Goal: Information Seeking & Learning: Check status

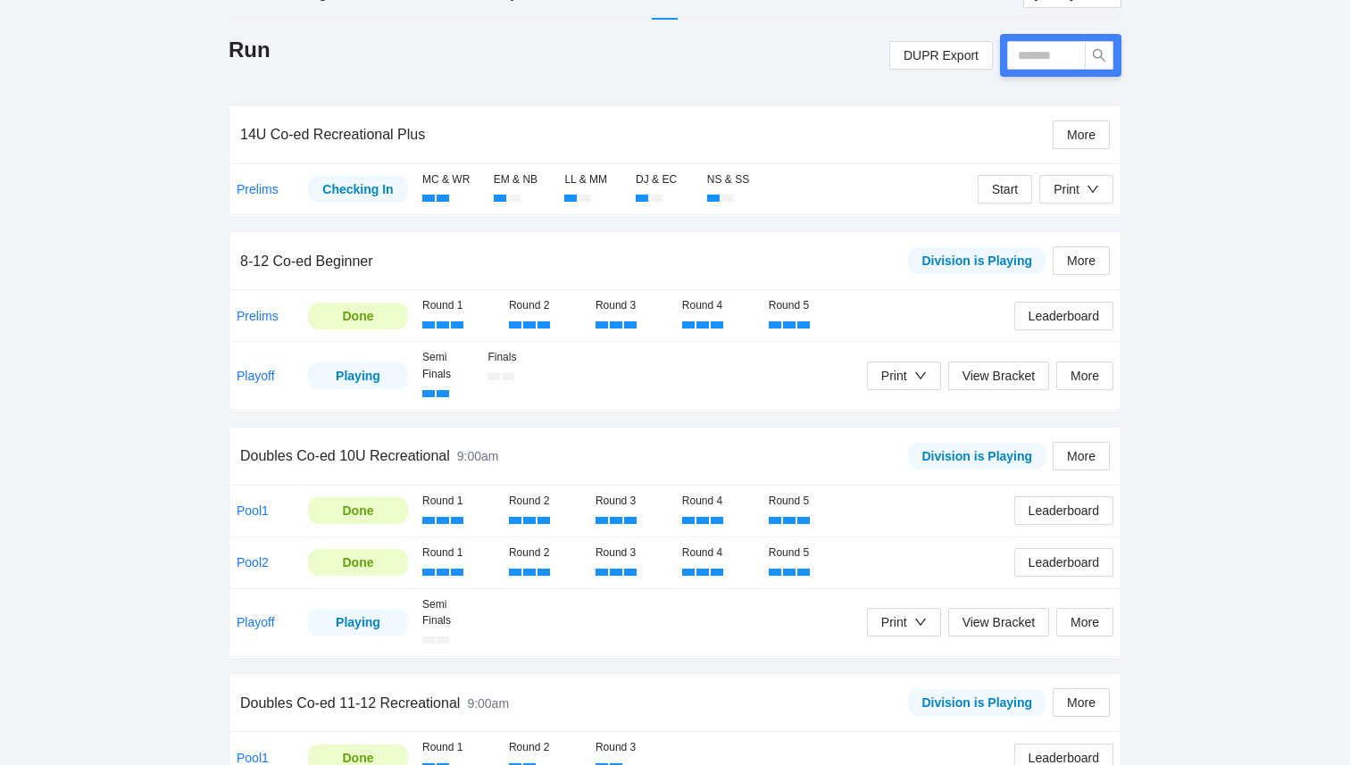
scroll to position [250, 0]
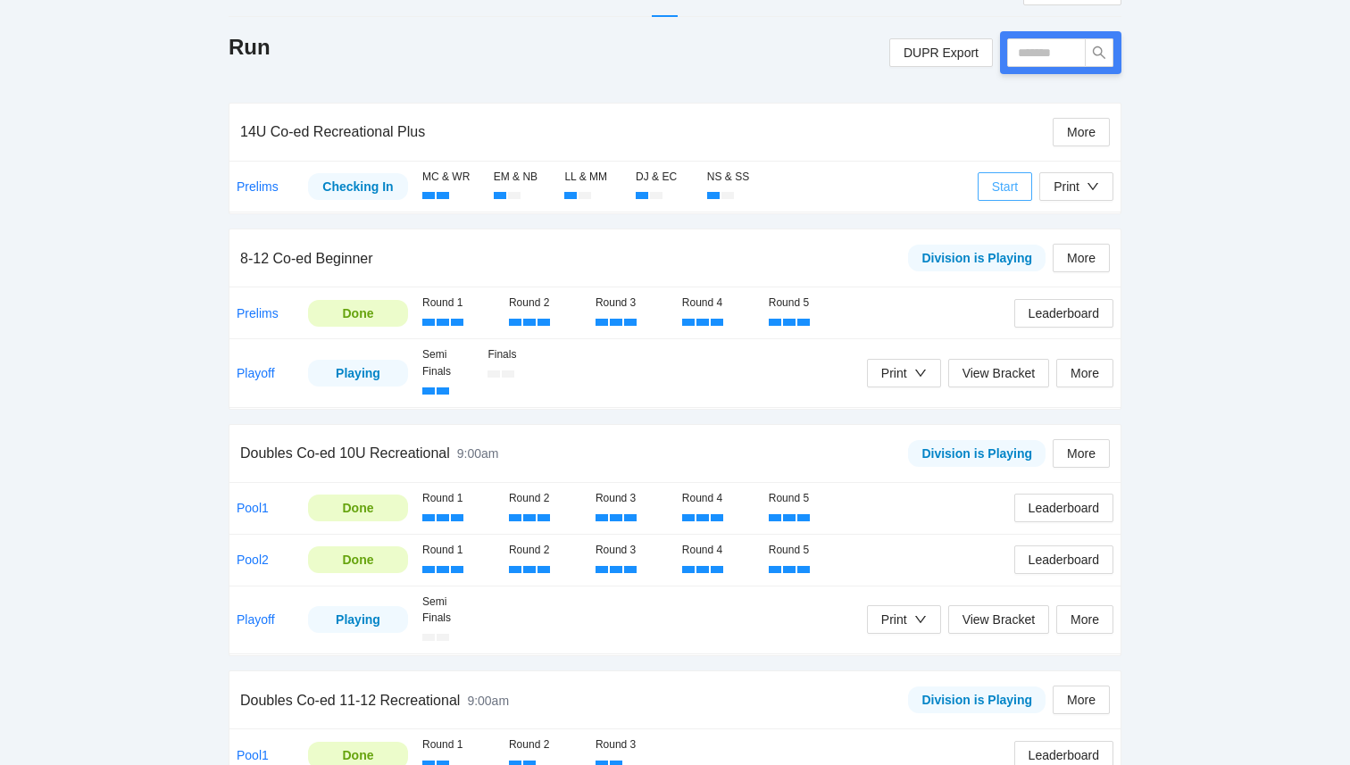
click at [1002, 187] on span "Start" at bounding box center [1005, 187] width 27 height 20
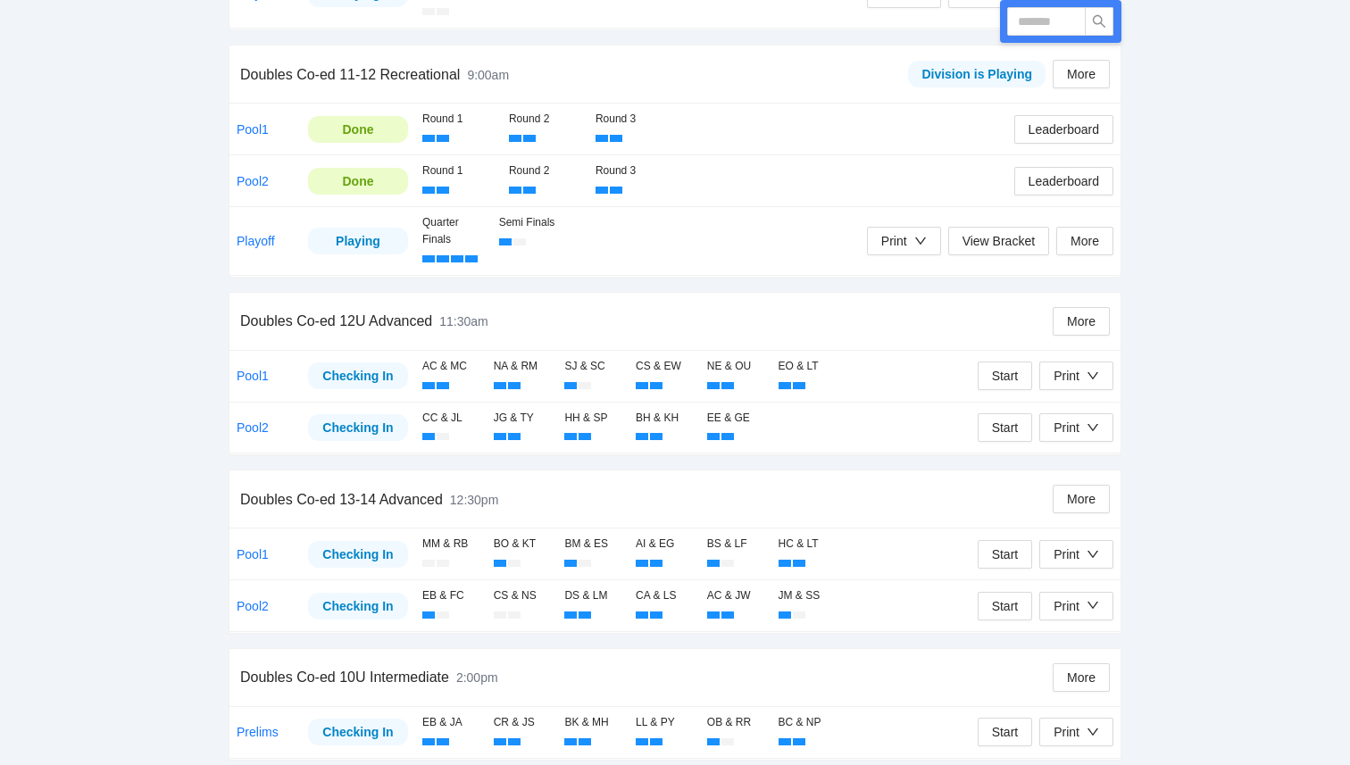
scroll to position [918, 0]
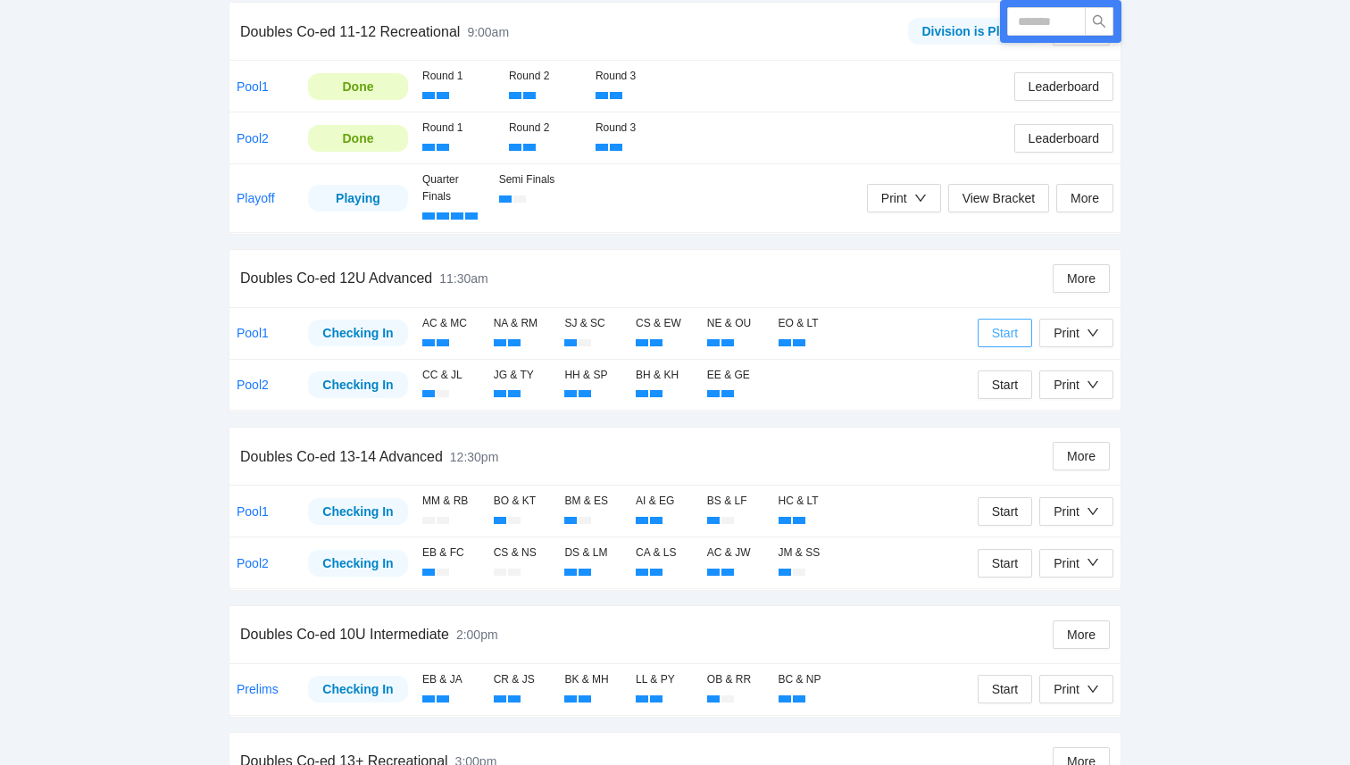
click at [997, 336] on span "Start" at bounding box center [1005, 333] width 27 height 20
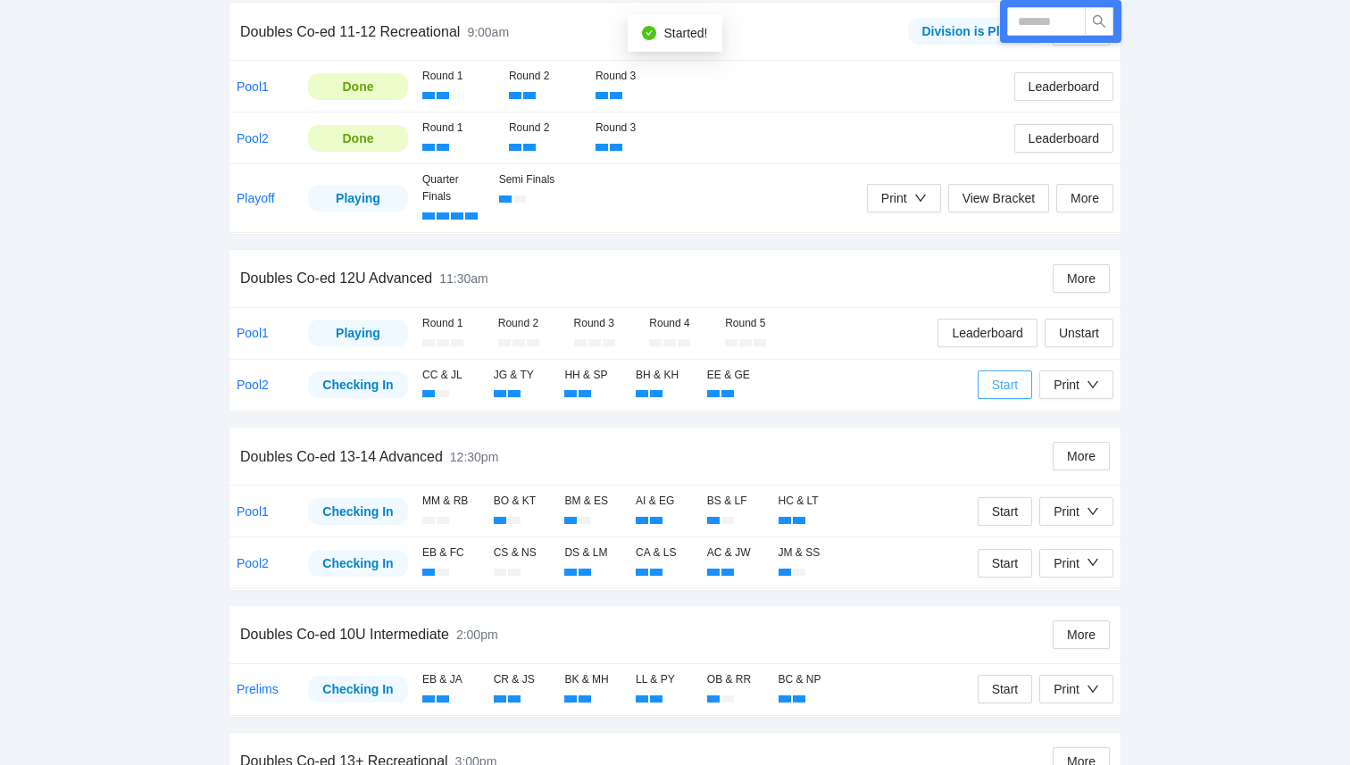
click at [1006, 391] on span "Start" at bounding box center [1005, 385] width 27 height 20
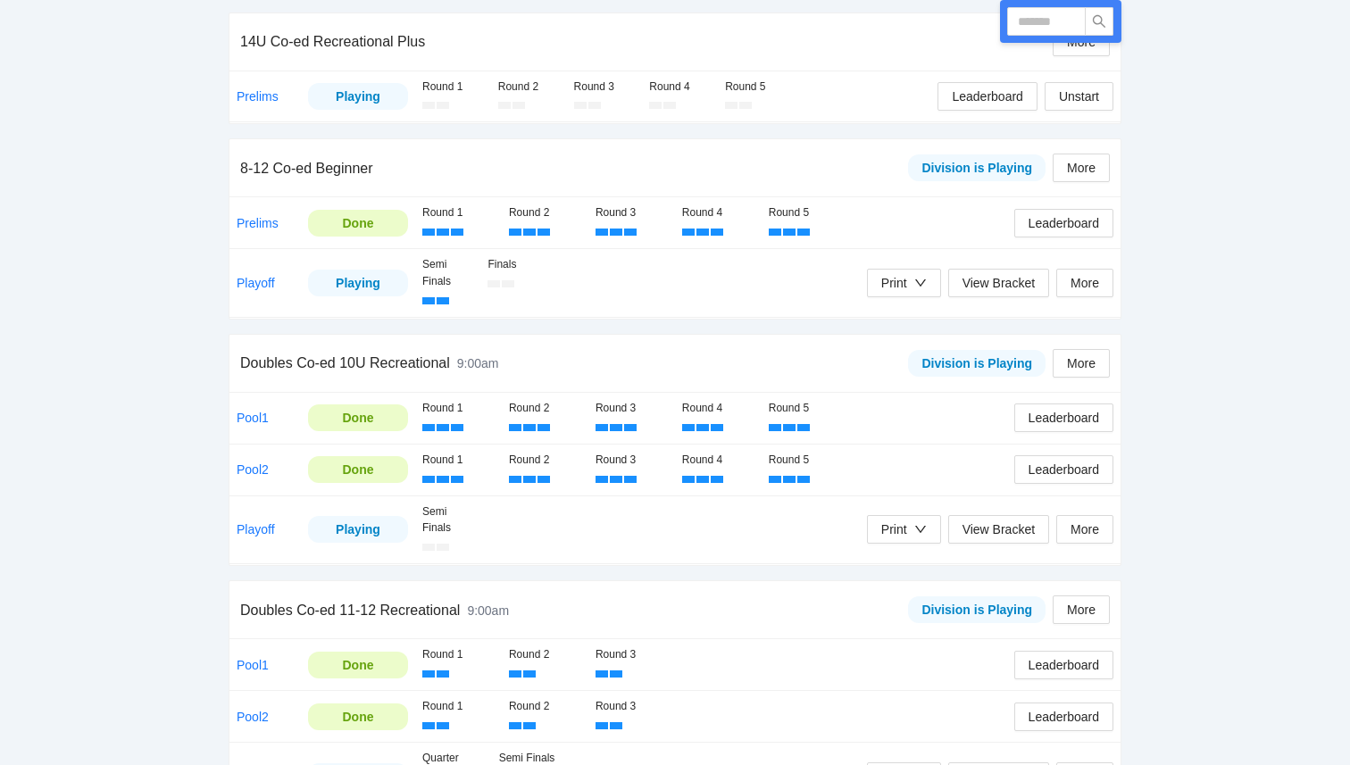
scroll to position [0, 0]
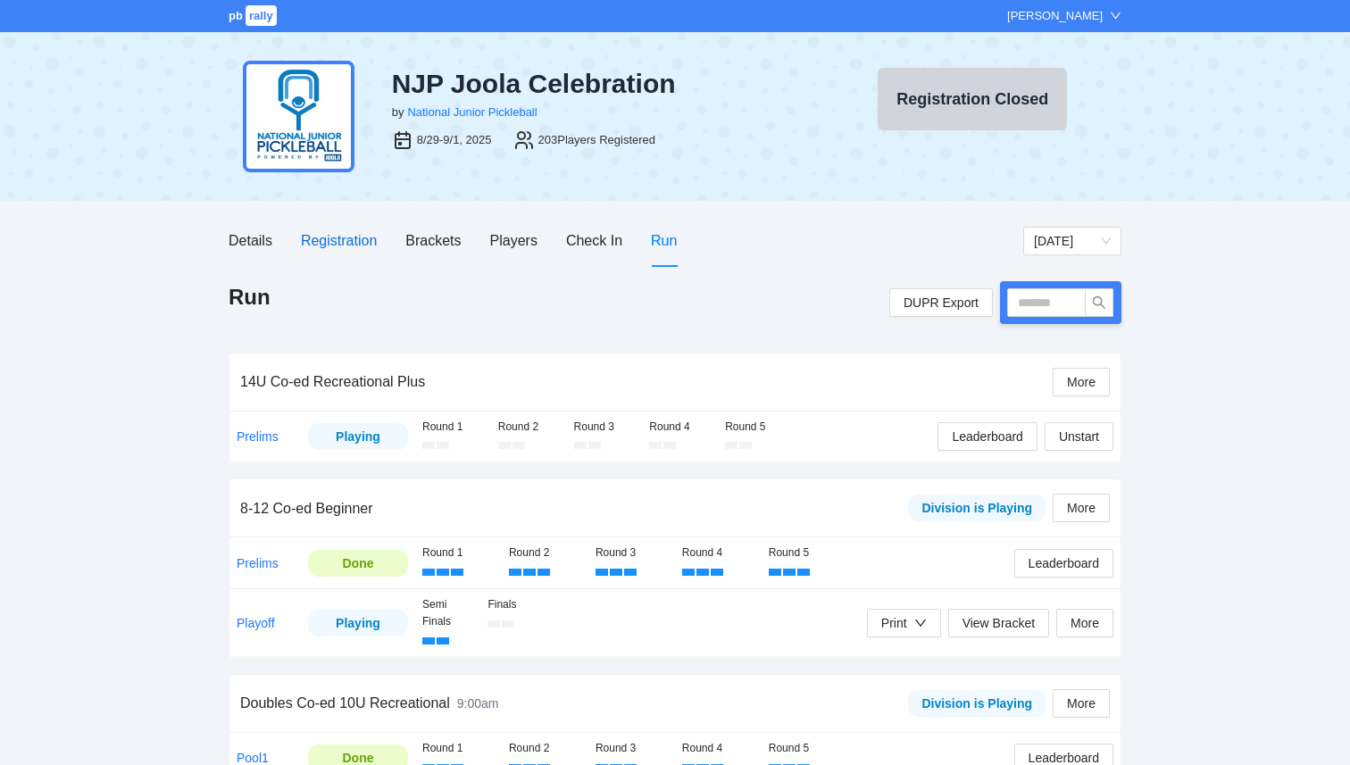
click at [353, 242] on div "Registration" at bounding box center [339, 240] width 76 height 22
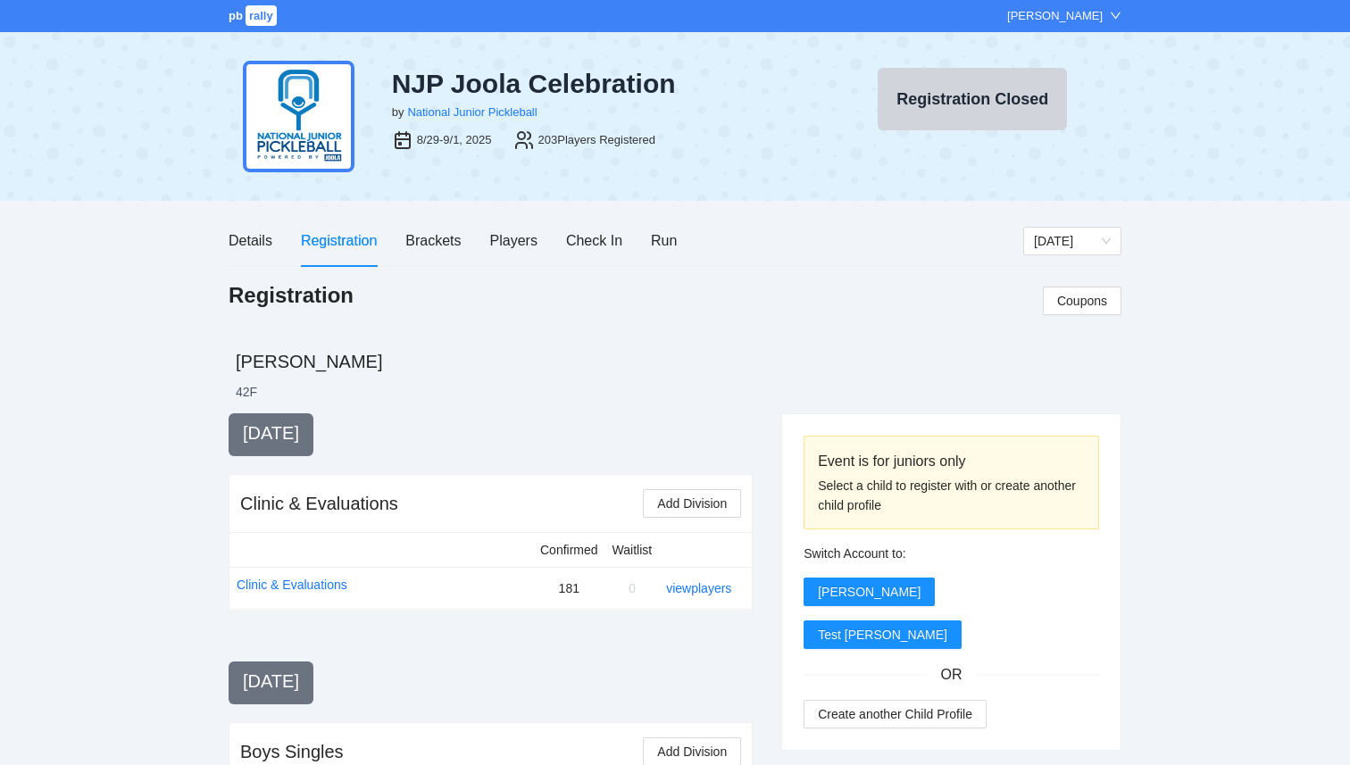
click at [253, 15] on span "rally" at bounding box center [260, 15] width 31 height 21
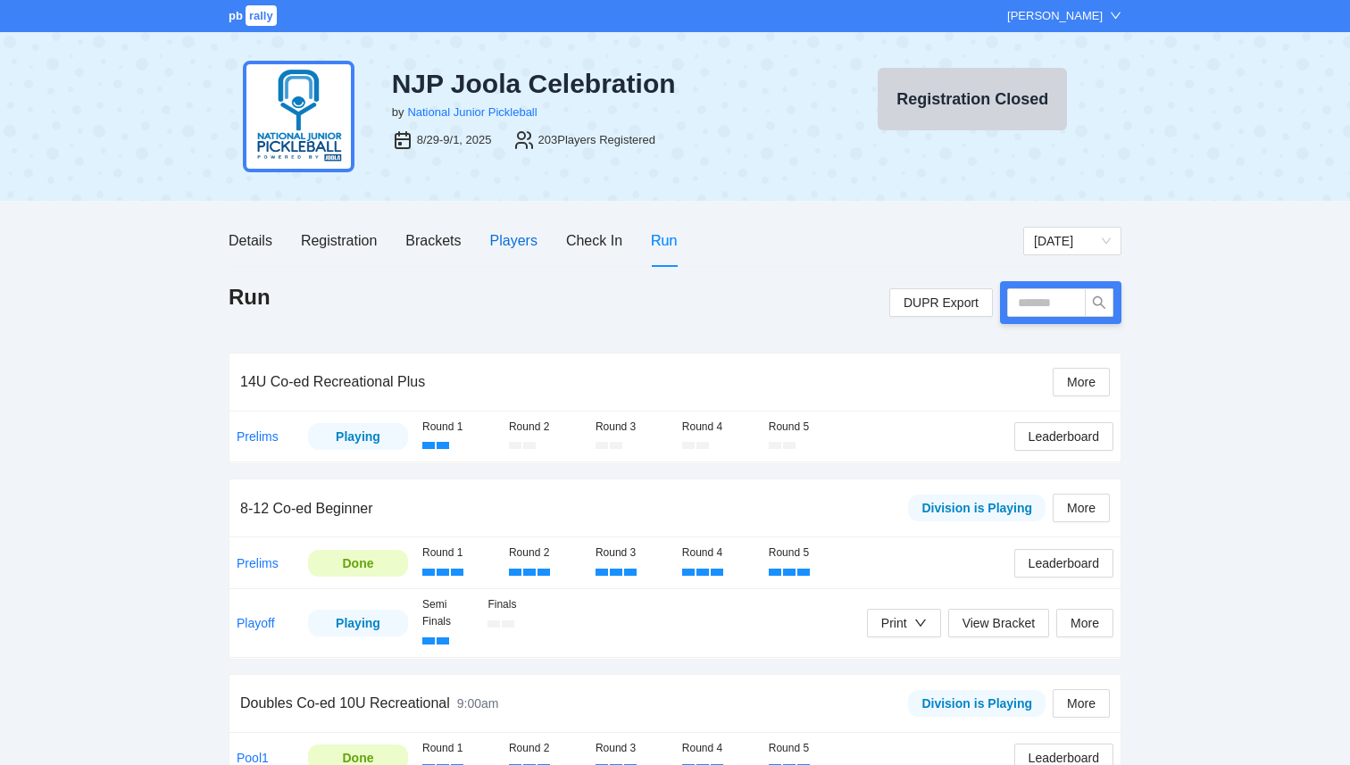
click at [502, 244] on div "Players" at bounding box center [513, 240] width 47 height 22
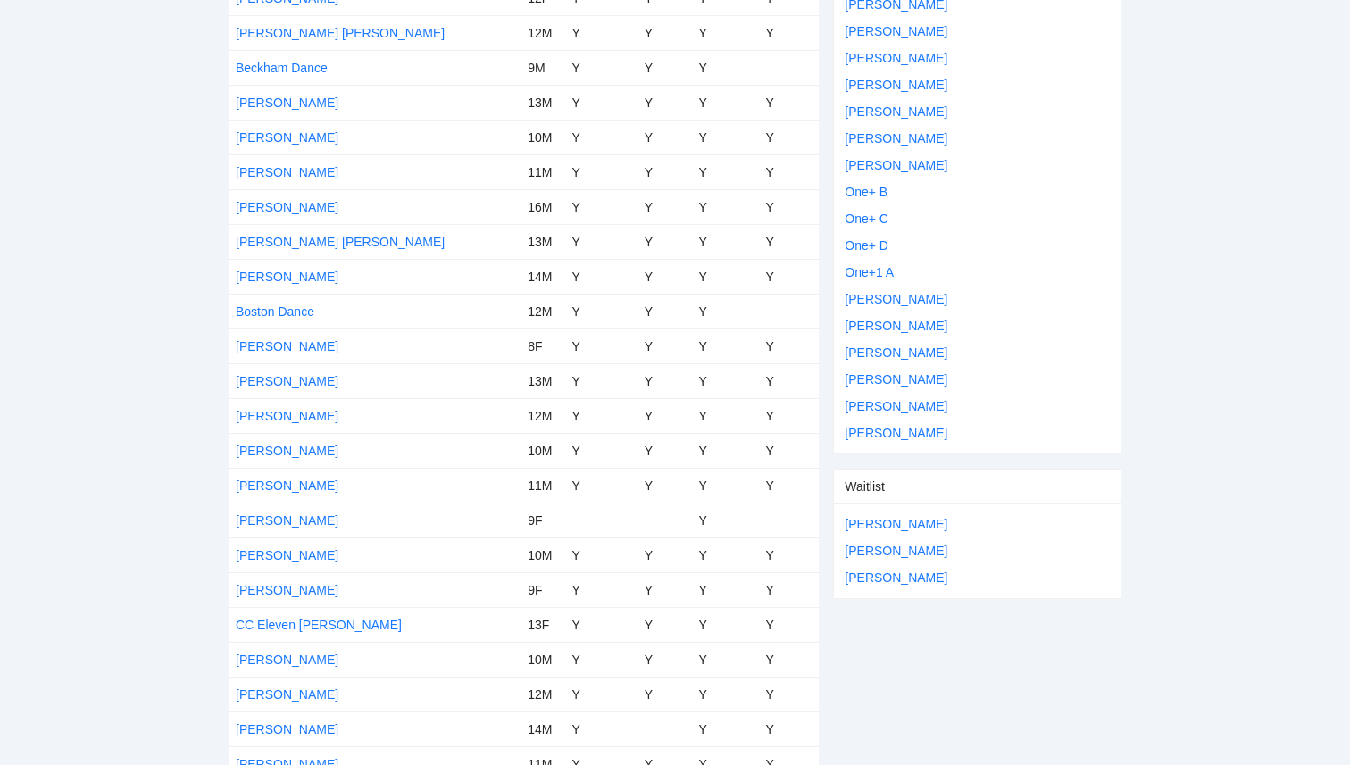
scroll to position [870, 0]
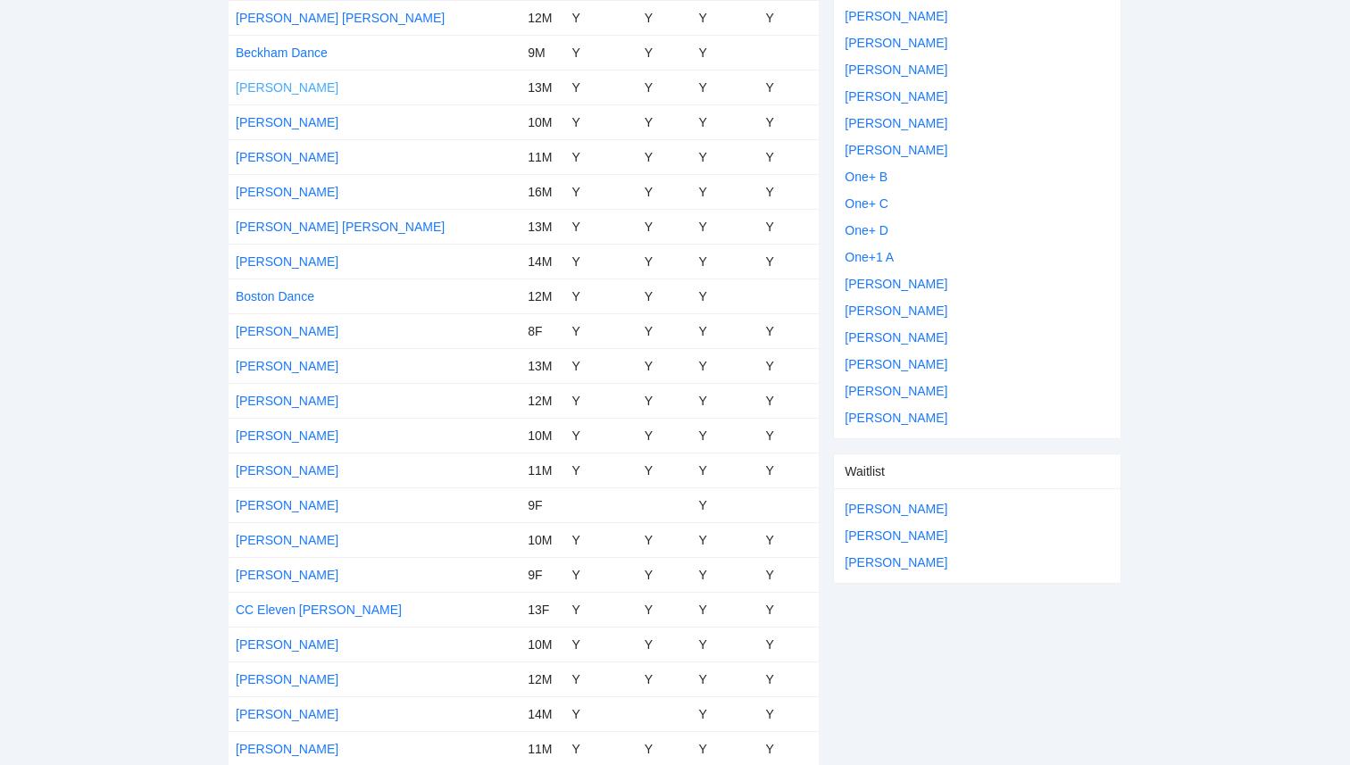
click at [292, 84] on link "[PERSON_NAME]" at bounding box center [287, 87] width 103 height 14
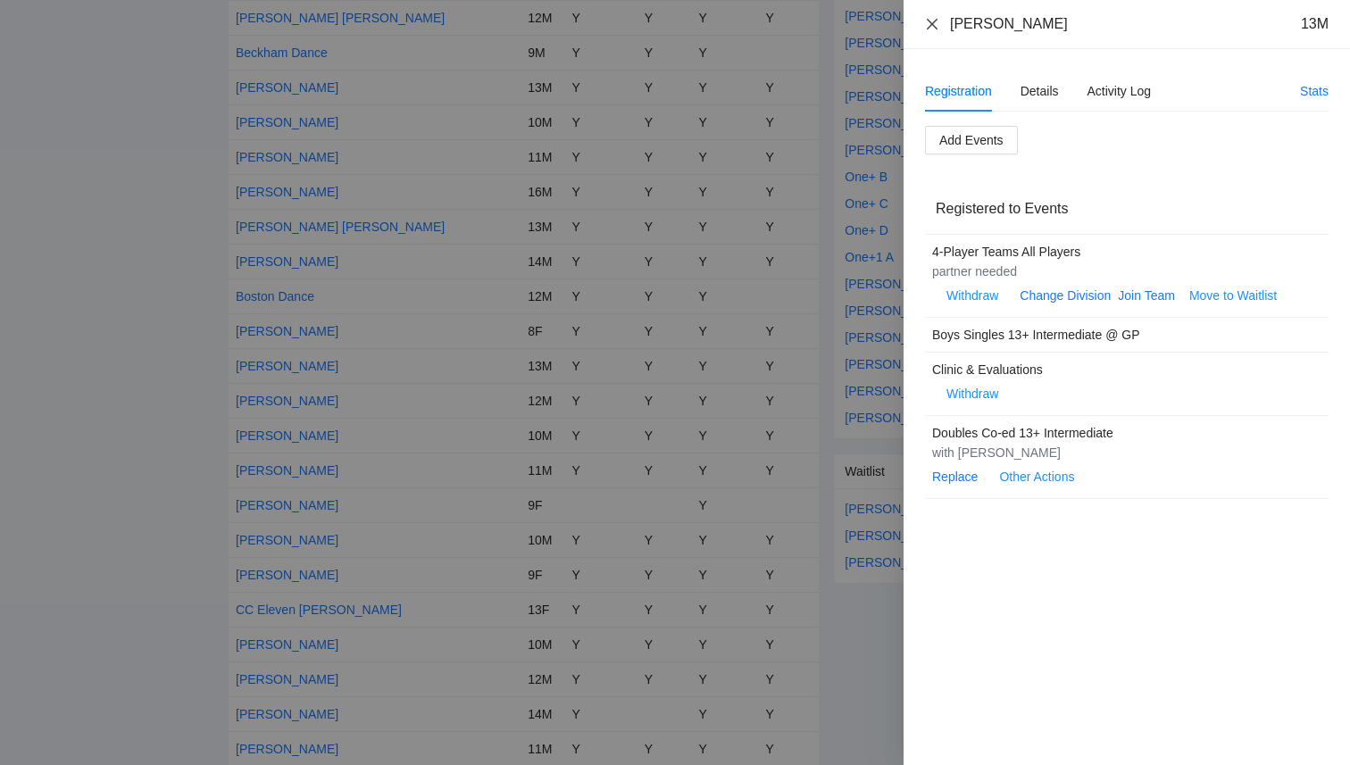
click at [927, 29] on icon "close" at bounding box center [932, 24] width 14 height 14
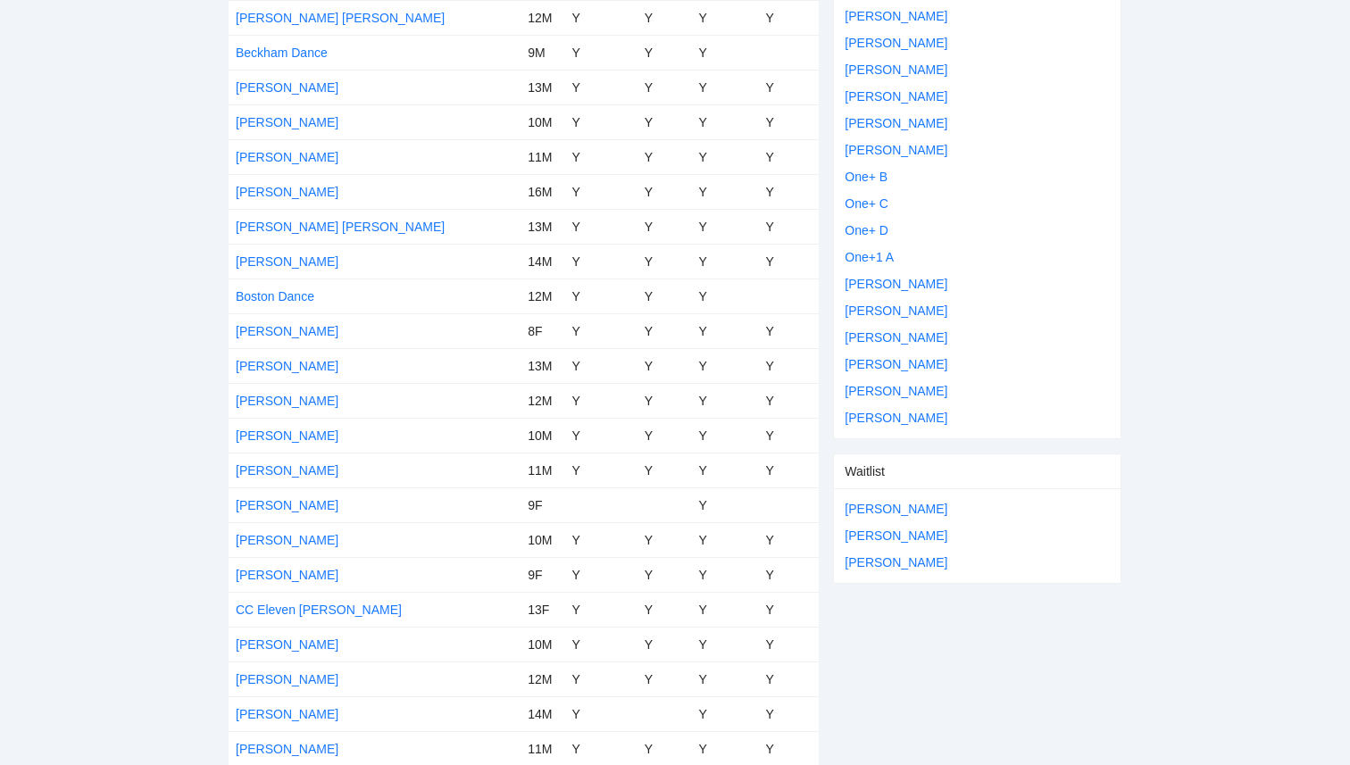
scroll to position [0, 0]
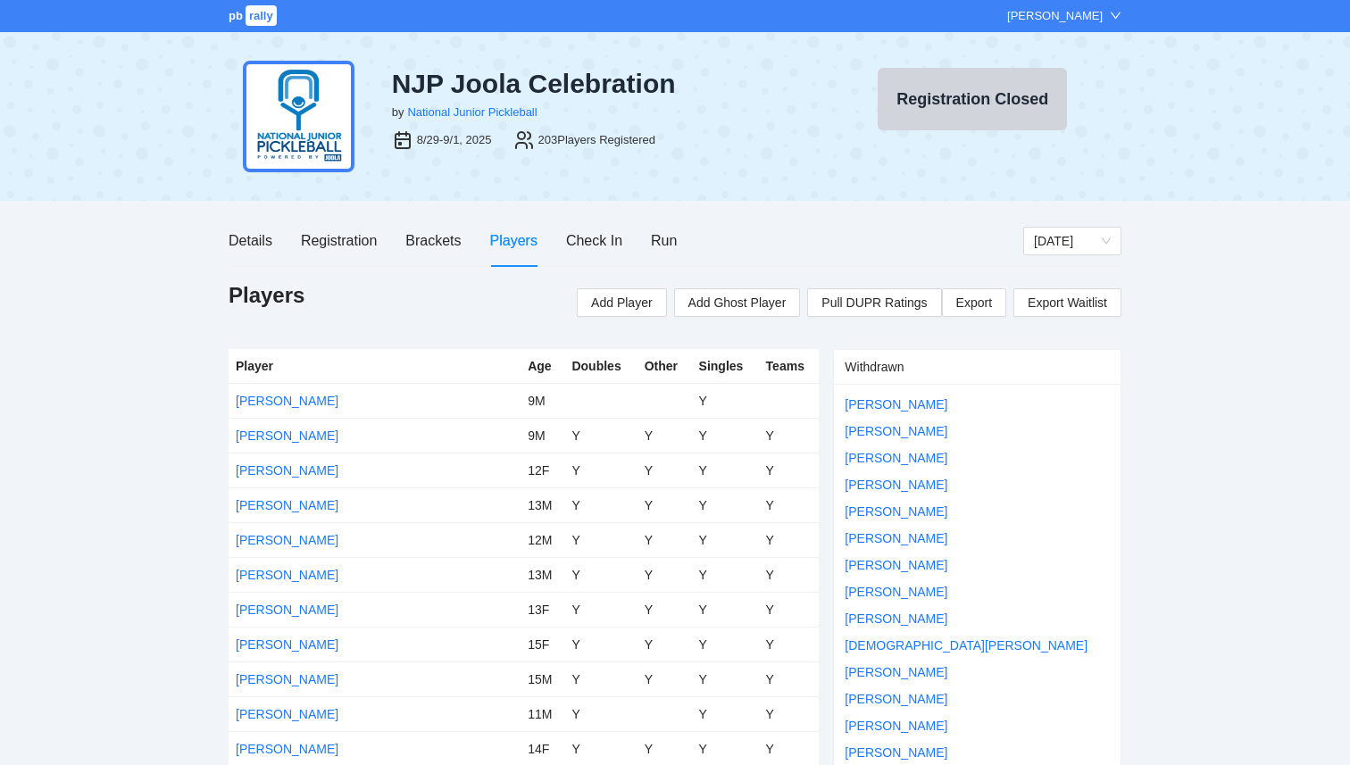
click at [681, 240] on div "Details Registration Brackets Players Check In Run" at bounding box center [625, 240] width 794 height 51
click at [657, 240] on div "Run" at bounding box center [664, 240] width 26 height 22
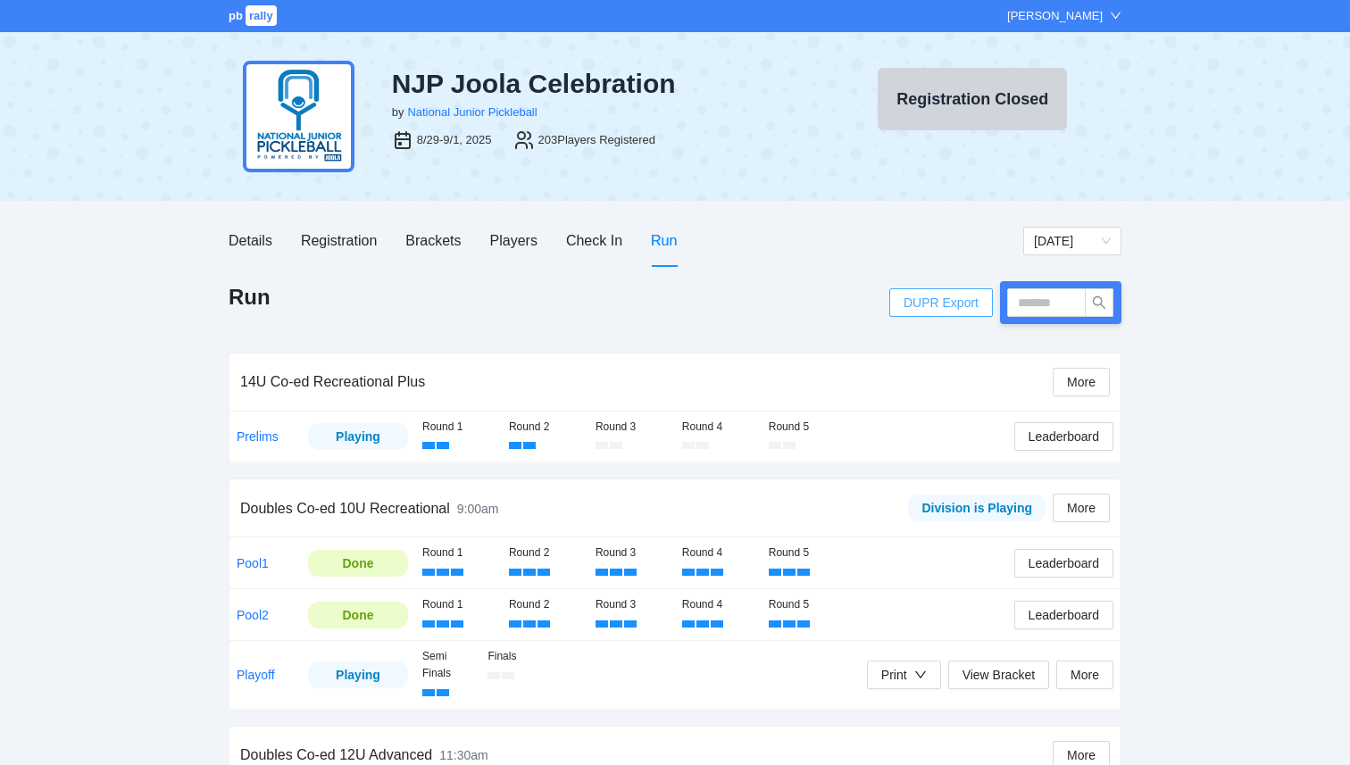
click at [924, 306] on span "DUPR Export" at bounding box center [940, 302] width 75 height 27
click at [1067, 435] on span "Leaderboard" at bounding box center [1063, 437] width 71 height 20
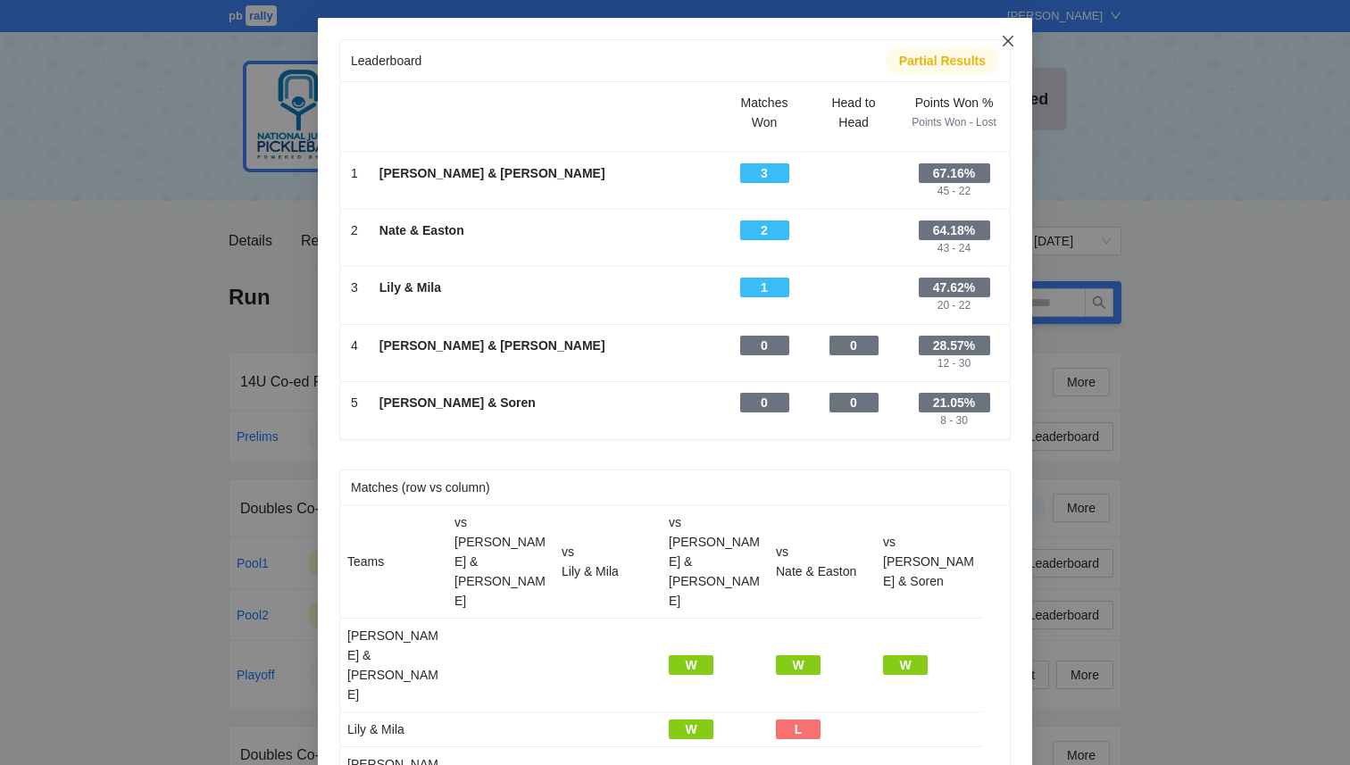
click at [1006, 44] on icon "close" at bounding box center [1008, 41] width 14 height 14
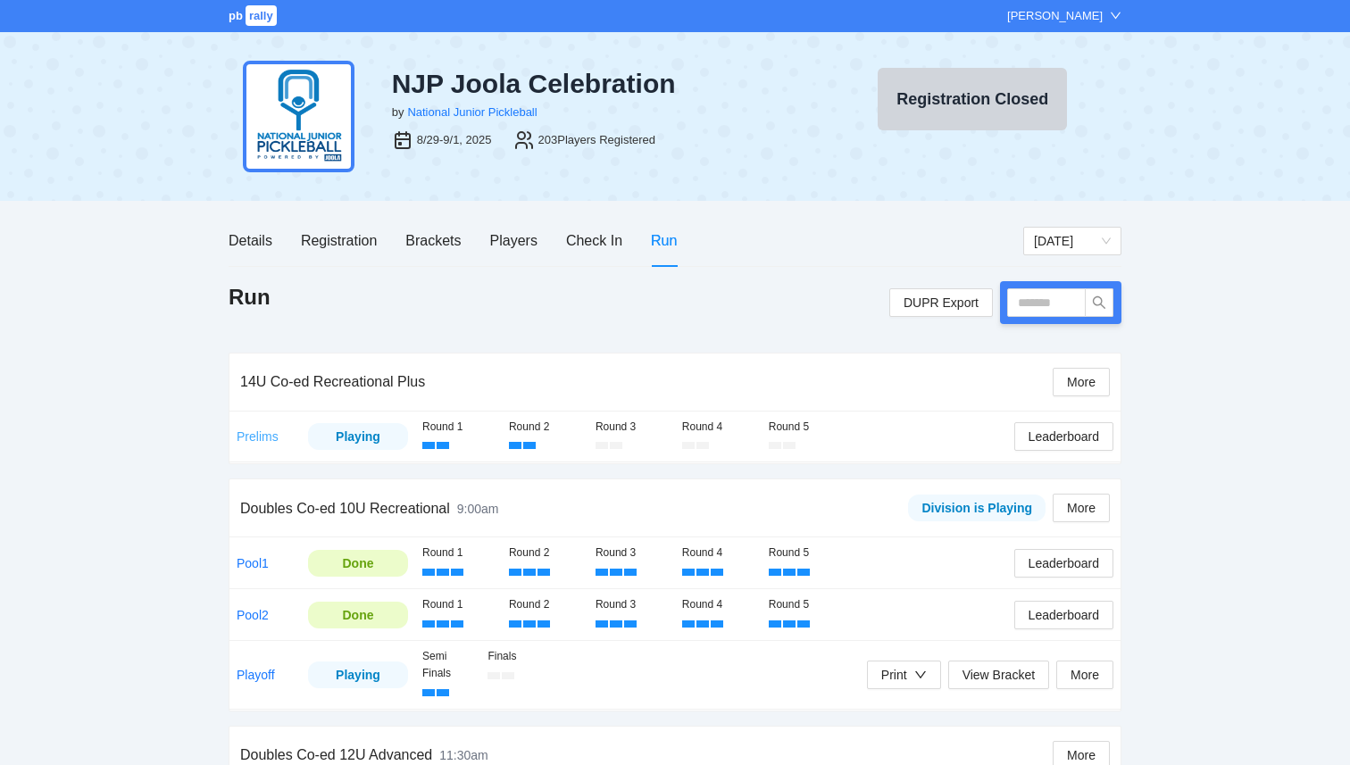
click at [261, 432] on link "Prelims" at bounding box center [258, 436] width 42 height 14
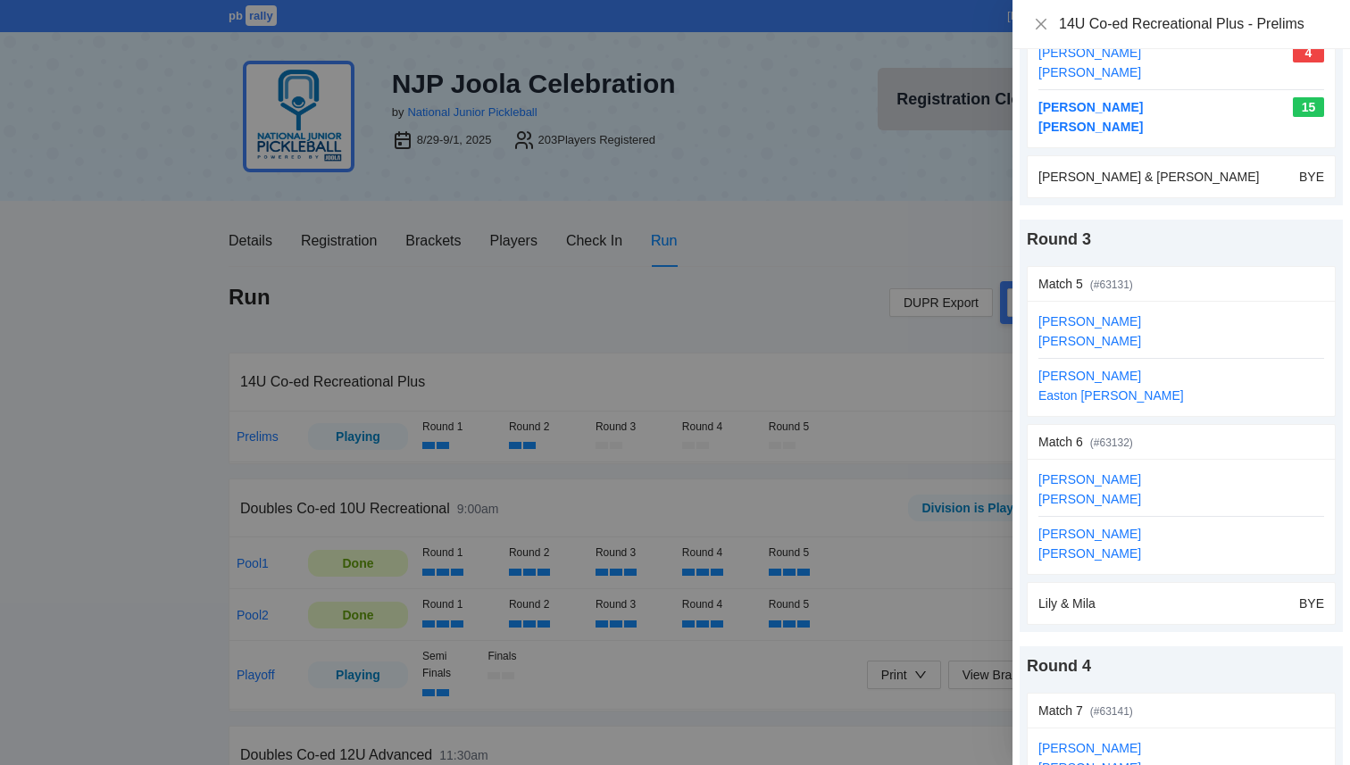
scroll to position [735, 0]
click at [1043, 25] on icon "close" at bounding box center [1041, 24] width 14 height 14
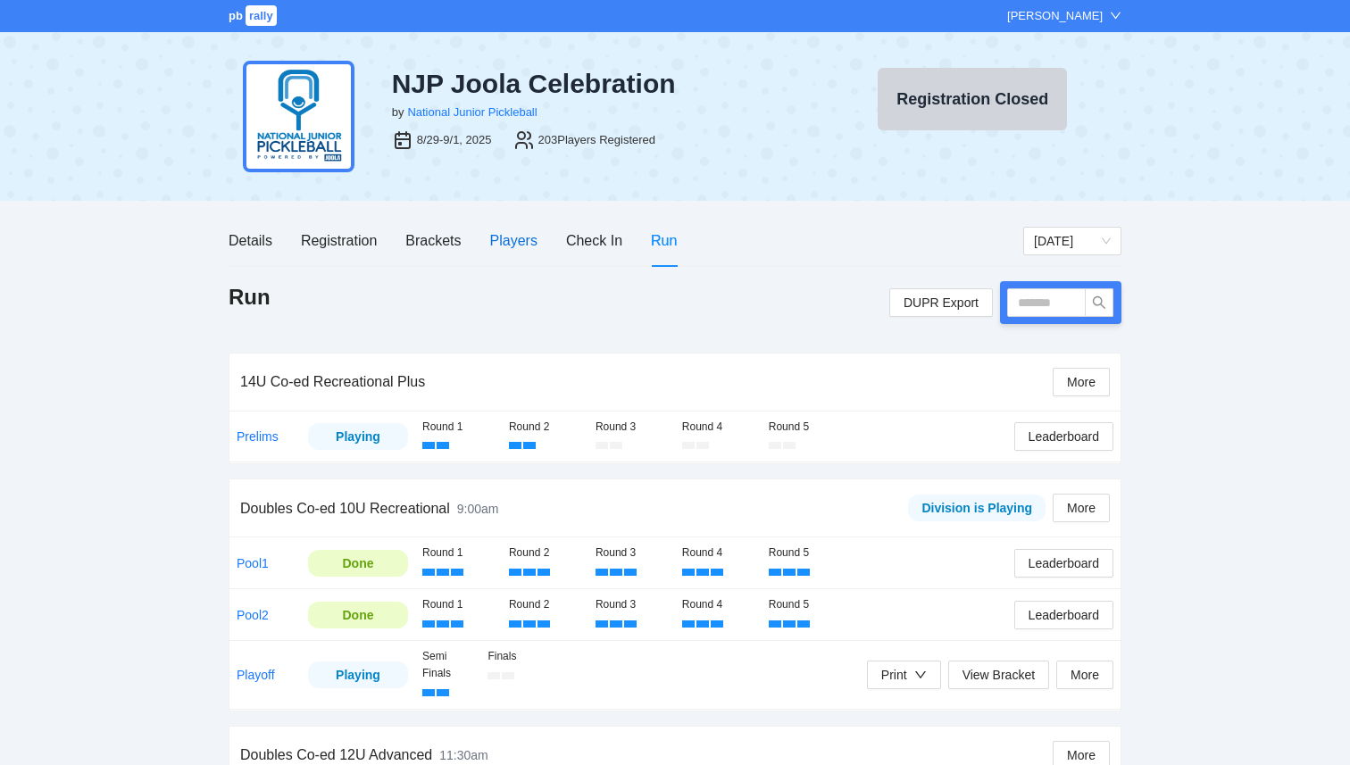
click at [502, 237] on div "Players" at bounding box center [513, 240] width 47 height 22
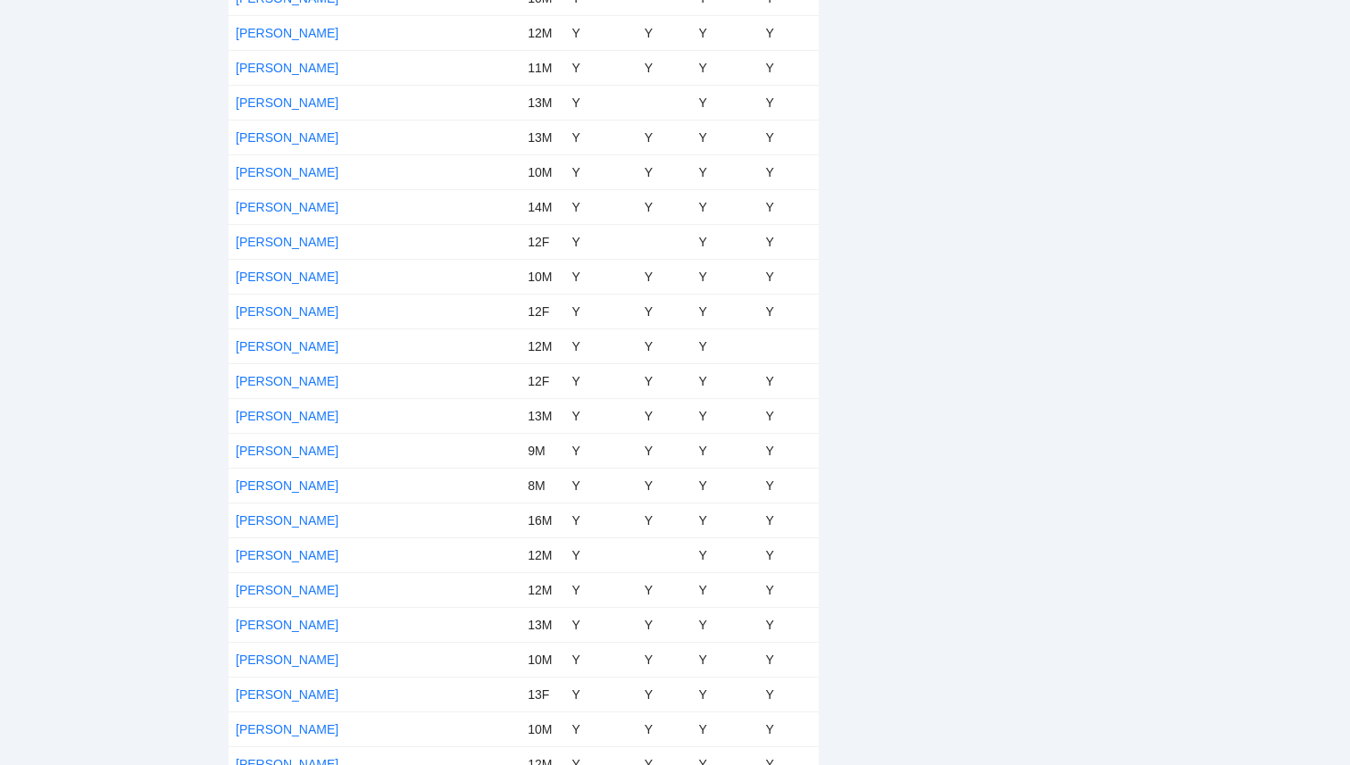
scroll to position [5593, 0]
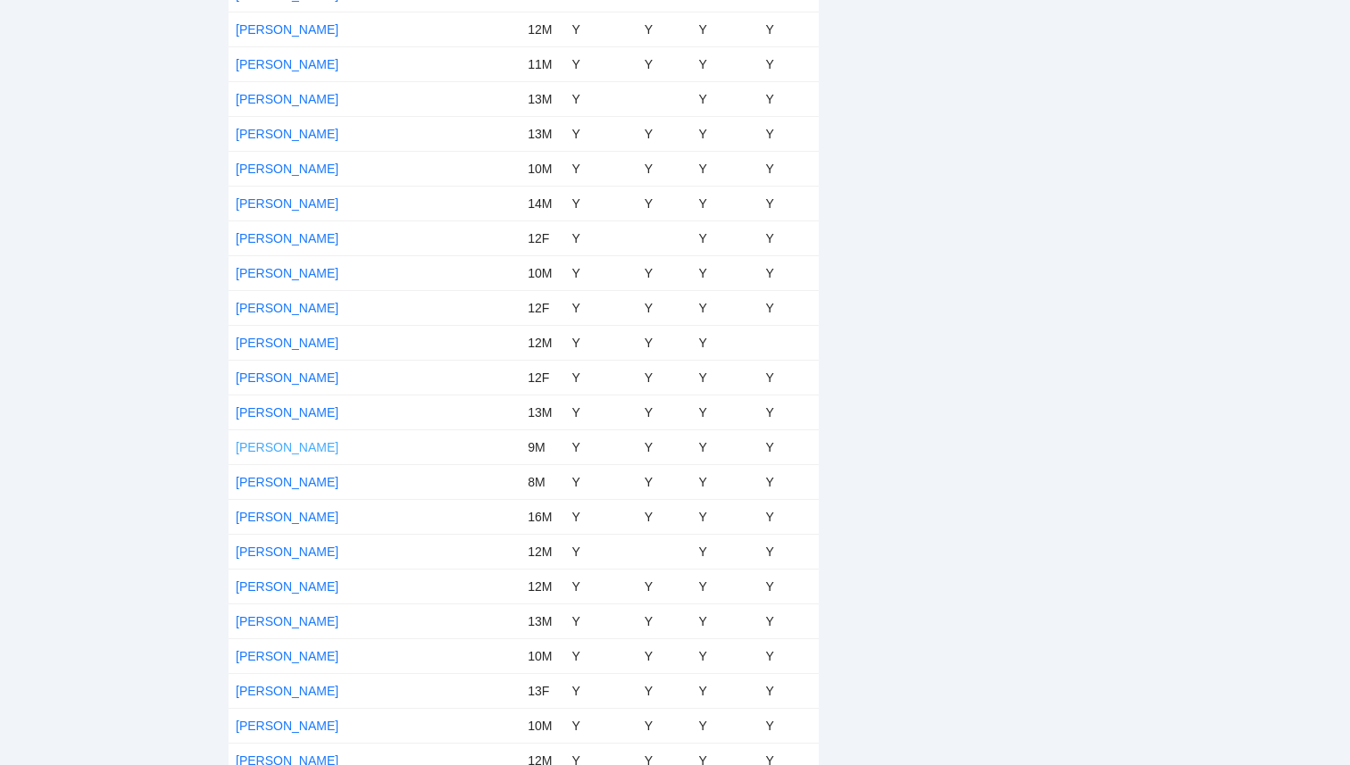
click at [333, 445] on link "Nicolas Insaurralde" at bounding box center [287, 447] width 103 height 14
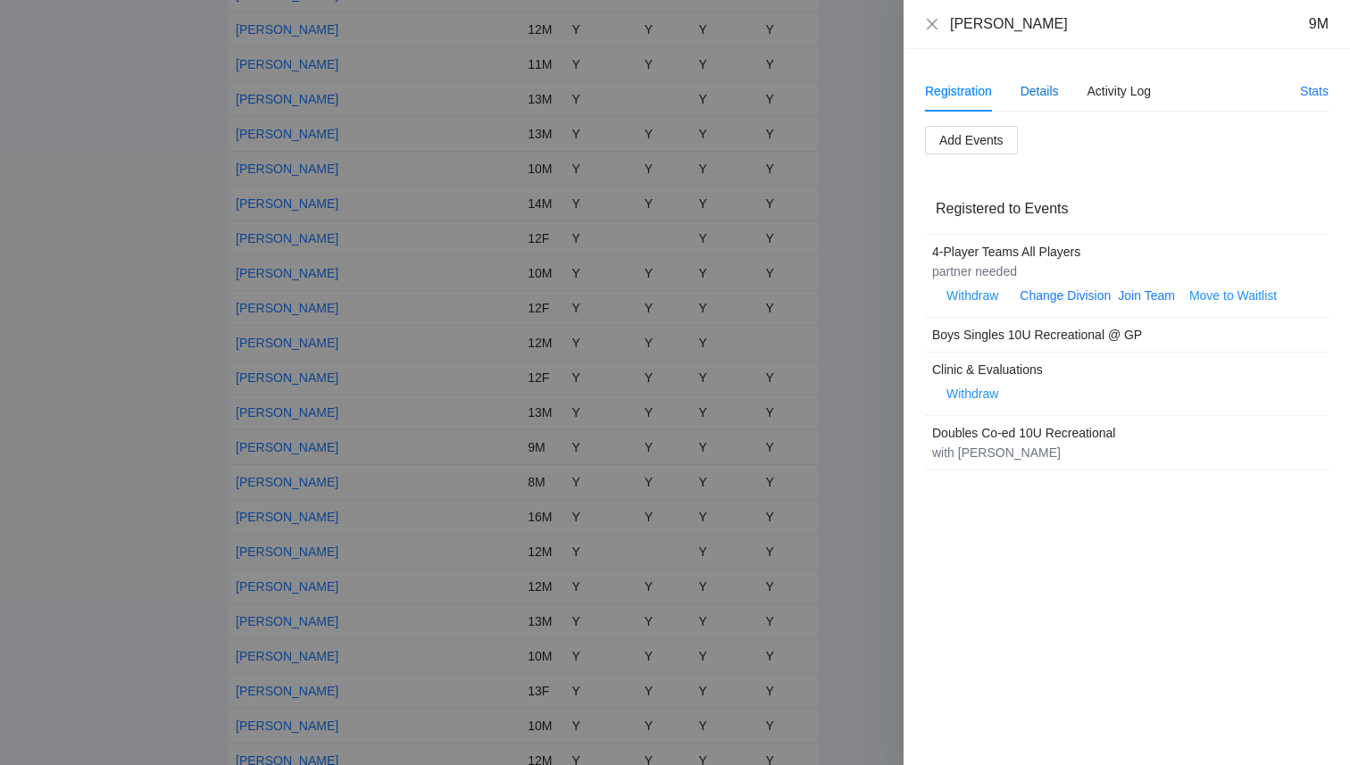
click at [1043, 87] on div "Details" at bounding box center [1039, 91] width 38 height 20
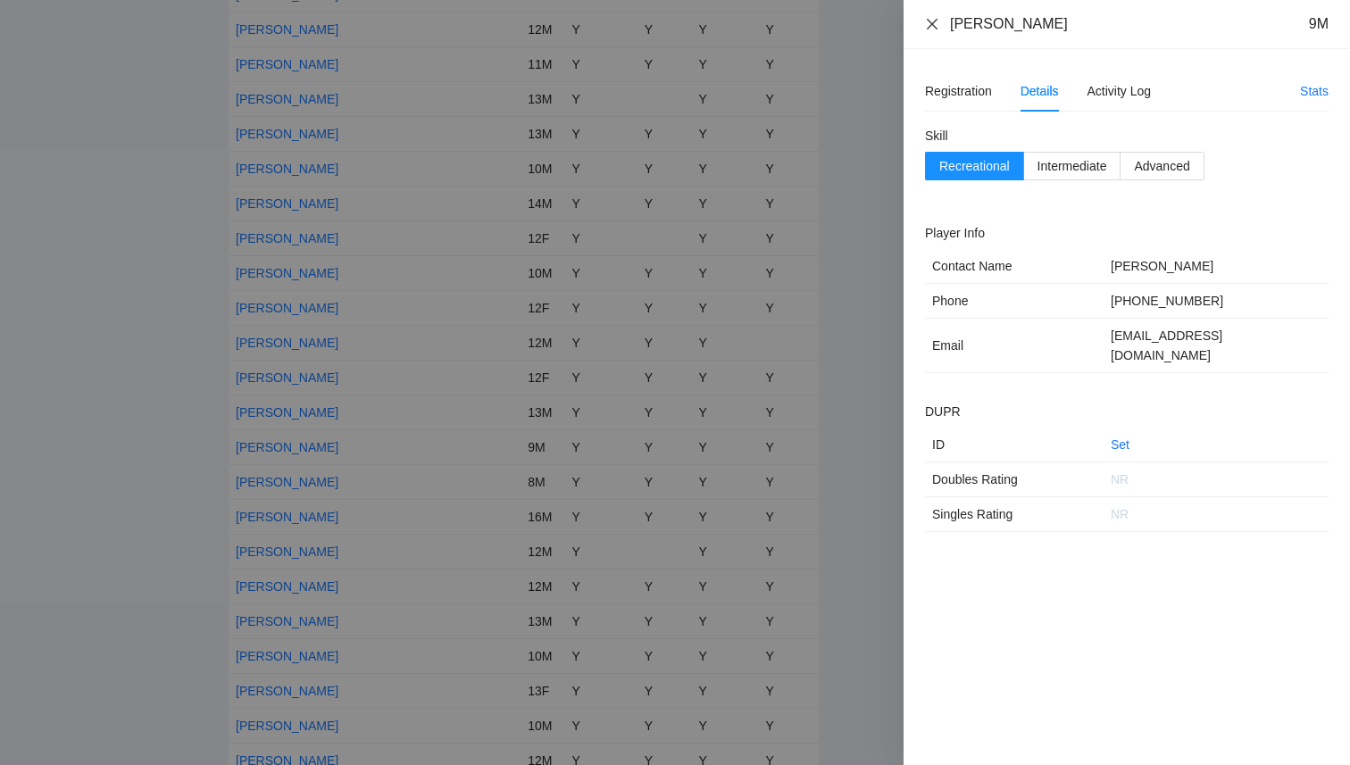
click at [933, 26] on icon "close" at bounding box center [932, 24] width 14 height 14
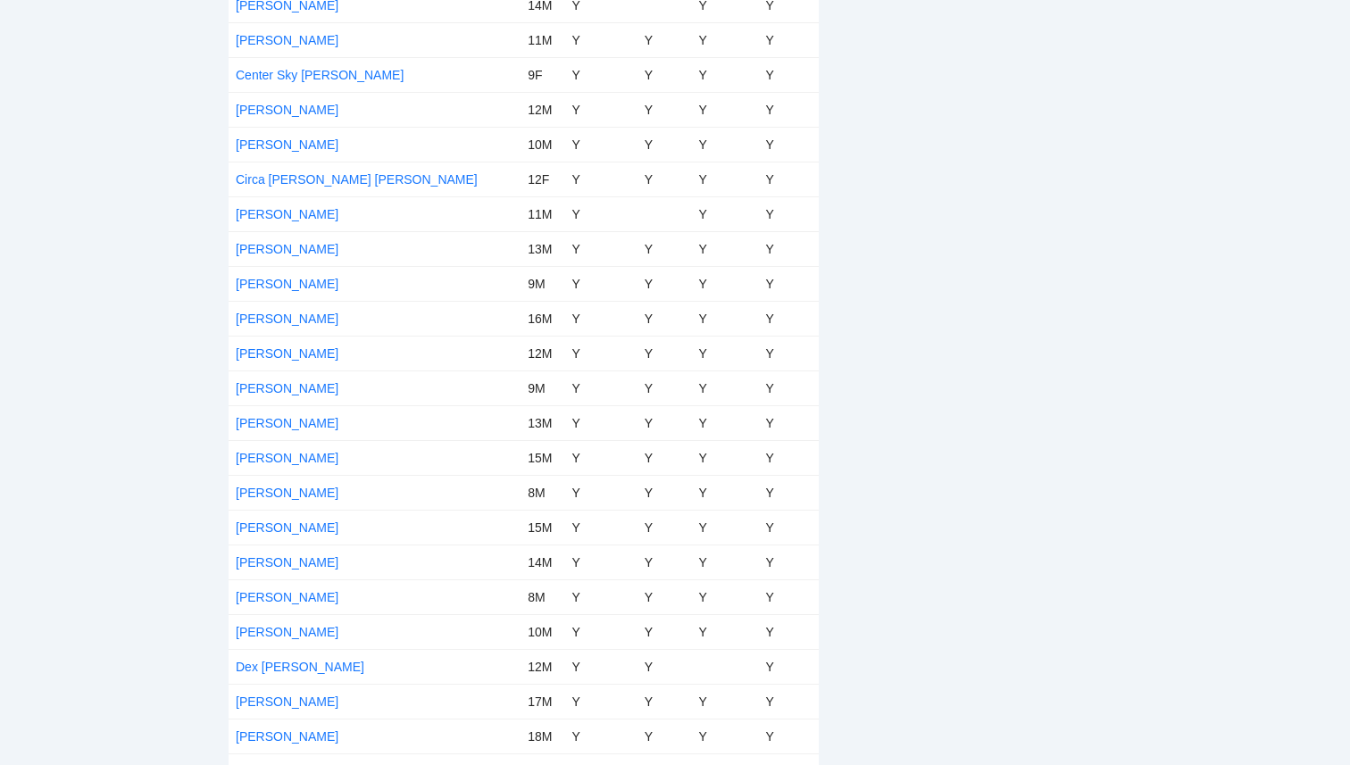
scroll to position [1576, 0]
click at [277, 595] on link "Davide López" at bounding box center [287, 600] width 103 height 14
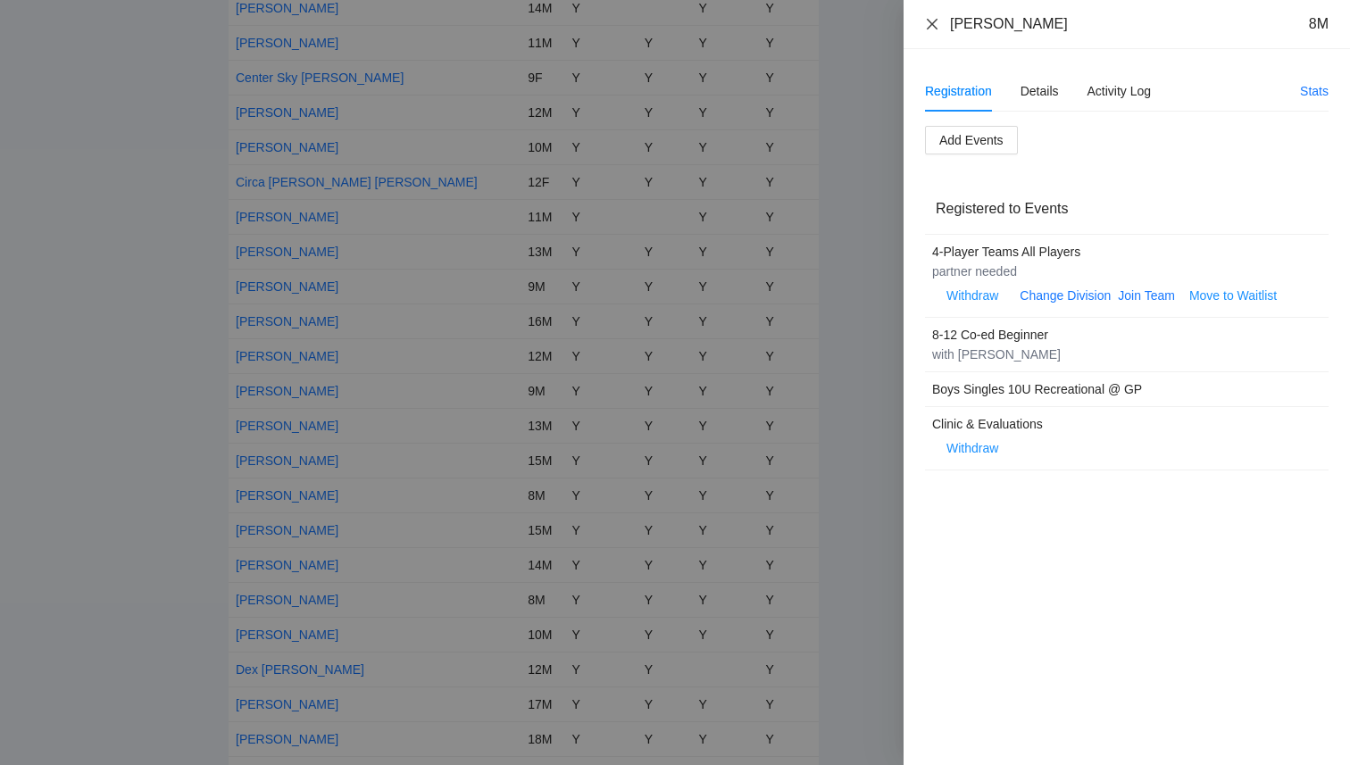
click at [933, 24] on icon "close" at bounding box center [932, 24] width 14 height 14
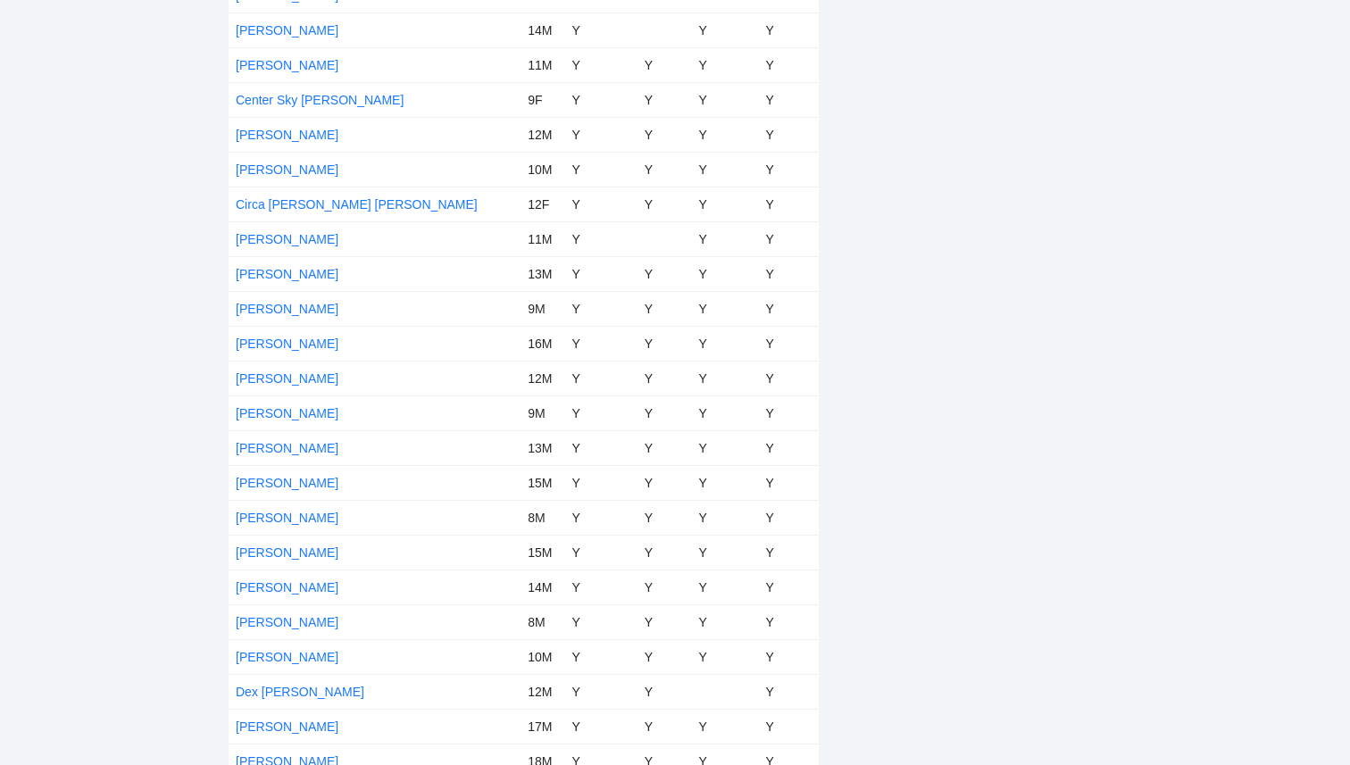
scroll to position [3742, 0]
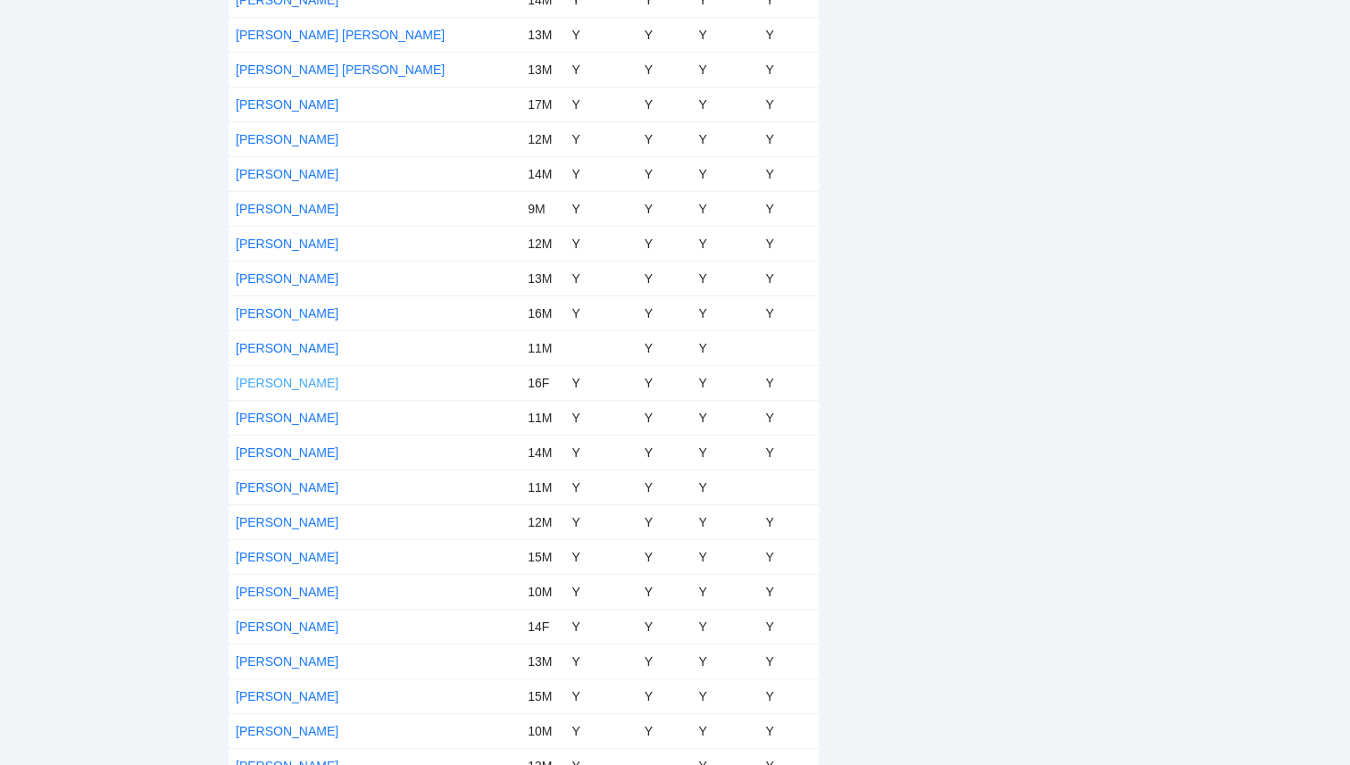
click at [308, 382] on link "Jissenka Polanco" at bounding box center [287, 383] width 103 height 14
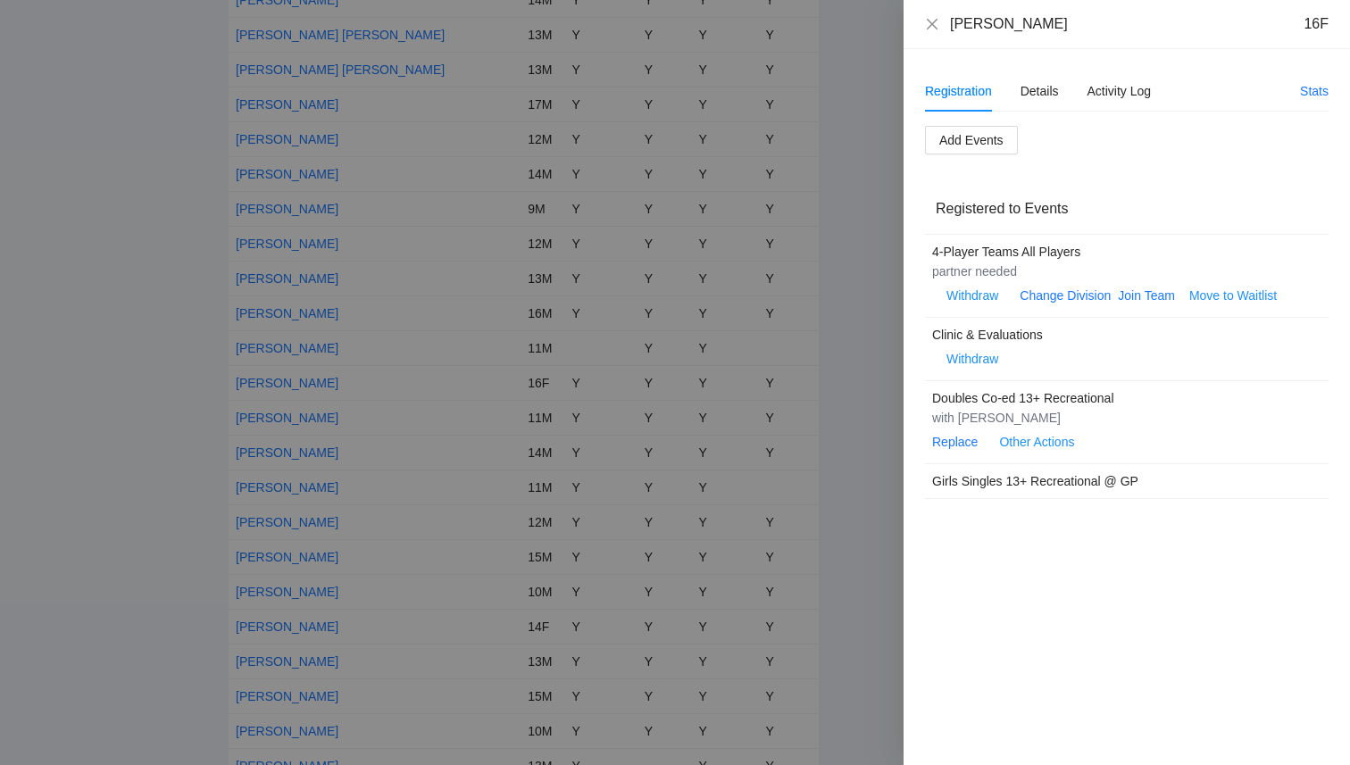
click at [1067, 85] on div "Registration Details Activity Log" at bounding box center [1038, 91] width 226 height 41
click at [1041, 90] on div "Details" at bounding box center [1039, 91] width 38 height 20
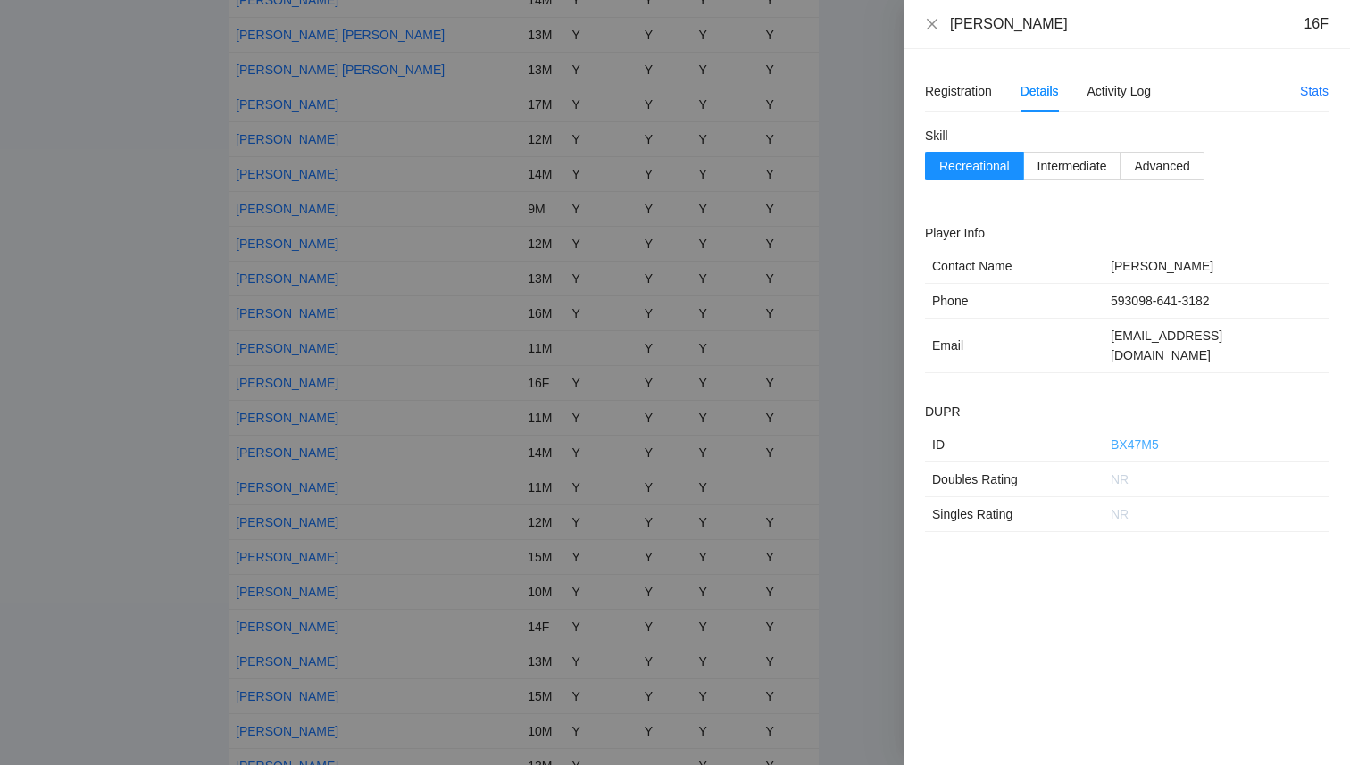
click at [1141, 437] on link "BX47M5" at bounding box center [1134, 444] width 48 height 14
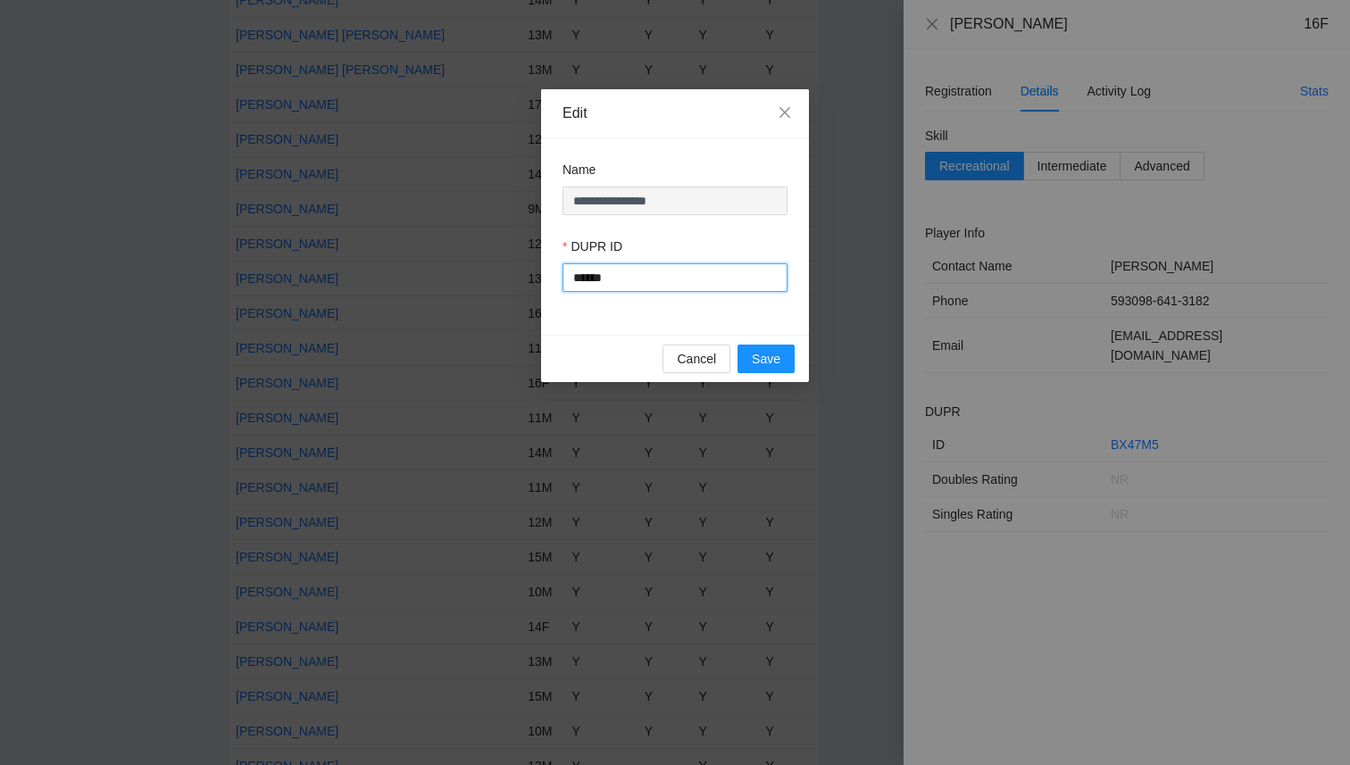
drag, startPoint x: 635, startPoint y: 280, endPoint x: 539, endPoint y: 247, distance: 101.0
click at [540, 245] on div "**********" at bounding box center [675, 382] width 1350 height 765
type input "******"
click at [761, 360] on span "Save" at bounding box center [766, 359] width 29 height 20
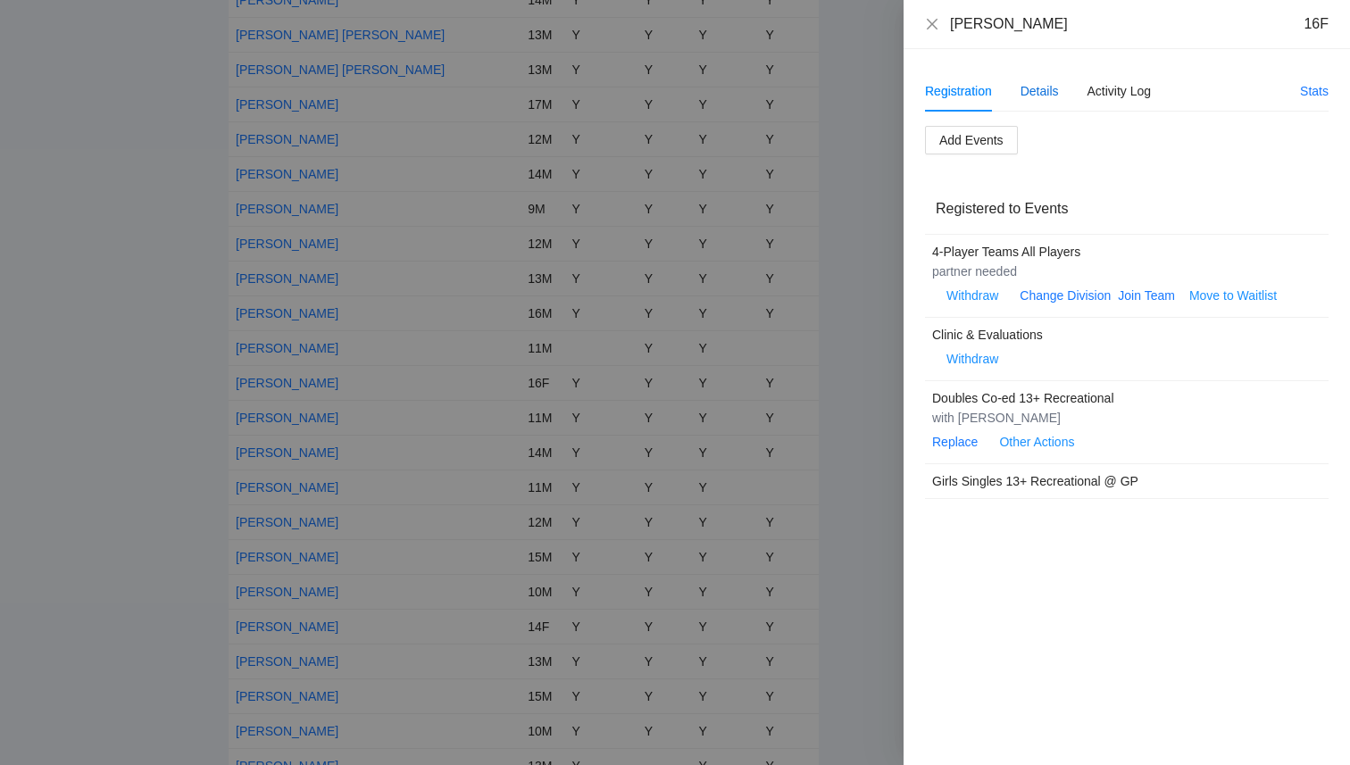
click at [1038, 96] on div "Details" at bounding box center [1039, 91] width 38 height 20
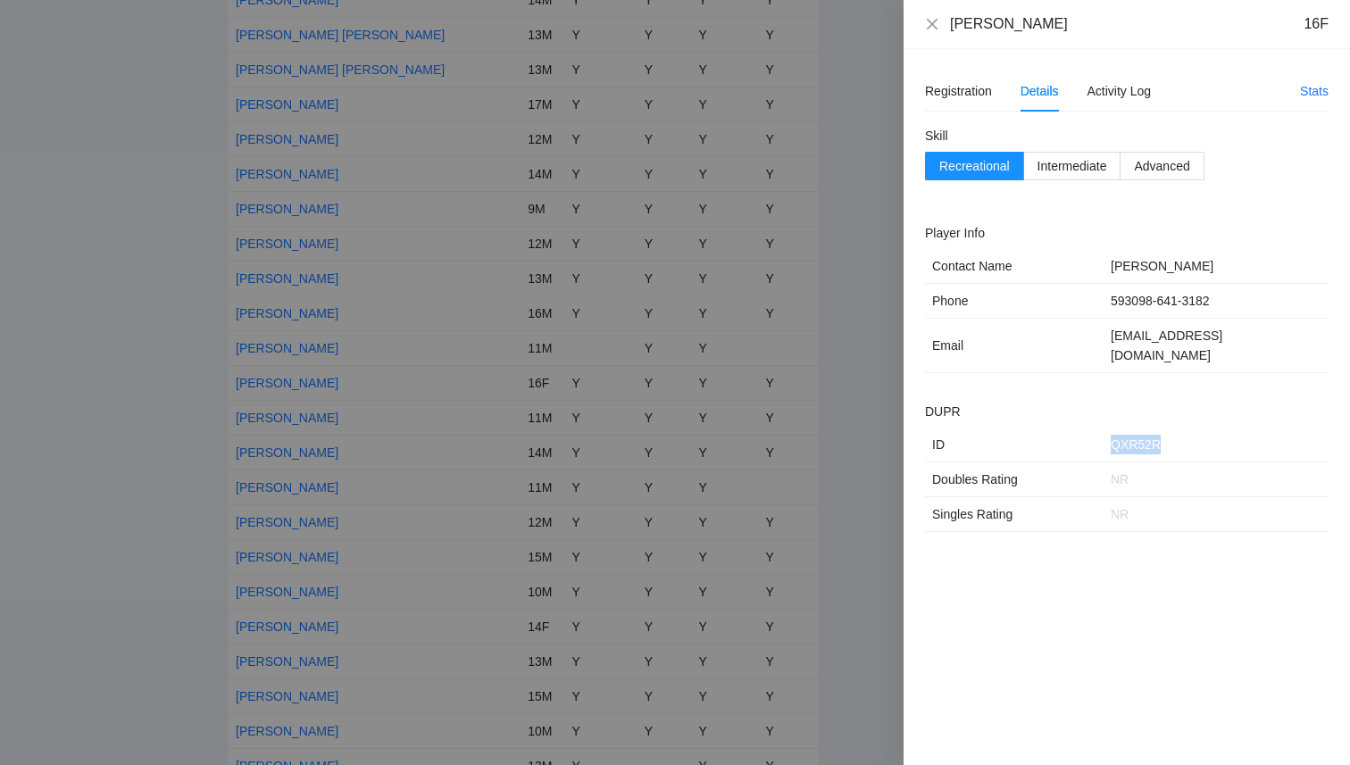
drag, startPoint x: 1169, startPoint y: 424, endPoint x: 1099, endPoint y: 423, distance: 70.5
click at [1099, 428] on tr "ID QXR52R" at bounding box center [1126, 445] width 403 height 35
copy tr "QXR52R"
click at [936, 21] on icon "close" at bounding box center [932, 24] width 14 height 14
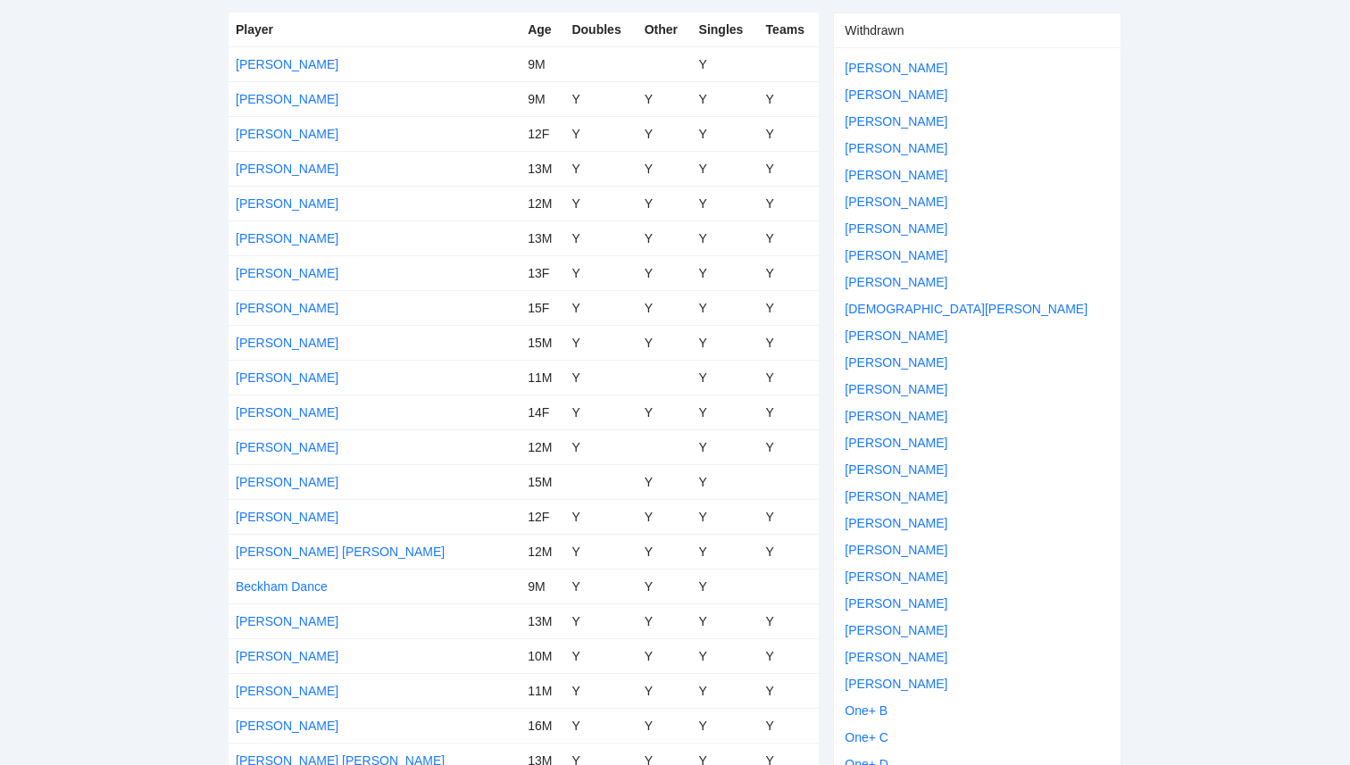
scroll to position [0, 0]
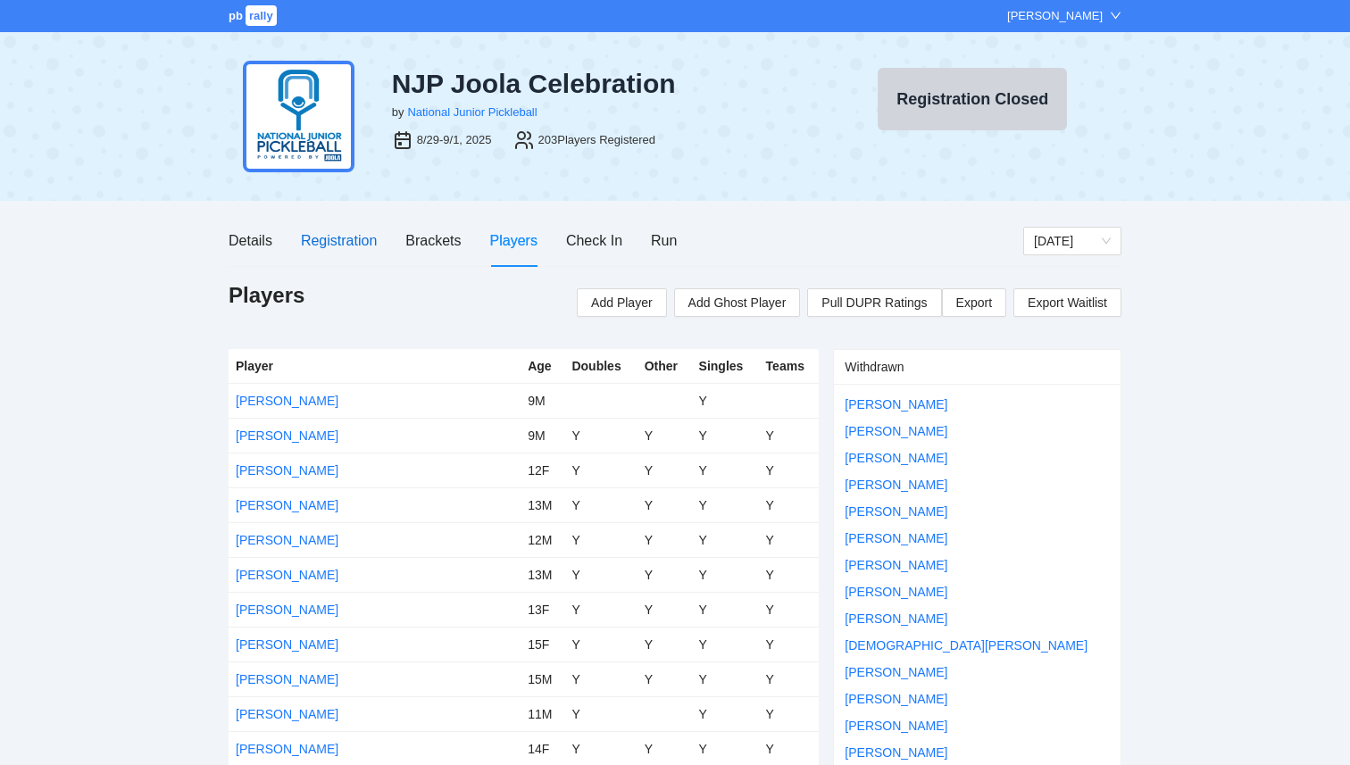
click at [332, 242] on div "Registration" at bounding box center [339, 240] width 76 height 22
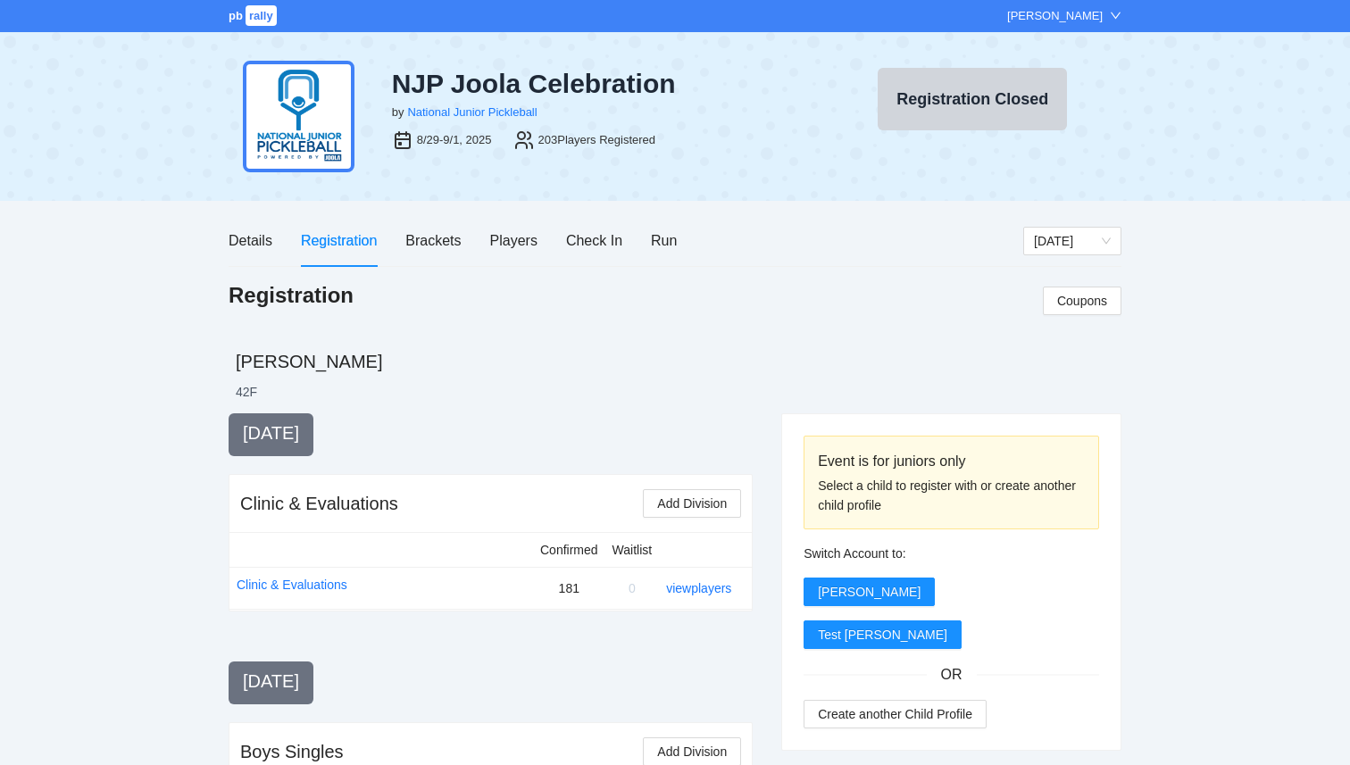
click at [693, 233] on div "Details Registration Brackets Players Check In Run" at bounding box center [625, 240] width 794 height 51
click at [689, 233] on div "Details Registration Brackets Players Check In Run" at bounding box center [625, 240] width 794 height 51
click at [664, 235] on div "Run" at bounding box center [664, 240] width 26 height 22
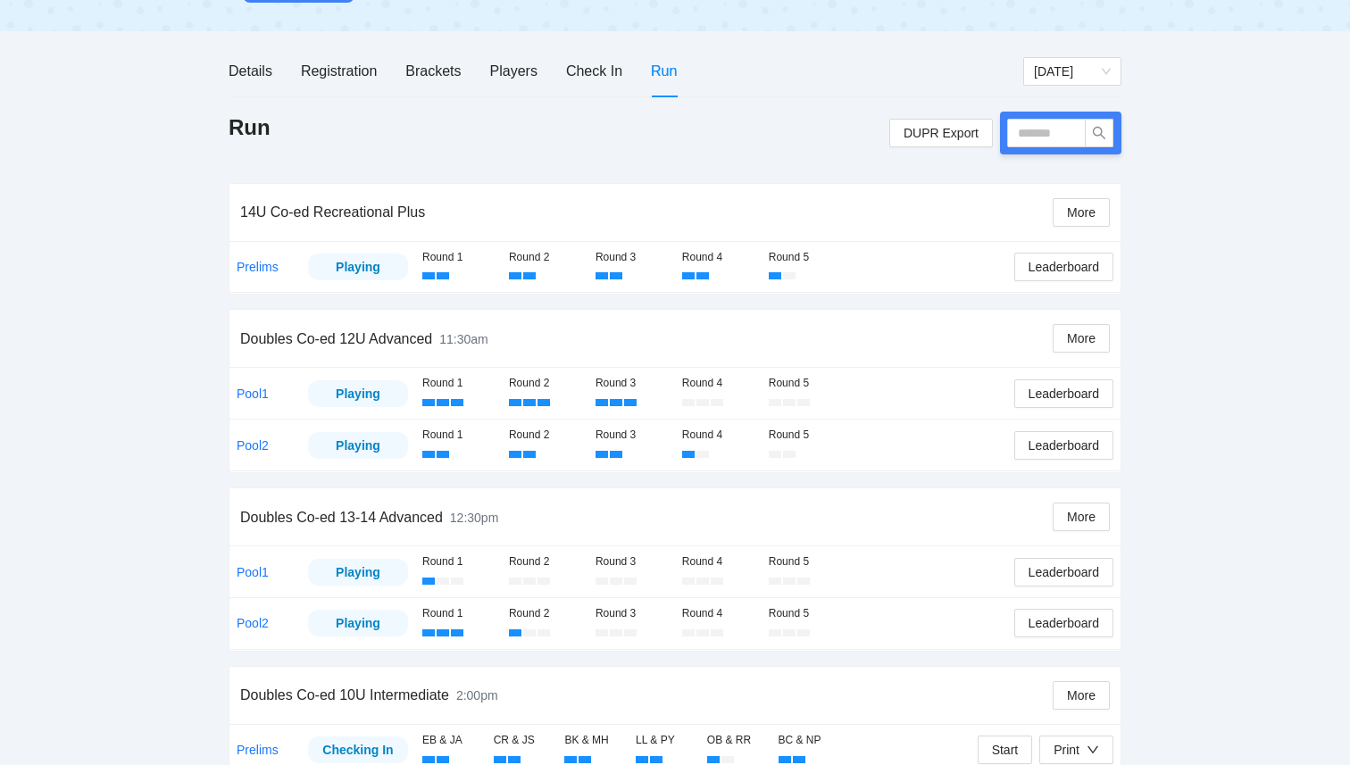
scroll to position [179, 0]
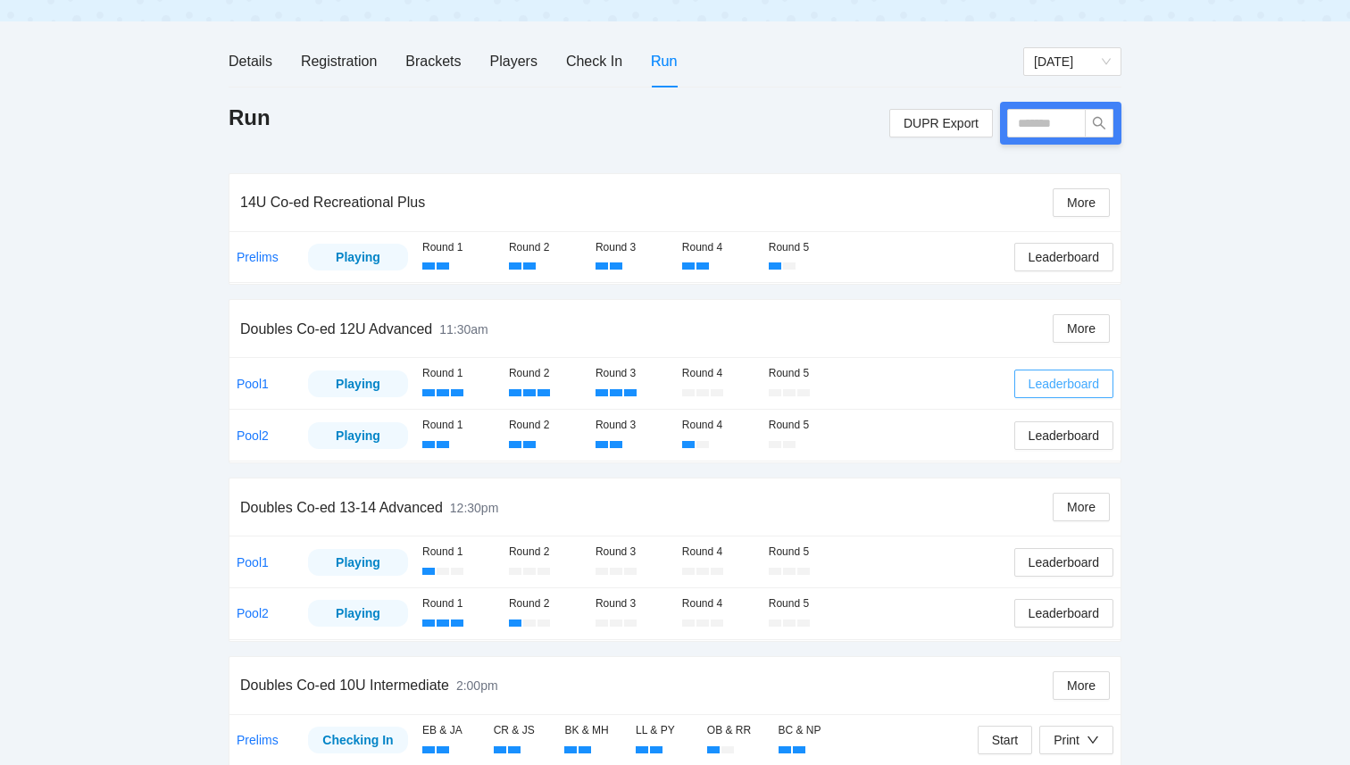
click at [1055, 393] on span "Leaderboard" at bounding box center [1063, 384] width 71 height 20
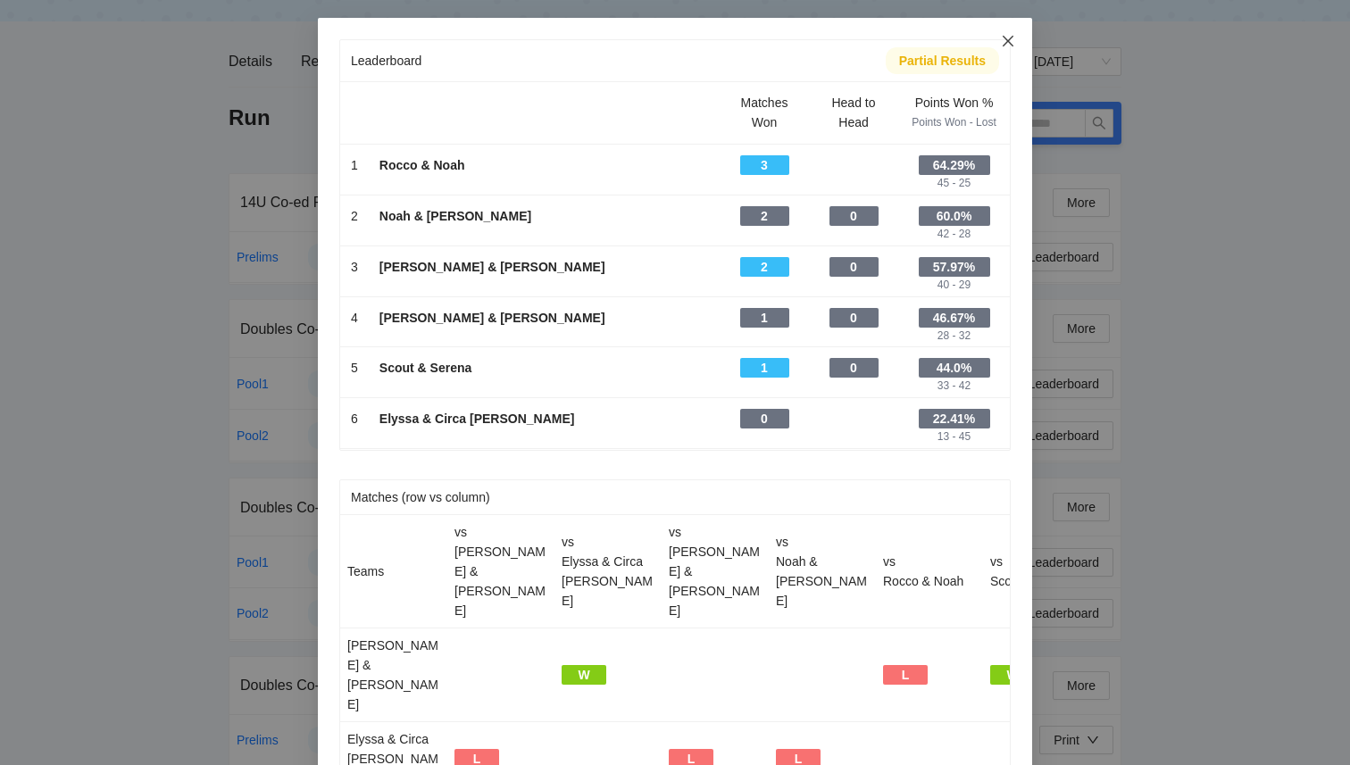
click at [1005, 43] on icon "close" at bounding box center [1008, 41] width 14 height 14
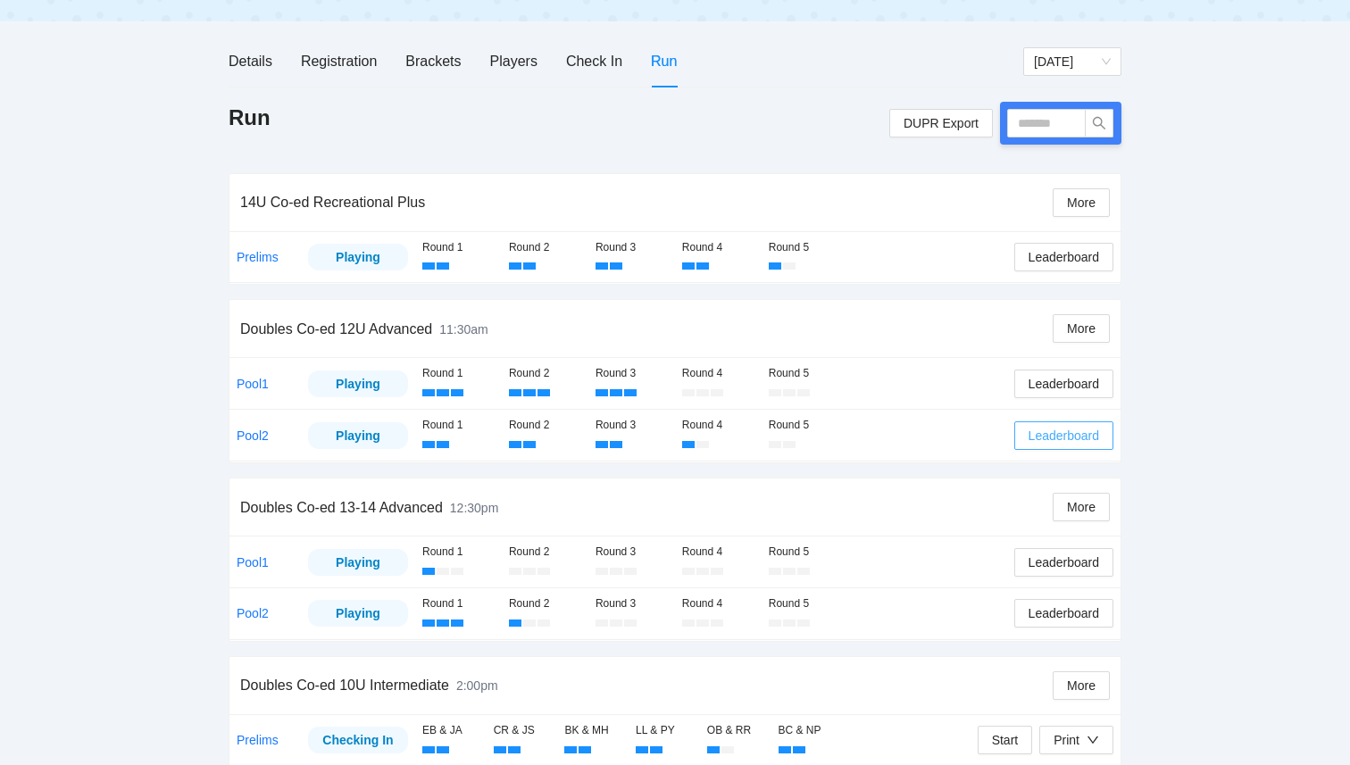
click at [1032, 435] on span "Leaderboard" at bounding box center [1063, 436] width 71 height 20
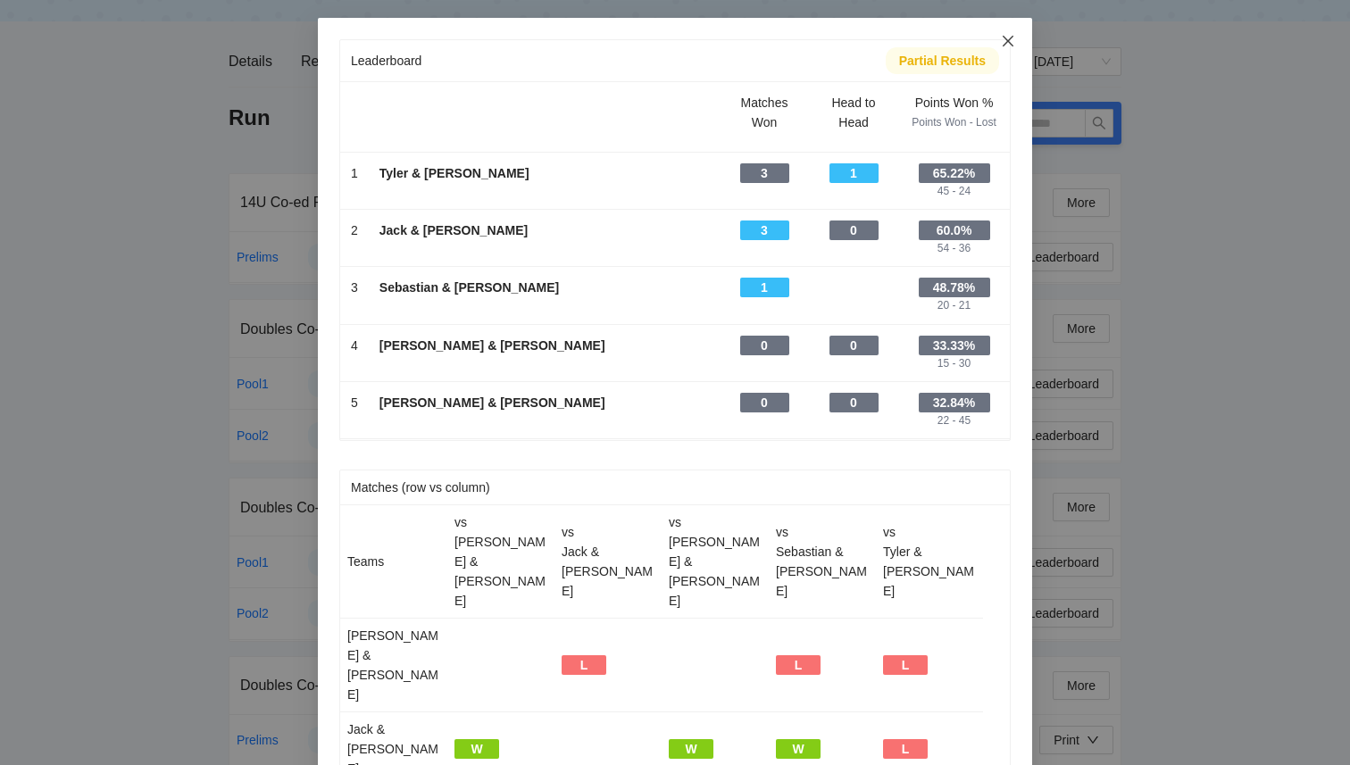
click at [1012, 43] on icon "close" at bounding box center [1008, 41] width 14 height 14
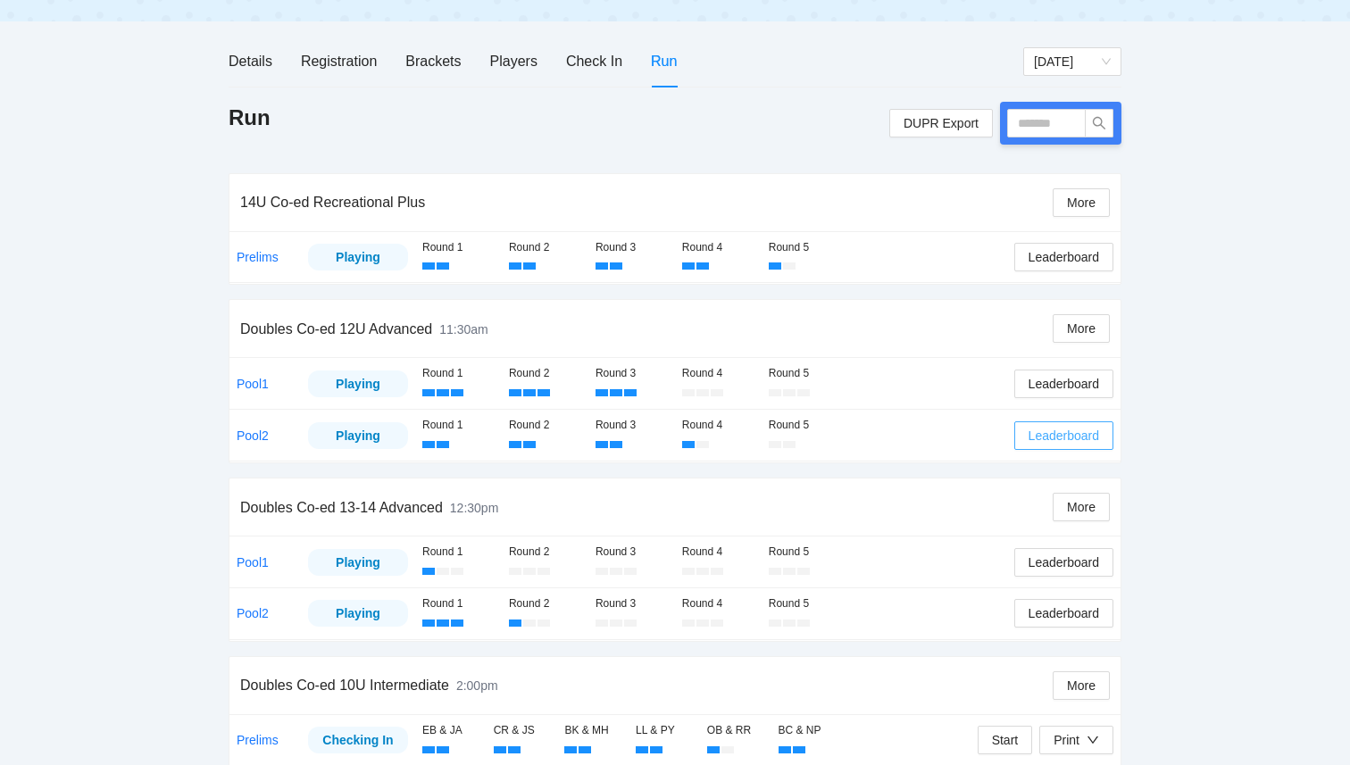
click at [1062, 431] on span "Leaderboard" at bounding box center [1063, 436] width 71 height 20
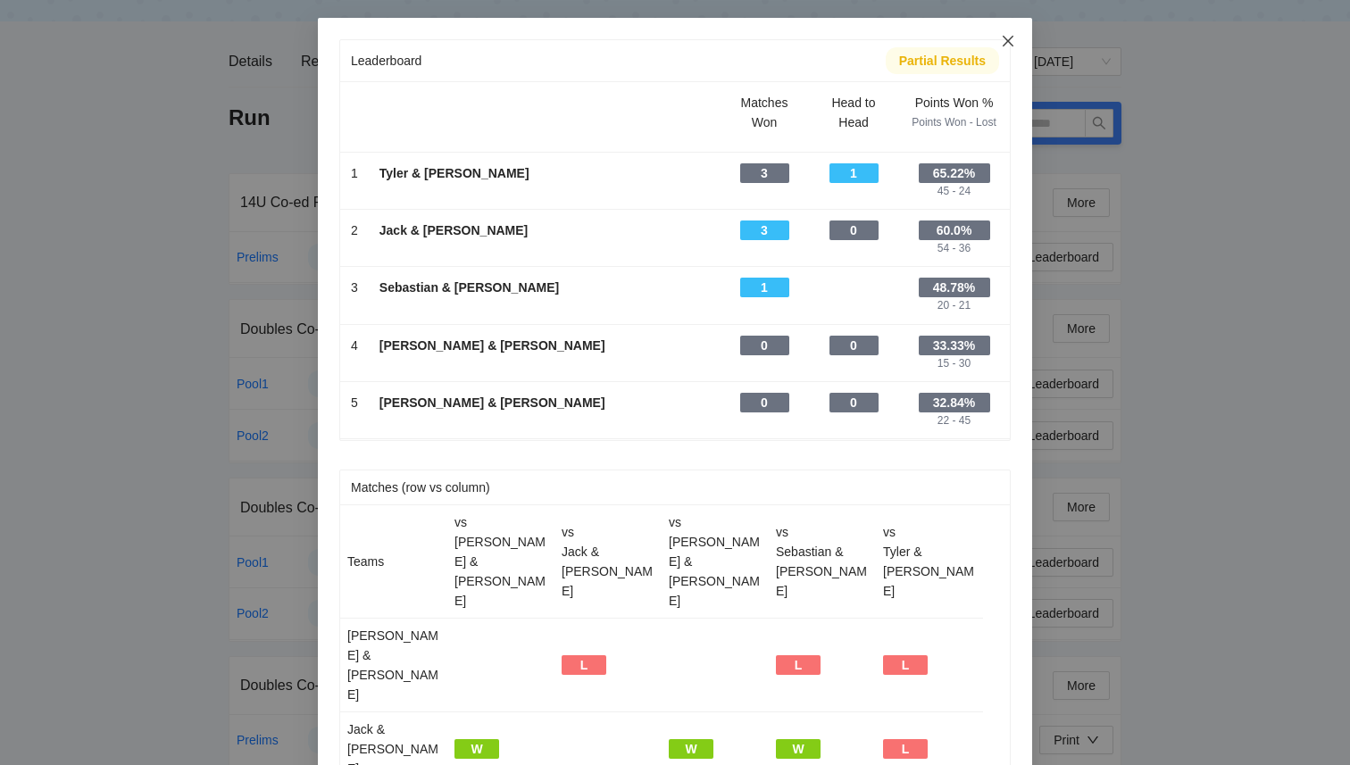
click at [1008, 50] on span "Close" at bounding box center [1008, 42] width 48 height 48
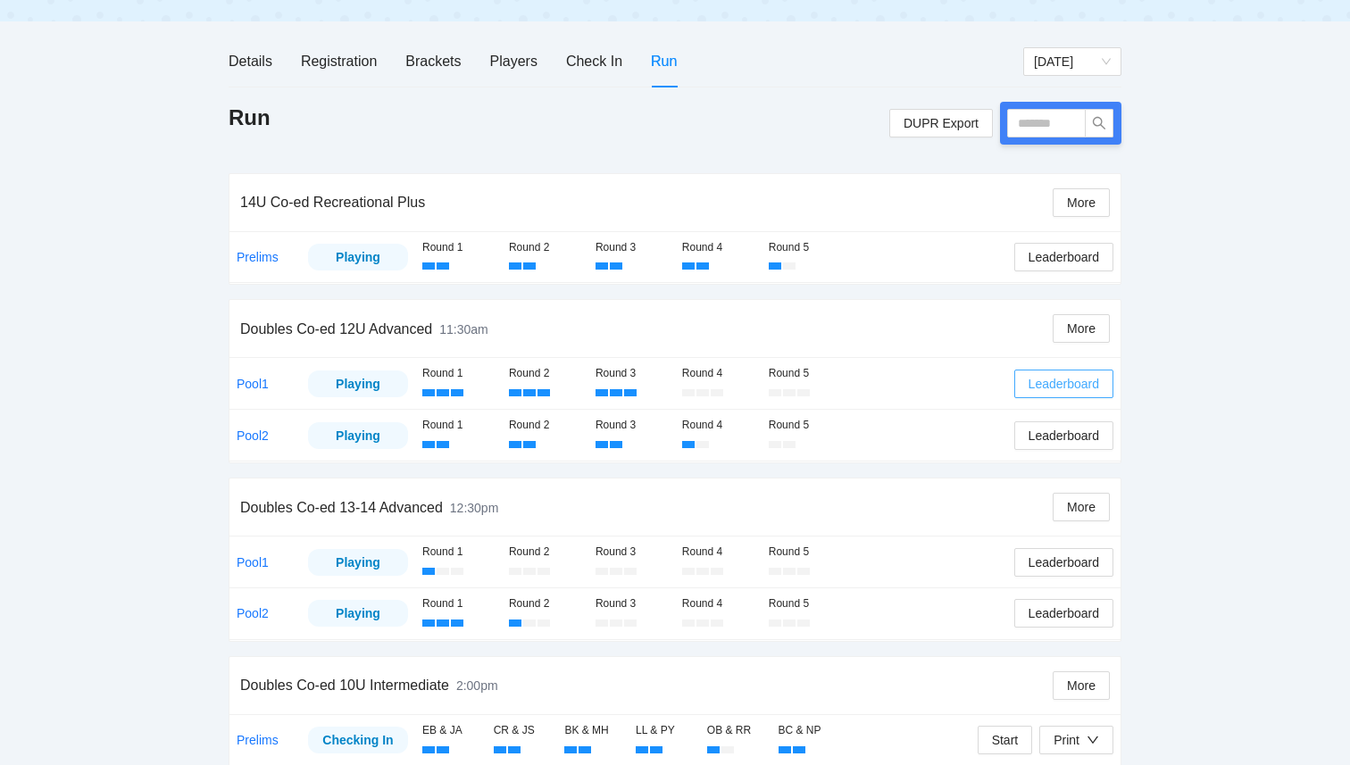
click at [1070, 391] on span "Leaderboard" at bounding box center [1063, 384] width 71 height 20
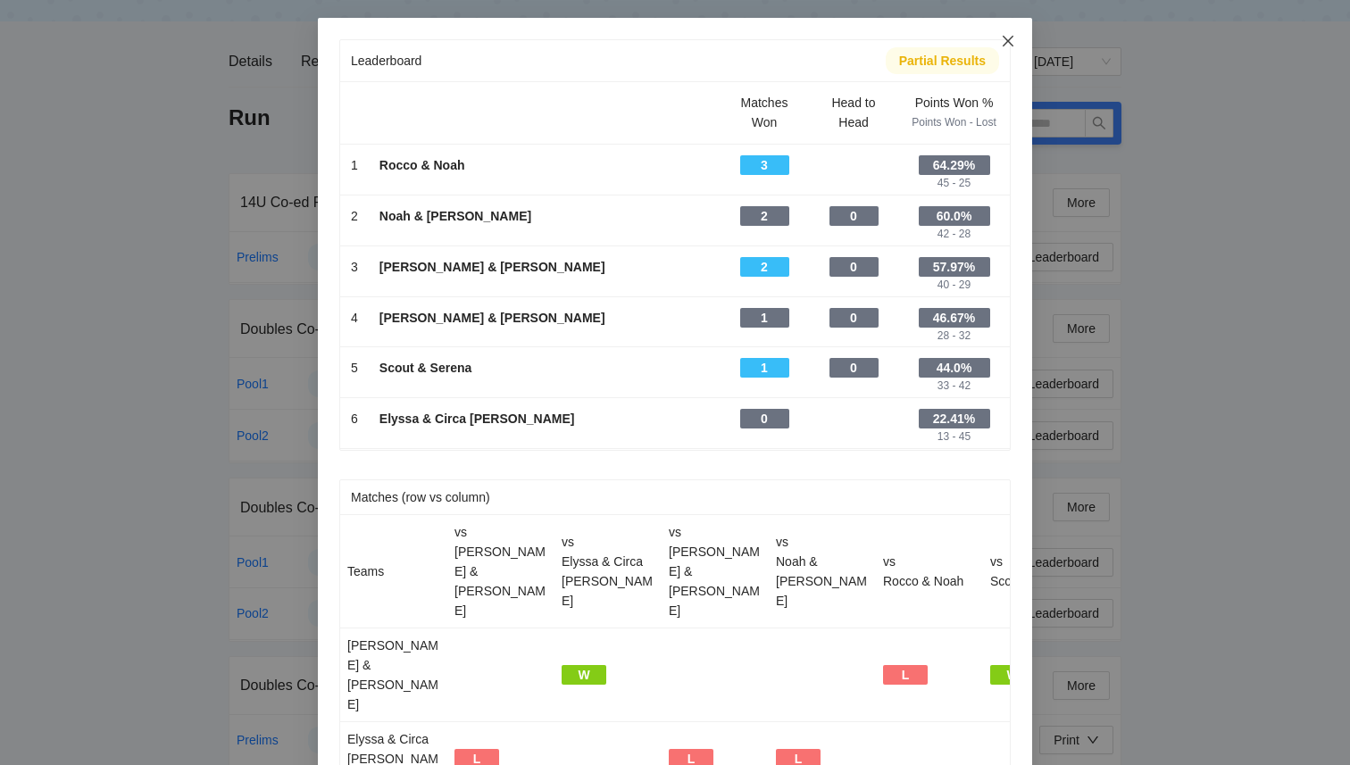
click at [1009, 42] on icon "close" at bounding box center [1007, 41] width 11 height 11
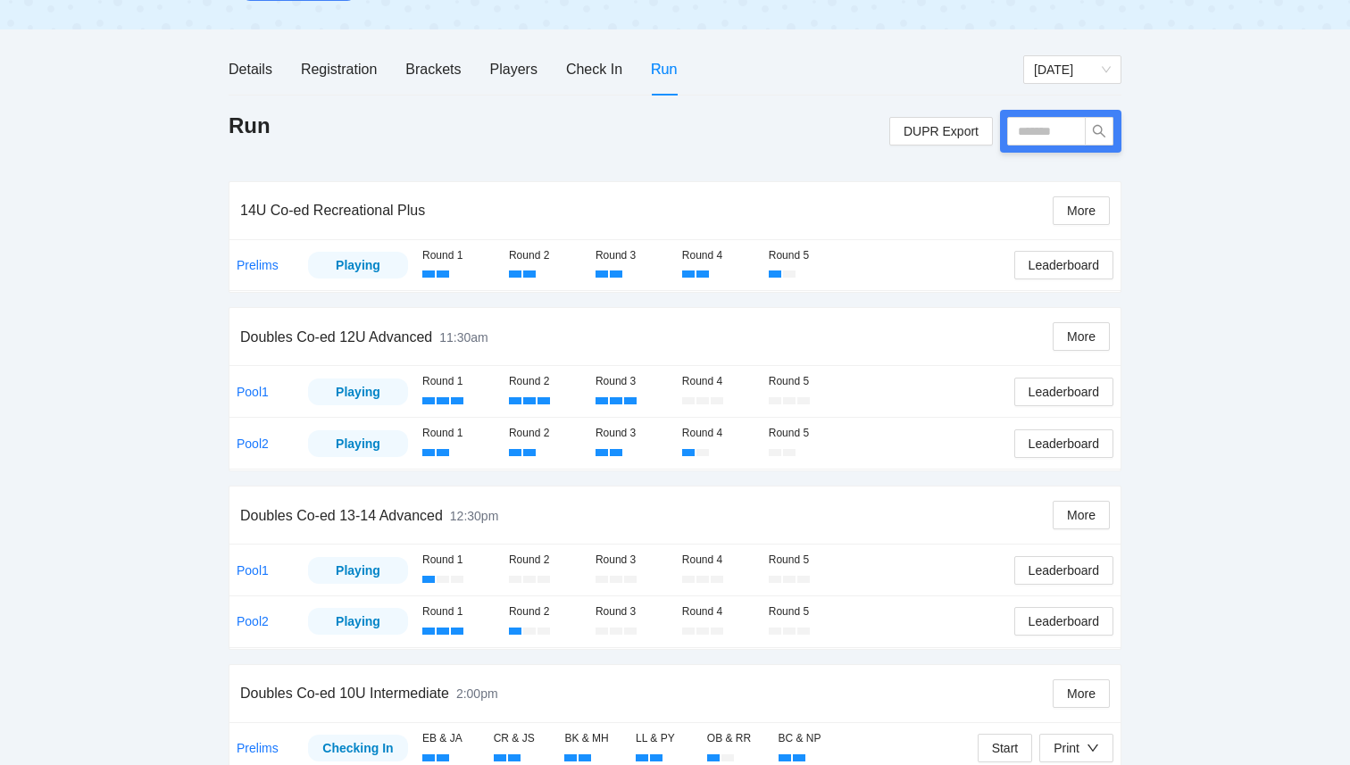
scroll to position [170, 0]
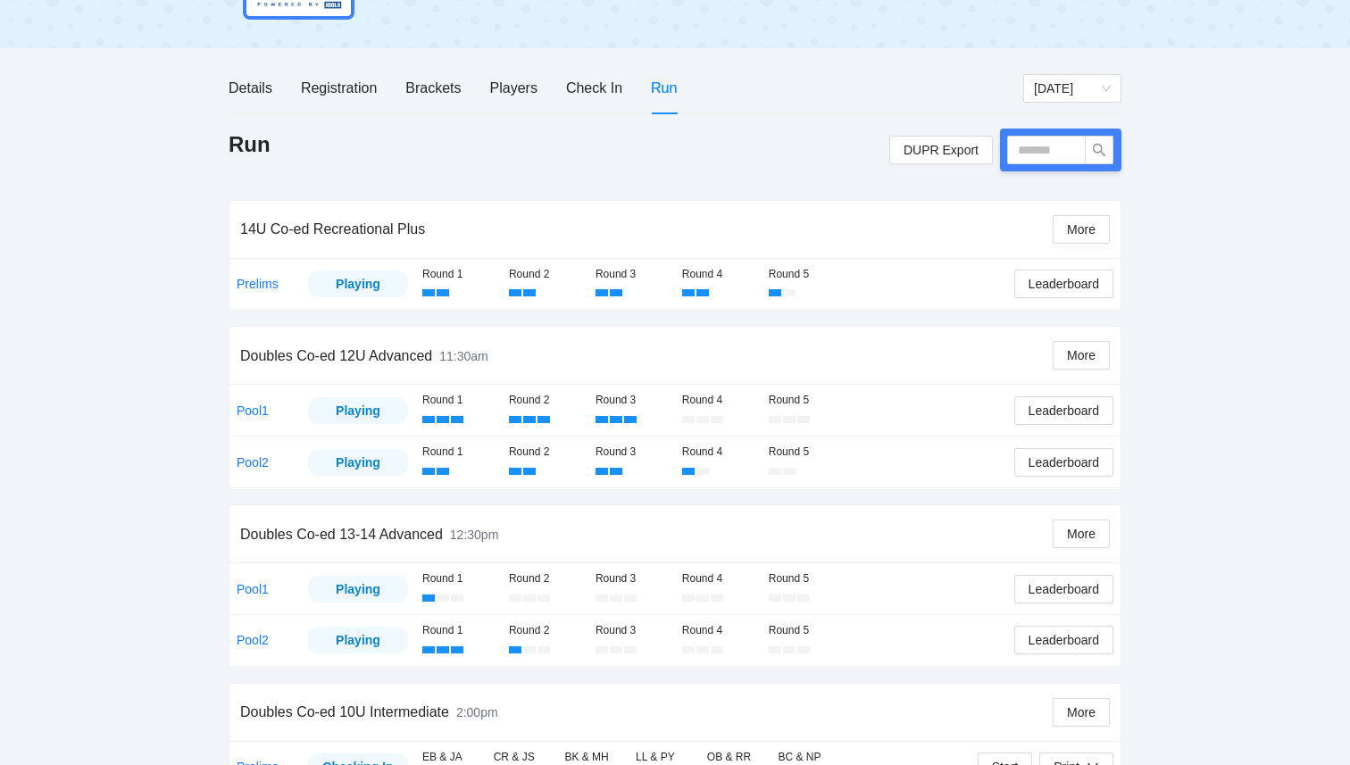
scroll to position [158, 0]
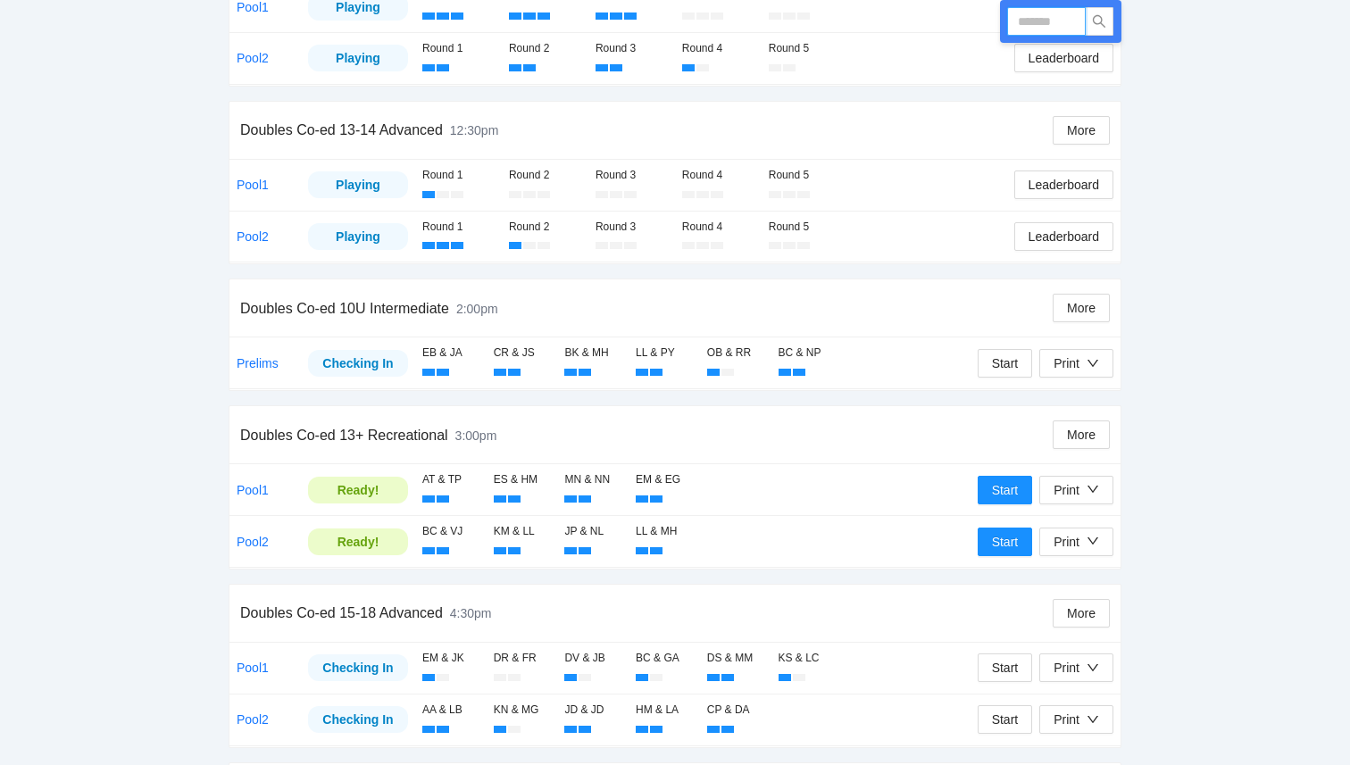
scroll to position [621, 0]
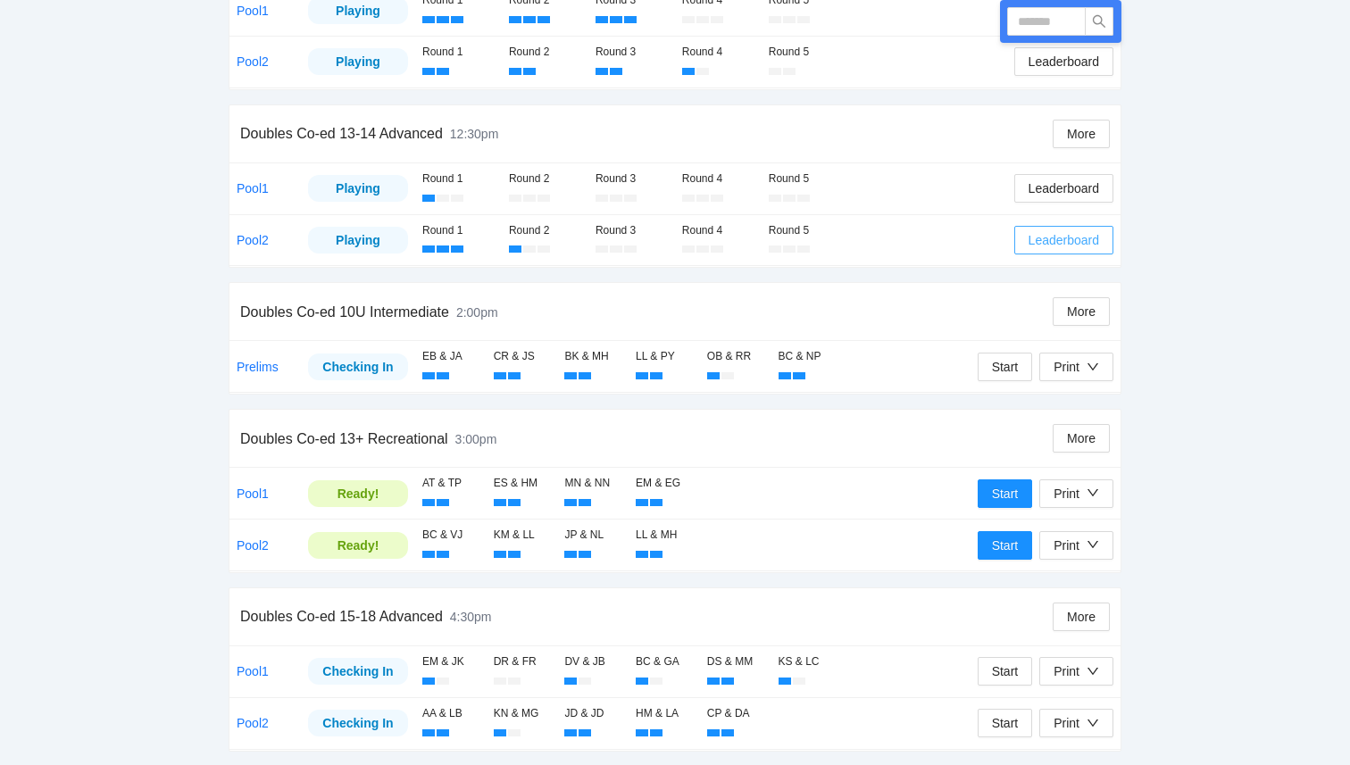
click at [1031, 244] on span "Leaderboard" at bounding box center [1063, 240] width 71 height 20
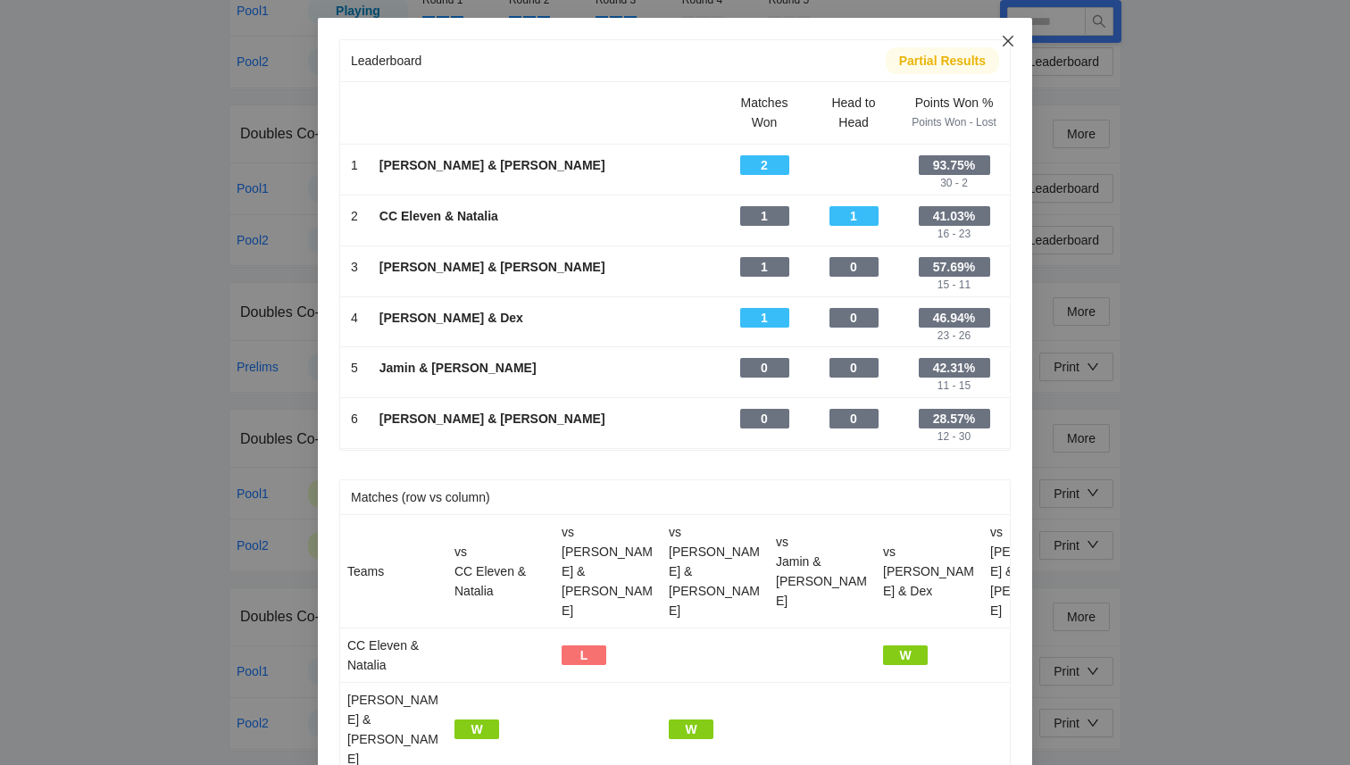
click at [1004, 42] on icon "close" at bounding box center [1008, 41] width 14 height 14
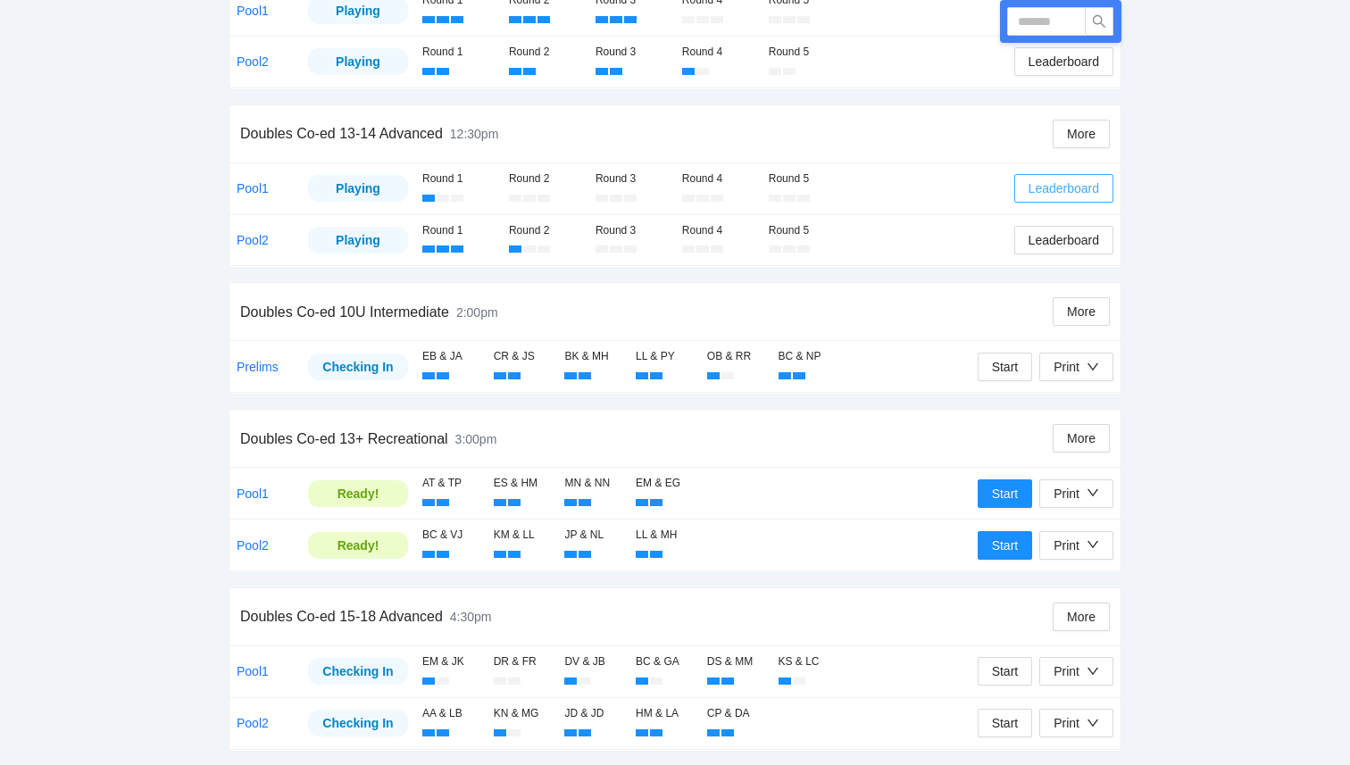
click at [1075, 184] on span "Leaderboard" at bounding box center [1063, 189] width 71 height 20
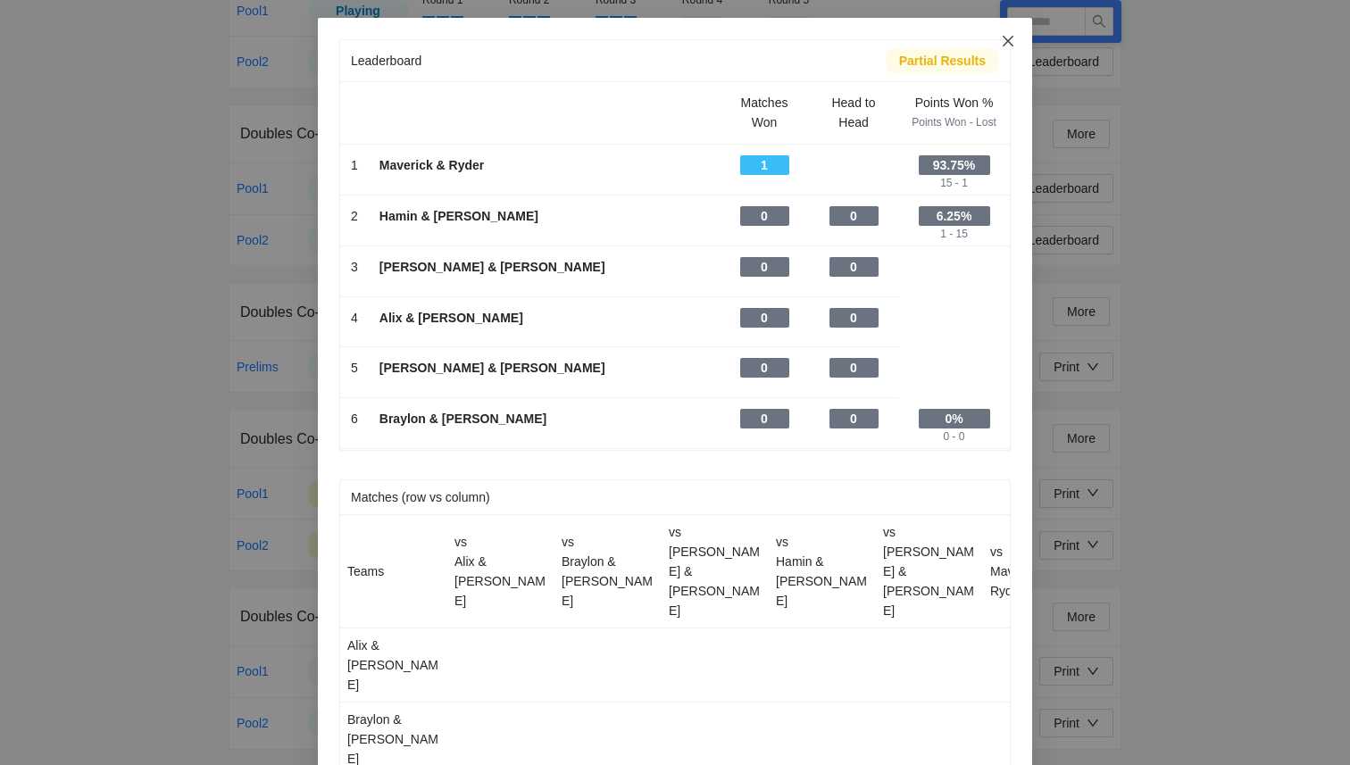
click at [1006, 42] on icon "close" at bounding box center [1008, 41] width 14 height 14
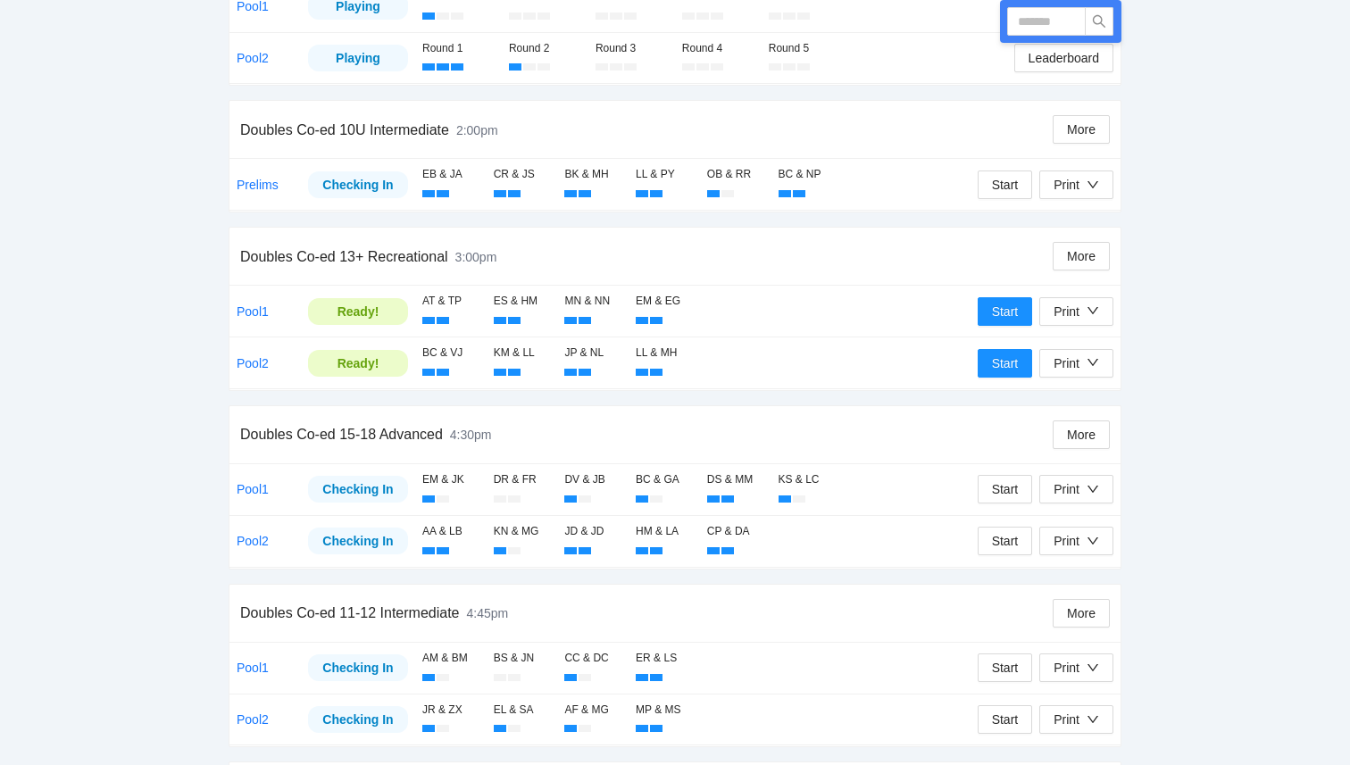
scroll to position [800, 0]
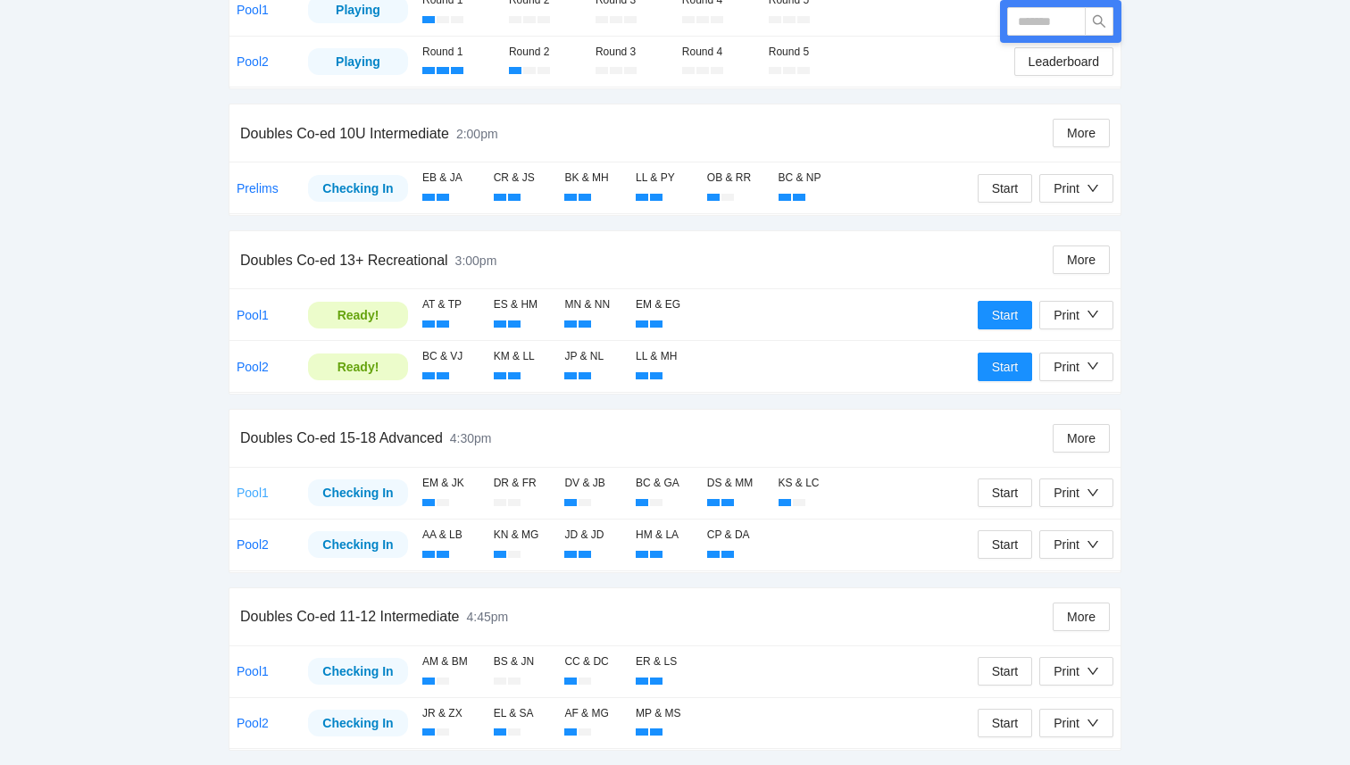
click at [262, 491] on link "Pool1" at bounding box center [253, 493] width 32 height 14
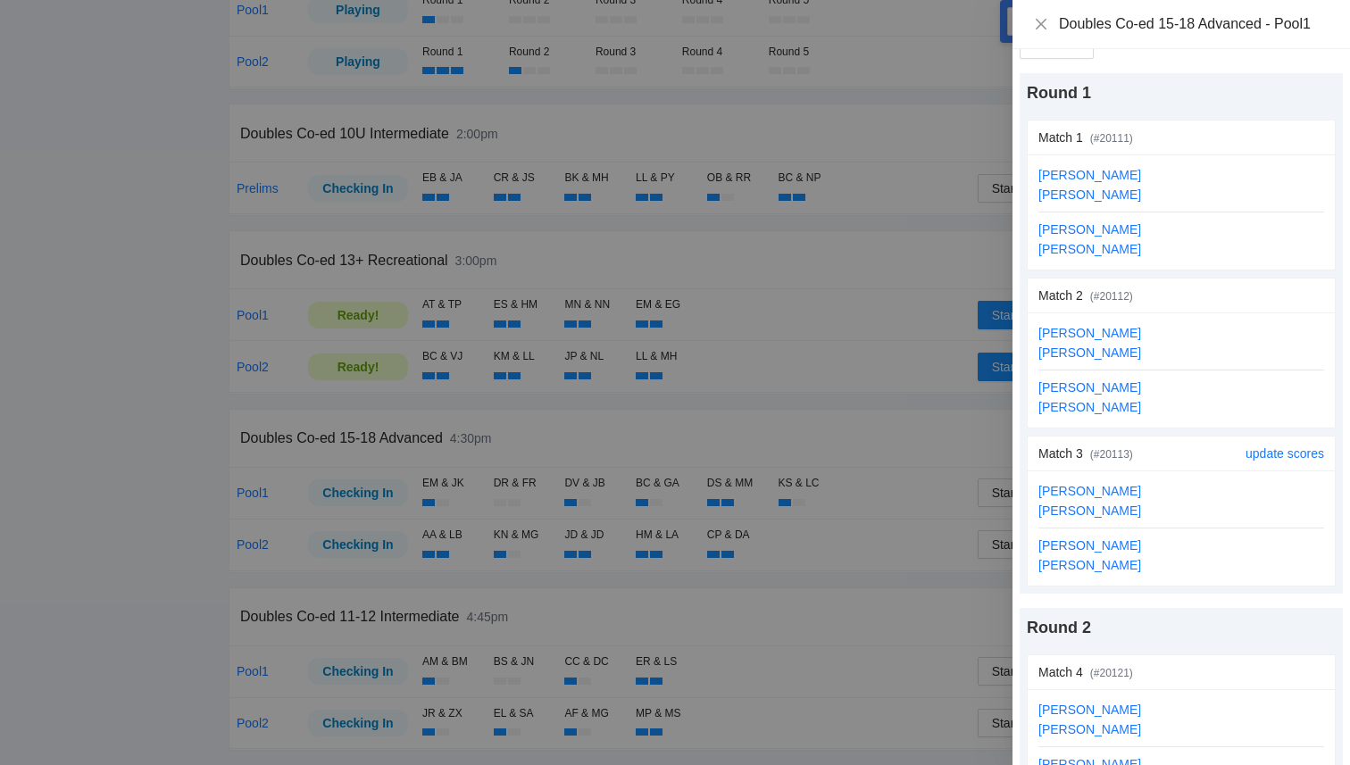
scroll to position [42, 0]
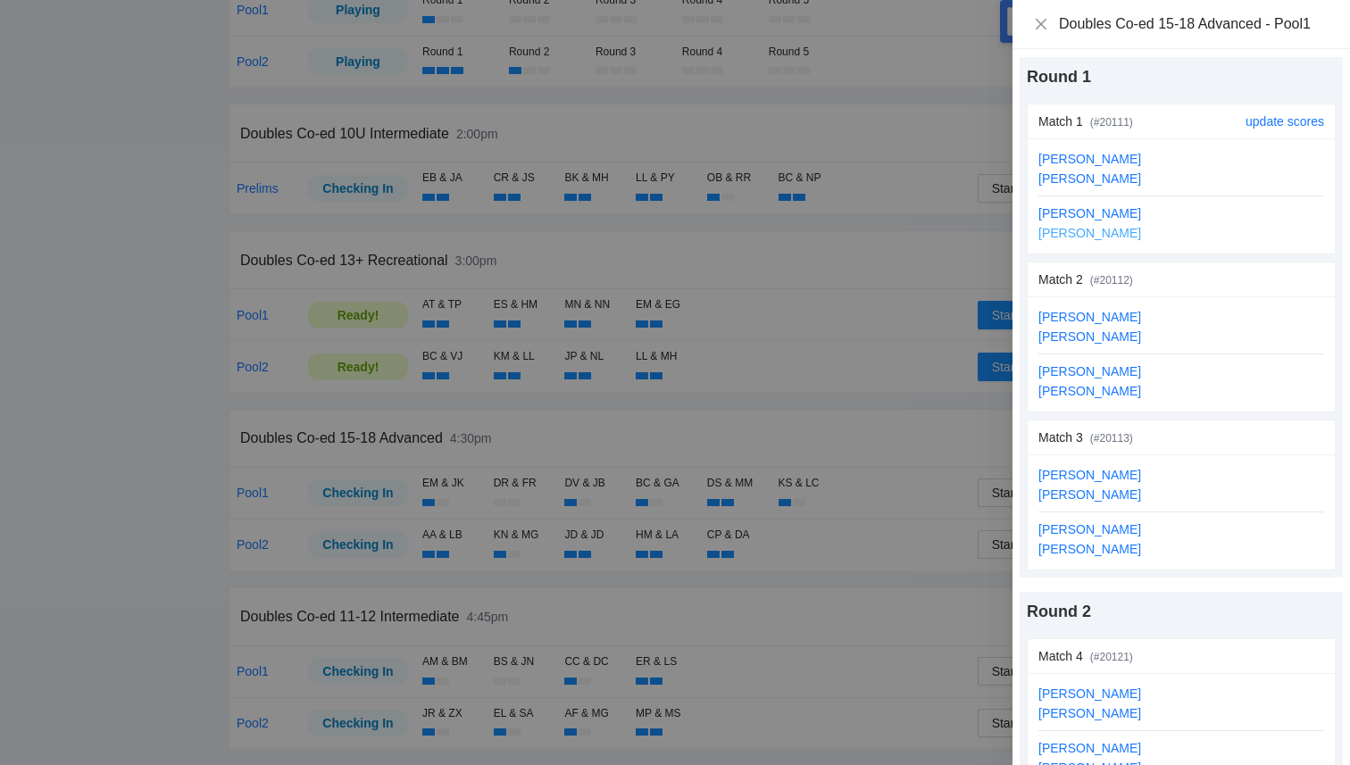
click at [1110, 237] on link "Francesca Randazzo" at bounding box center [1089, 233] width 103 height 14
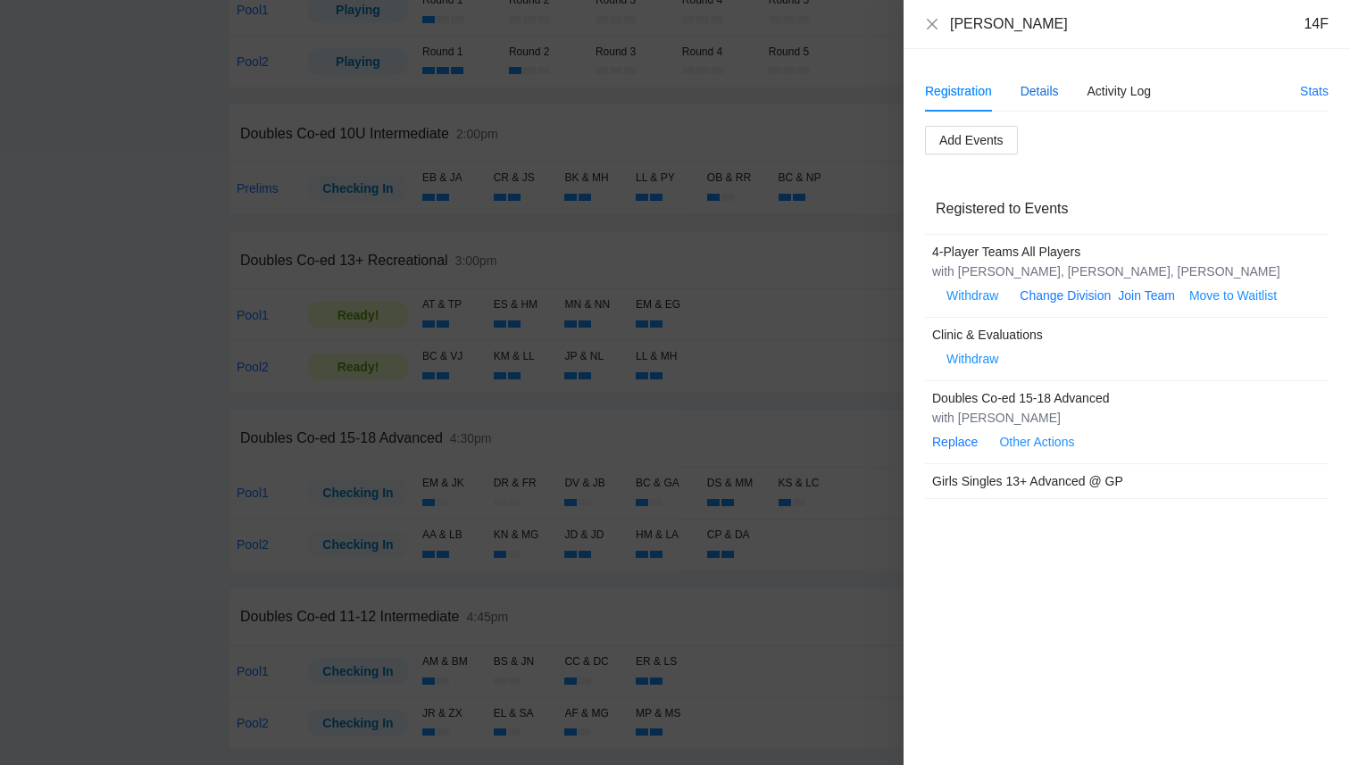
click at [1051, 85] on div "Details" at bounding box center [1039, 91] width 38 height 20
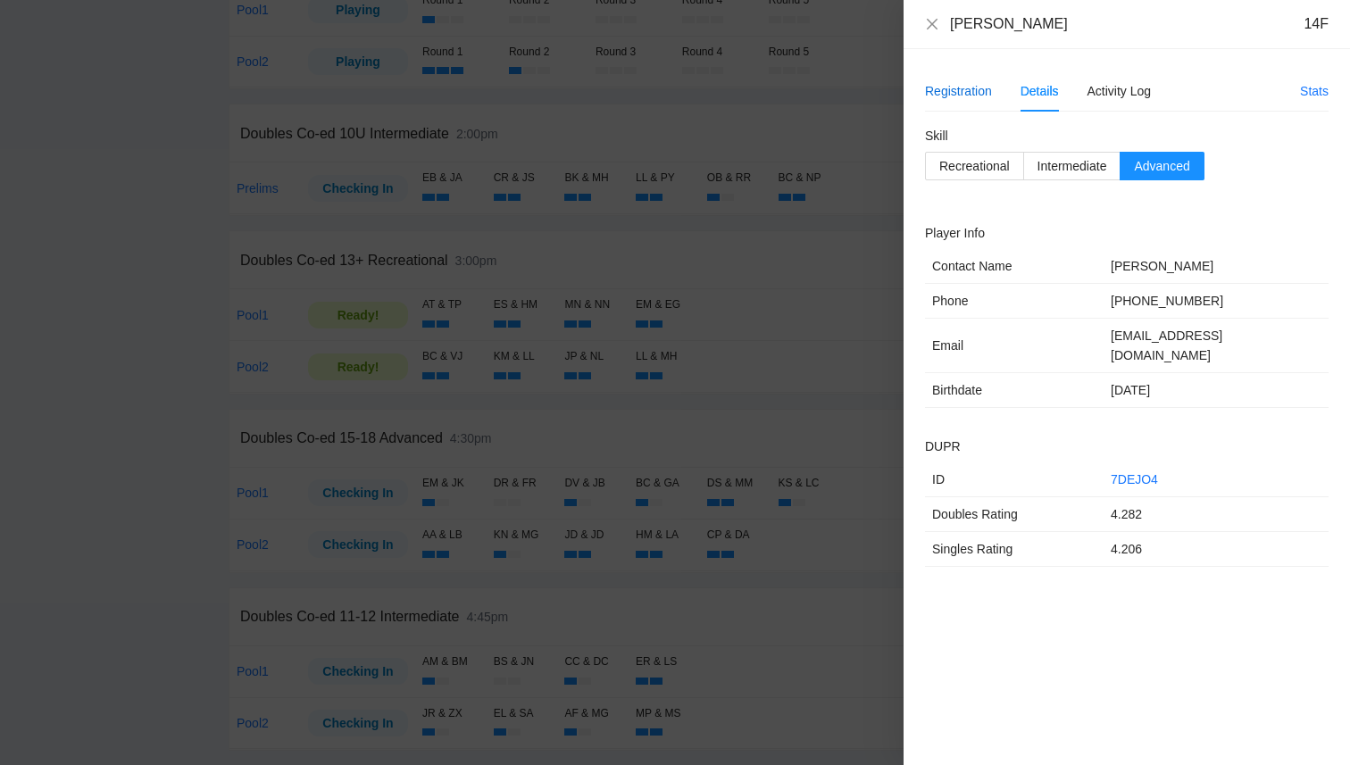
click at [968, 93] on div "Registration" at bounding box center [958, 91] width 67 height 20
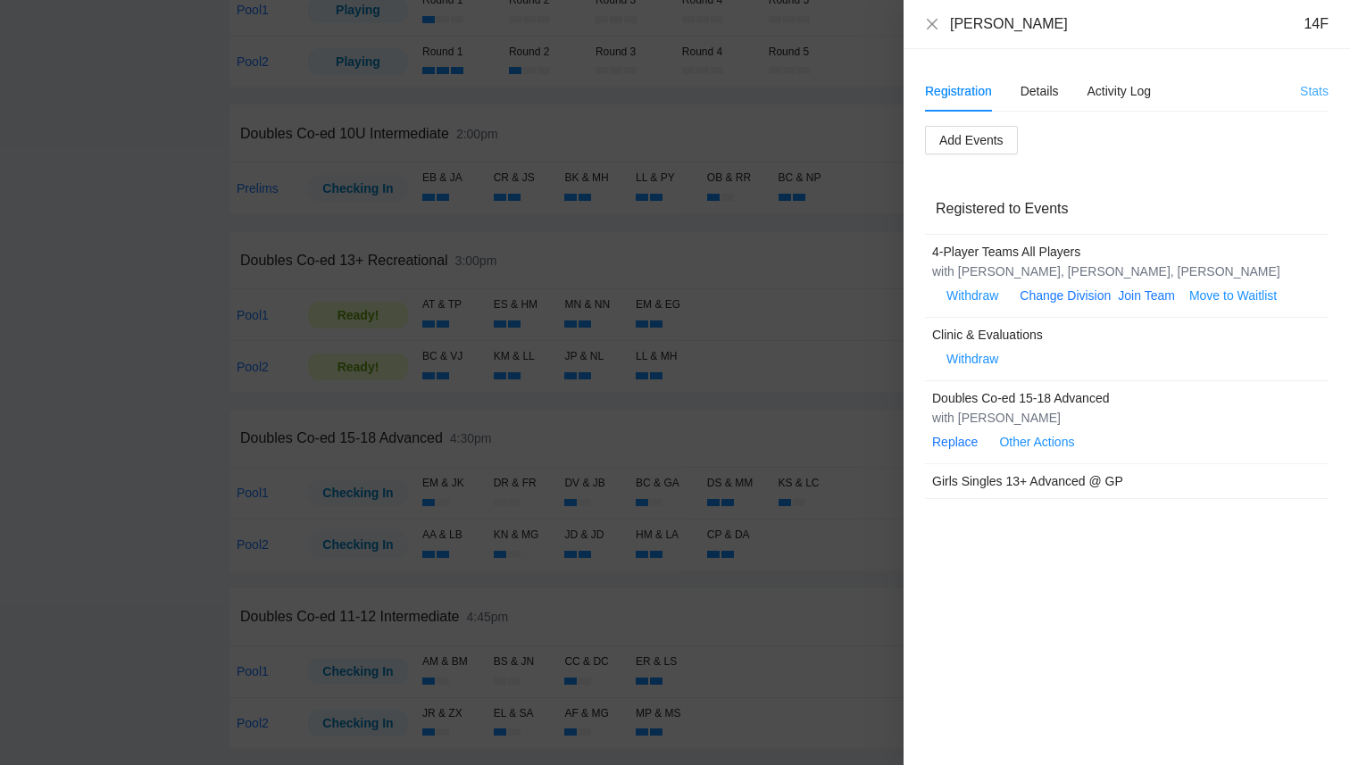
click at [1302, 91] on link "Stats" at bounding box center [1314, 91] width 29 height 14
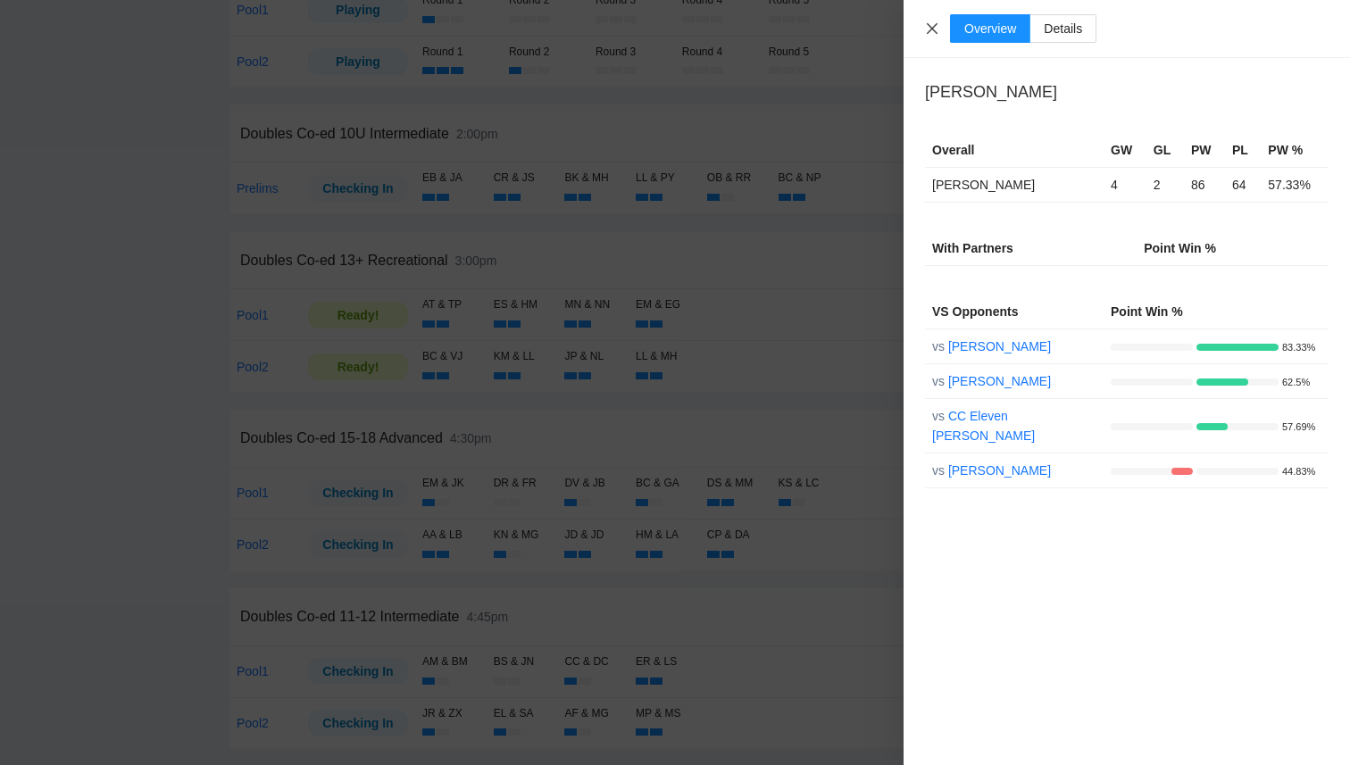
click at [930, 29] on icon "close" at bounding box center [932, 28] width 14 height 14
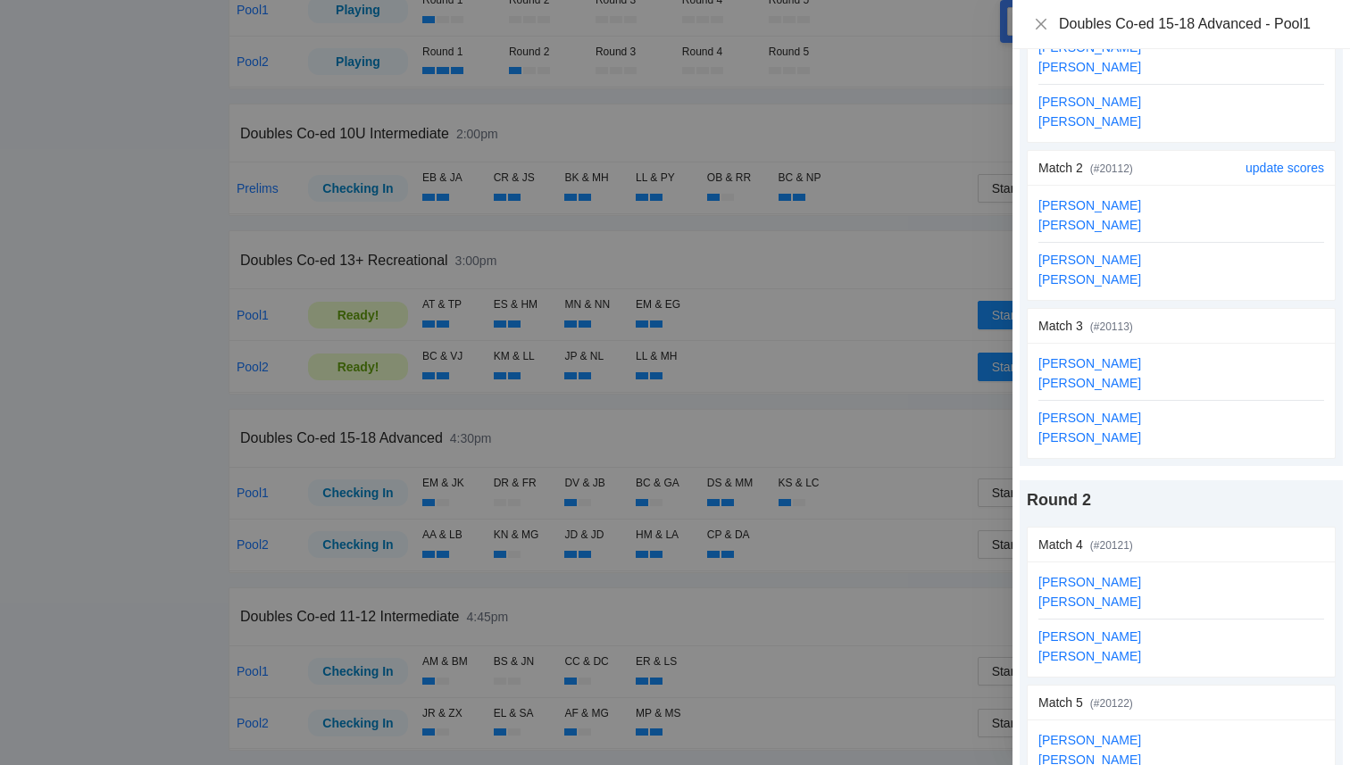
scroll to position [168, 0]
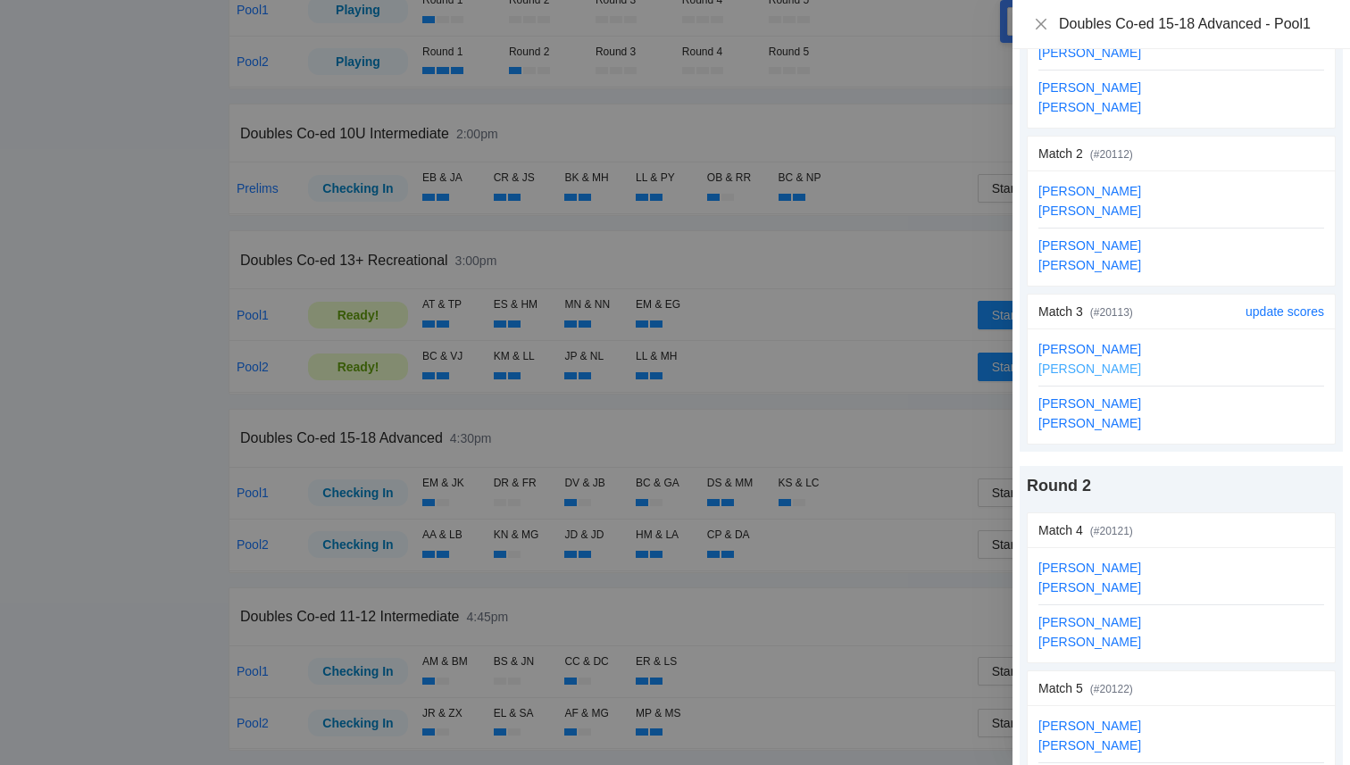
click at [1081, 370] on link "Kate Smith" at bounding box center [1089, 368] width 103 height 14
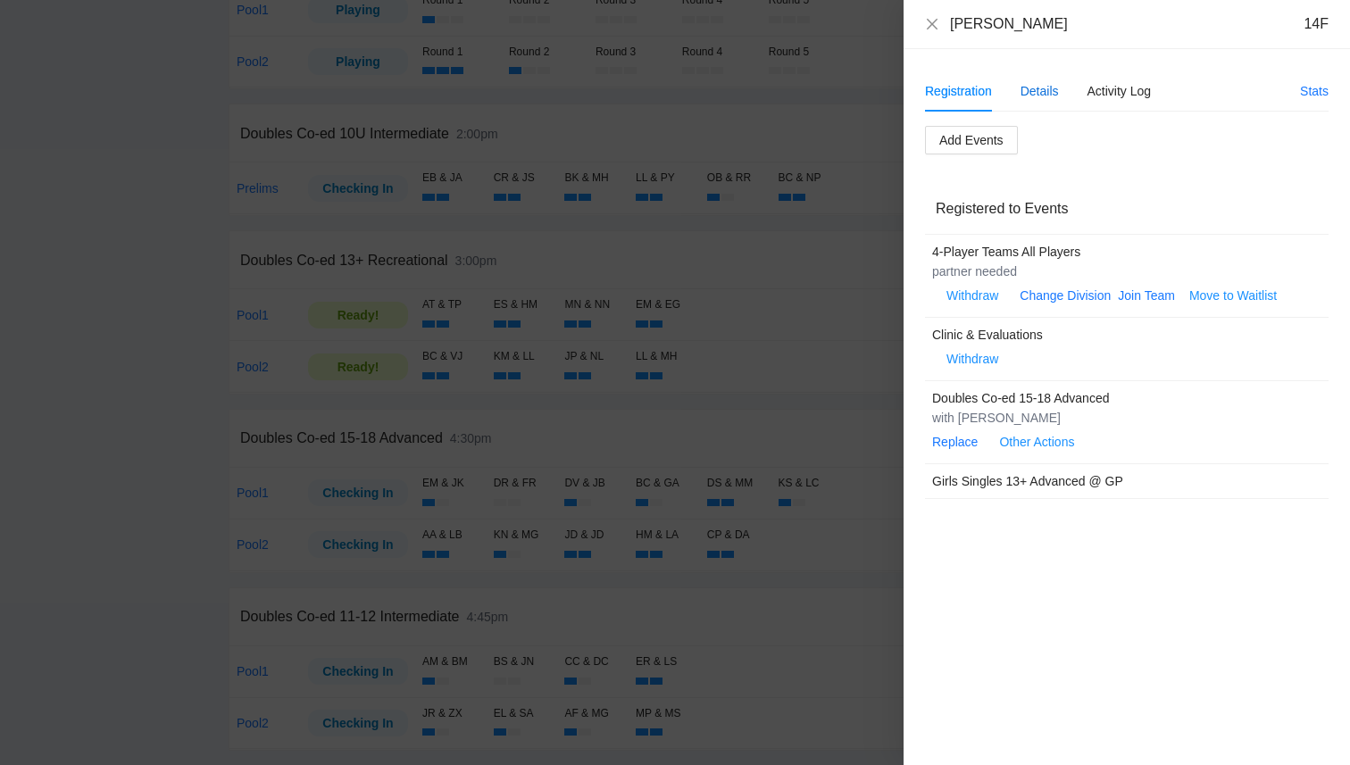
click at [1038, 81] on div "Details" at bounding box center [1039, 91] width 38 height 20
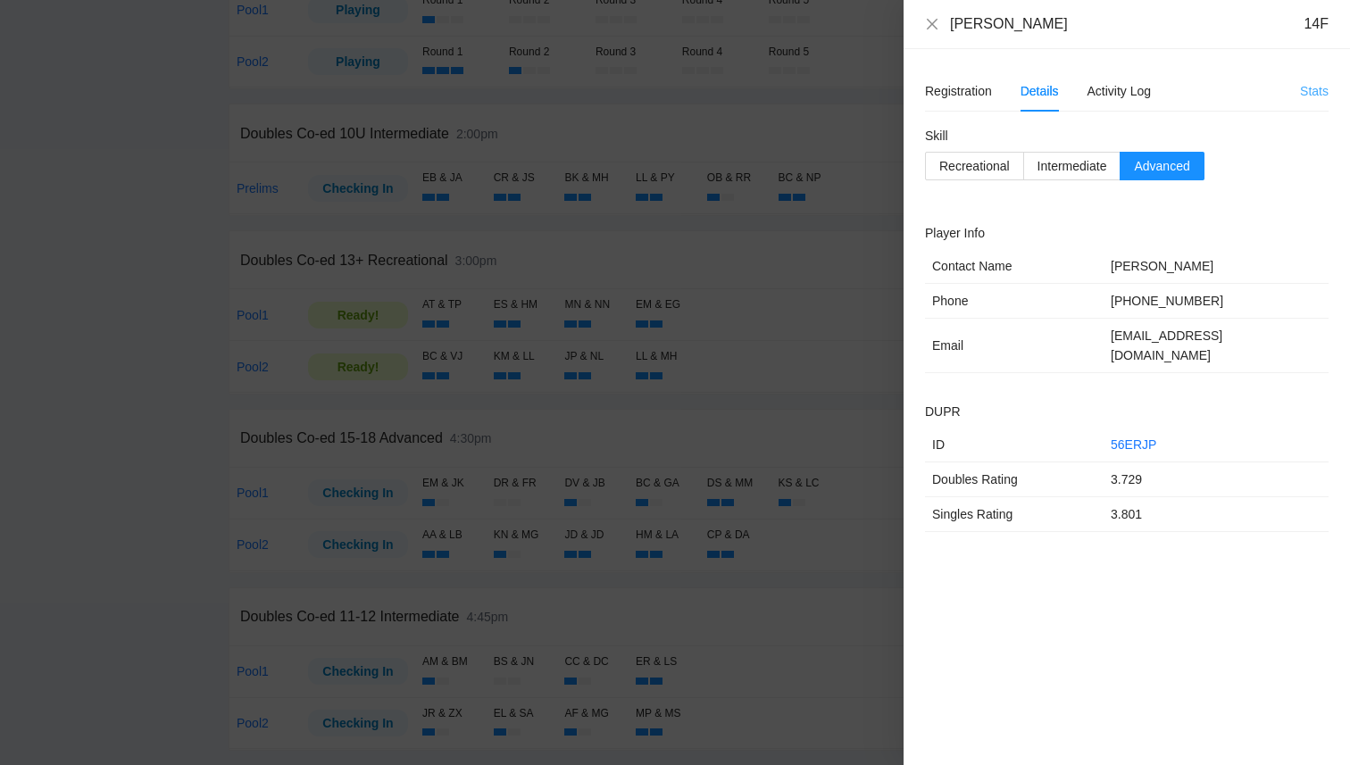
click at [1318, 96] on link "Stats" at bounding box center [1314, 91] width 29 height 14
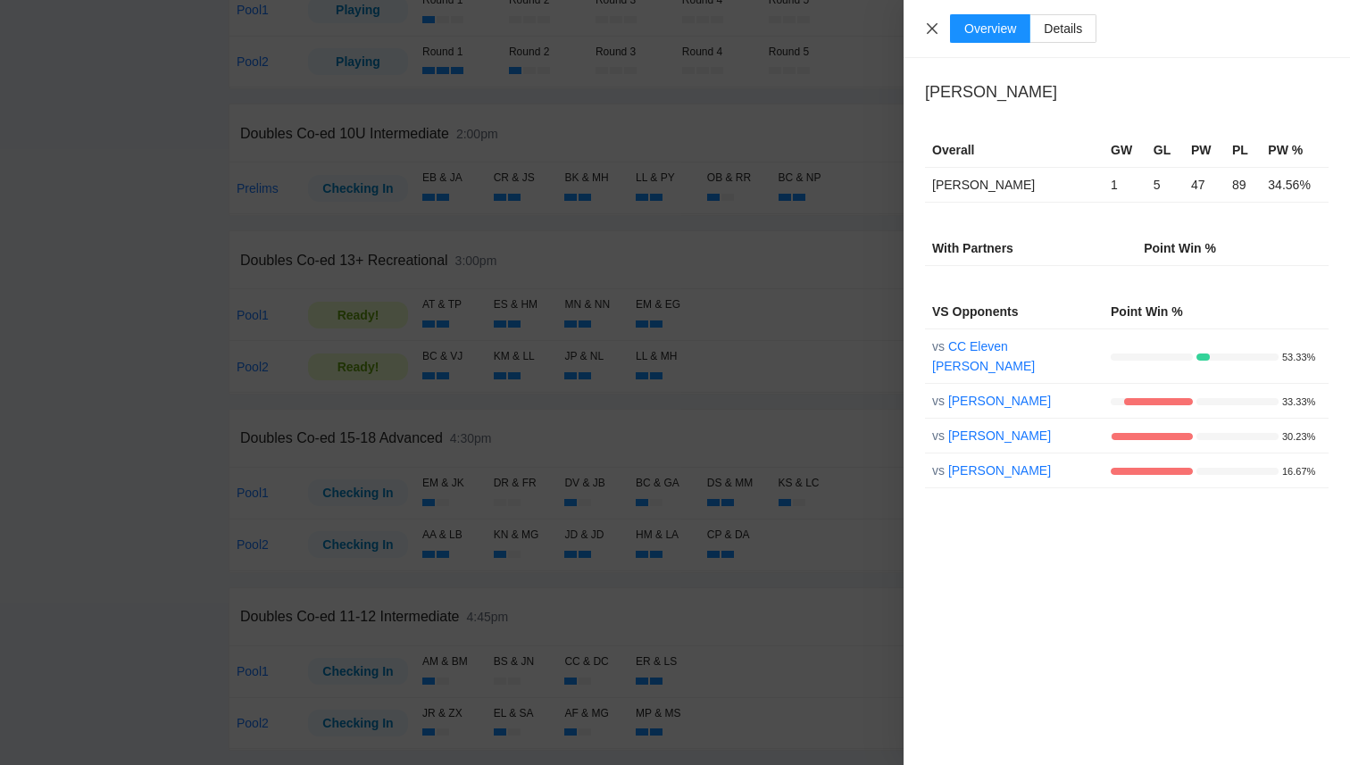
click at [932, 35] on icon "close" at bounding box center [932, 28] width 14 height 14
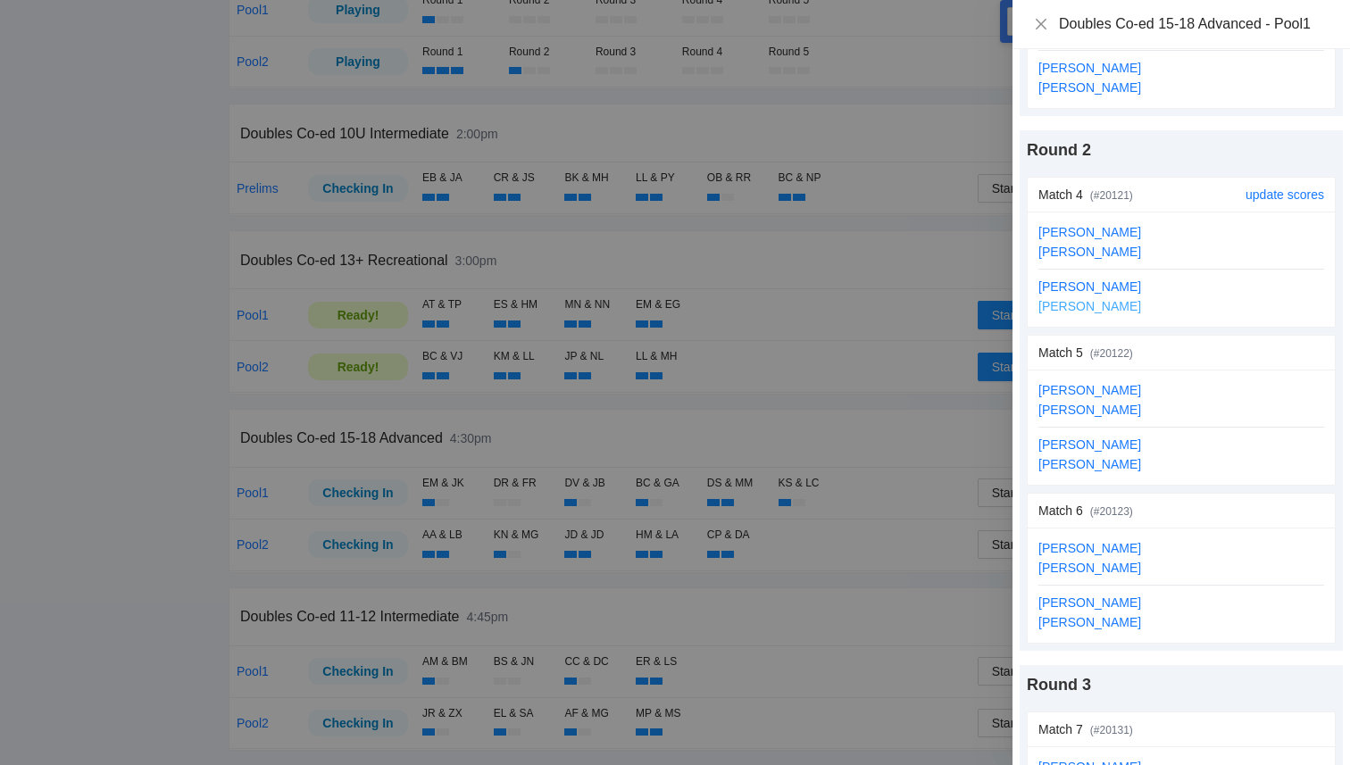
scroll to position [502, 0]
click at [1081, 308] on link "Francesca Randazzo" at bounding box center [1089, 307] width 103 height 14
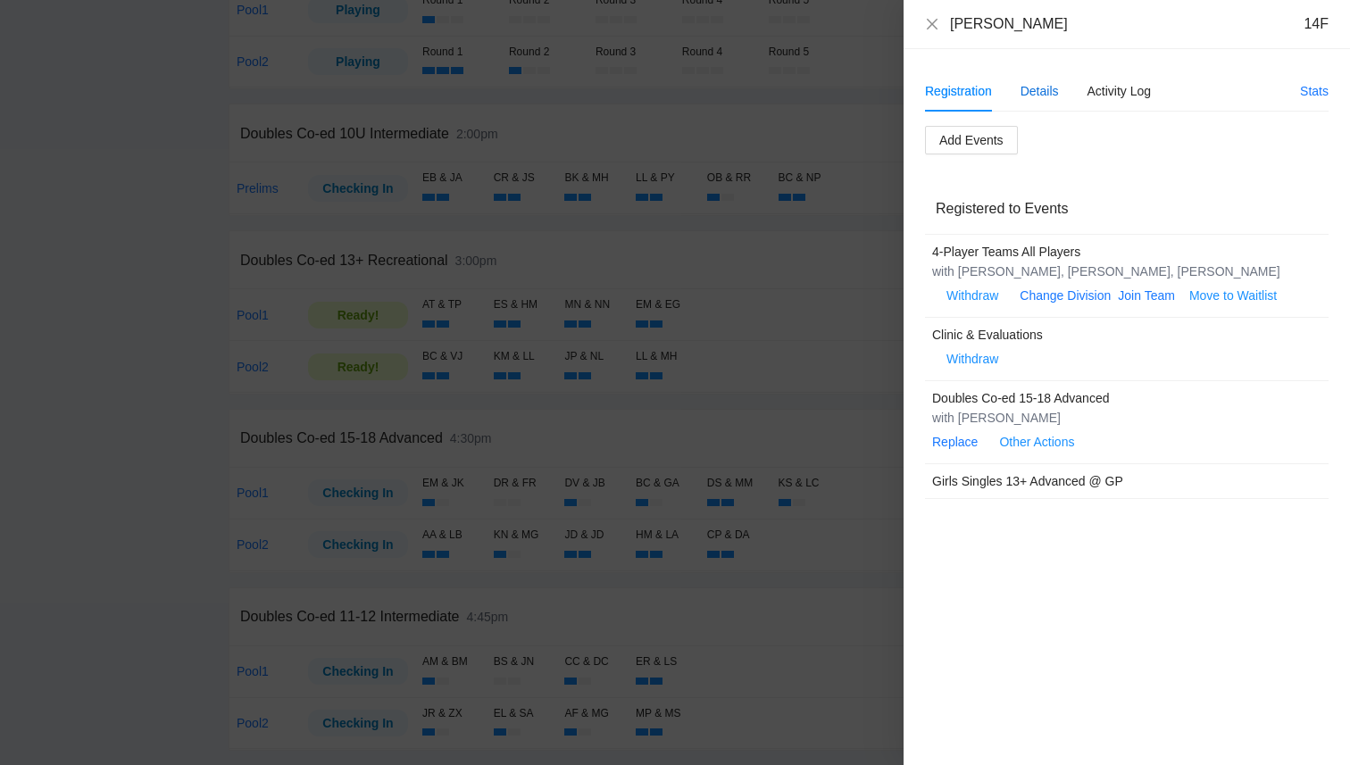
click at [1047, 87] on div "Details" at bounding box center [1039, 91] width 38 height 20
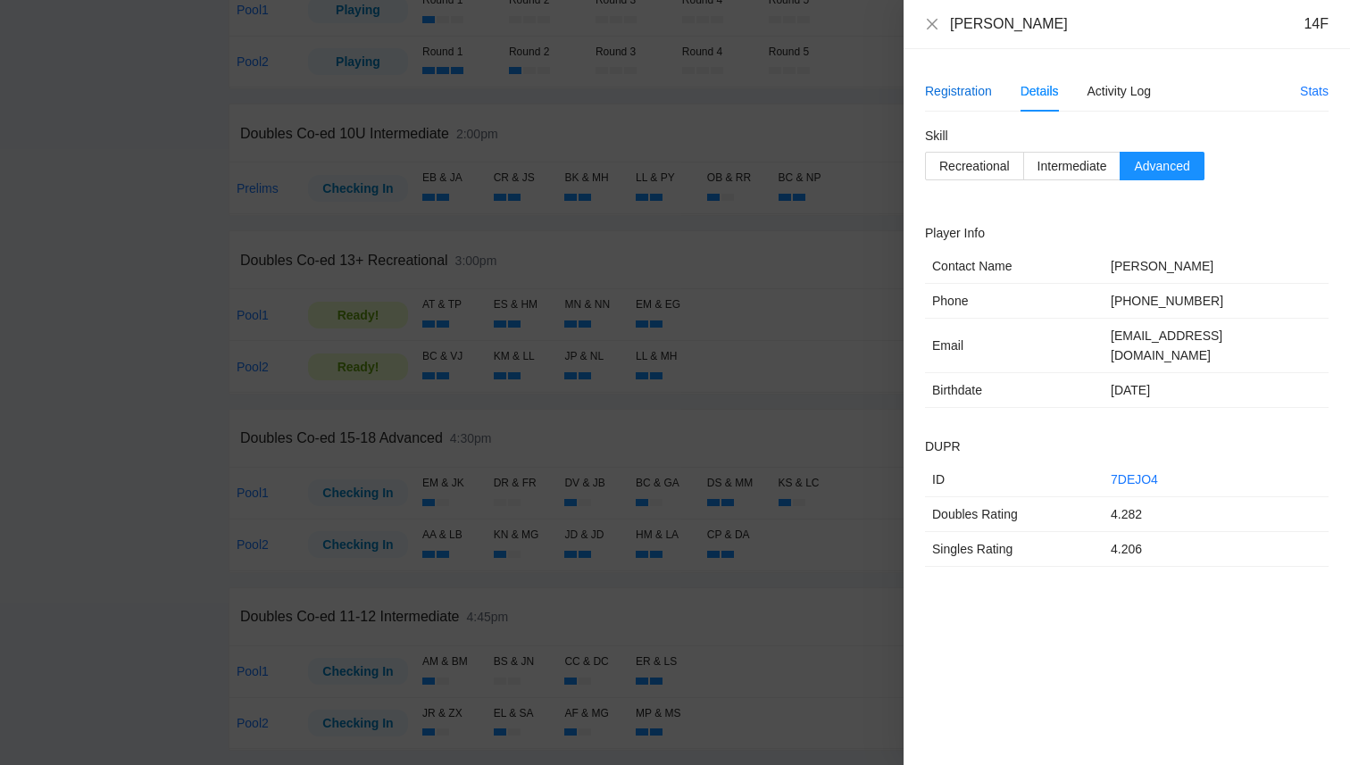
click at [967, 92] on div "Registration" at bounding box center [958, 91] width 67 height 20
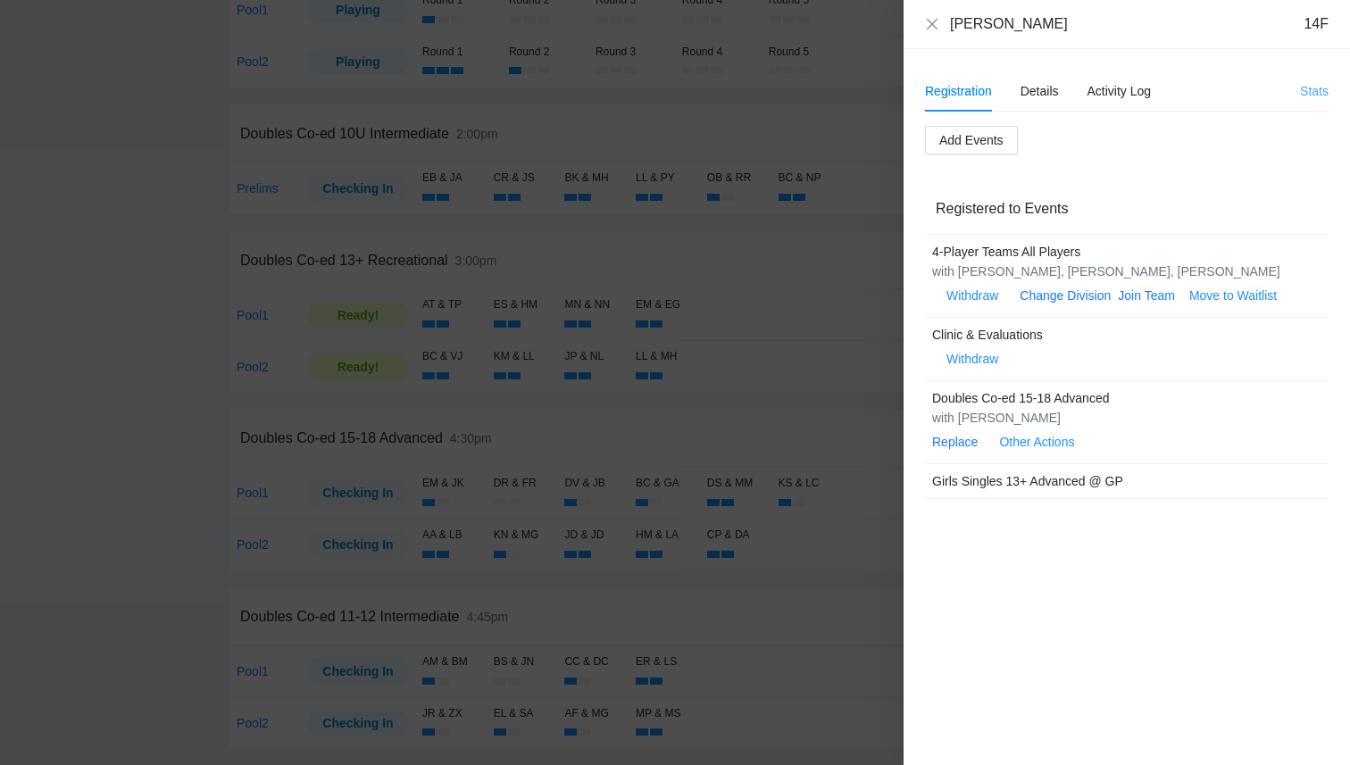
click at [1313, 87] on link "Stats" at bounding box center [1314, 91] width 29 height 14
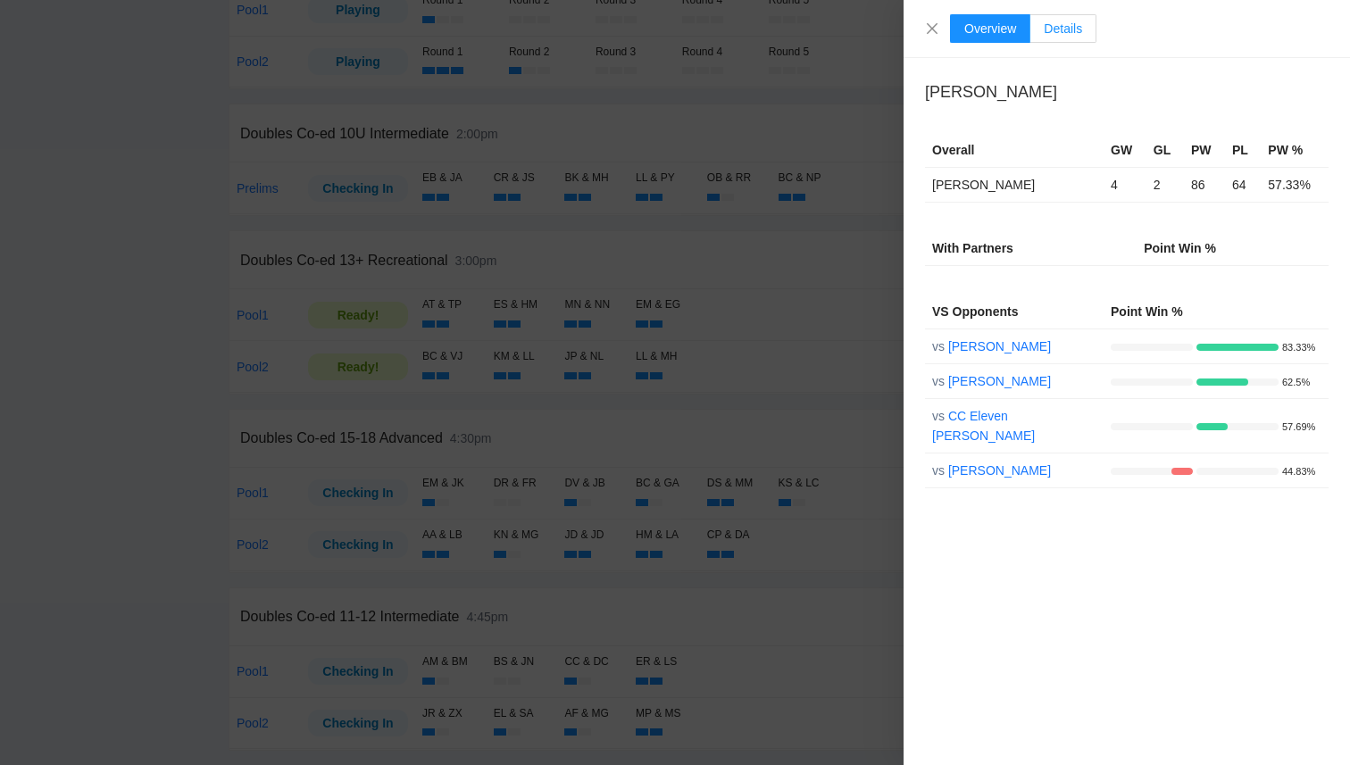
click at [1063, 25] on span "Details" at bounding box center [1062, 28] width 38 height 14
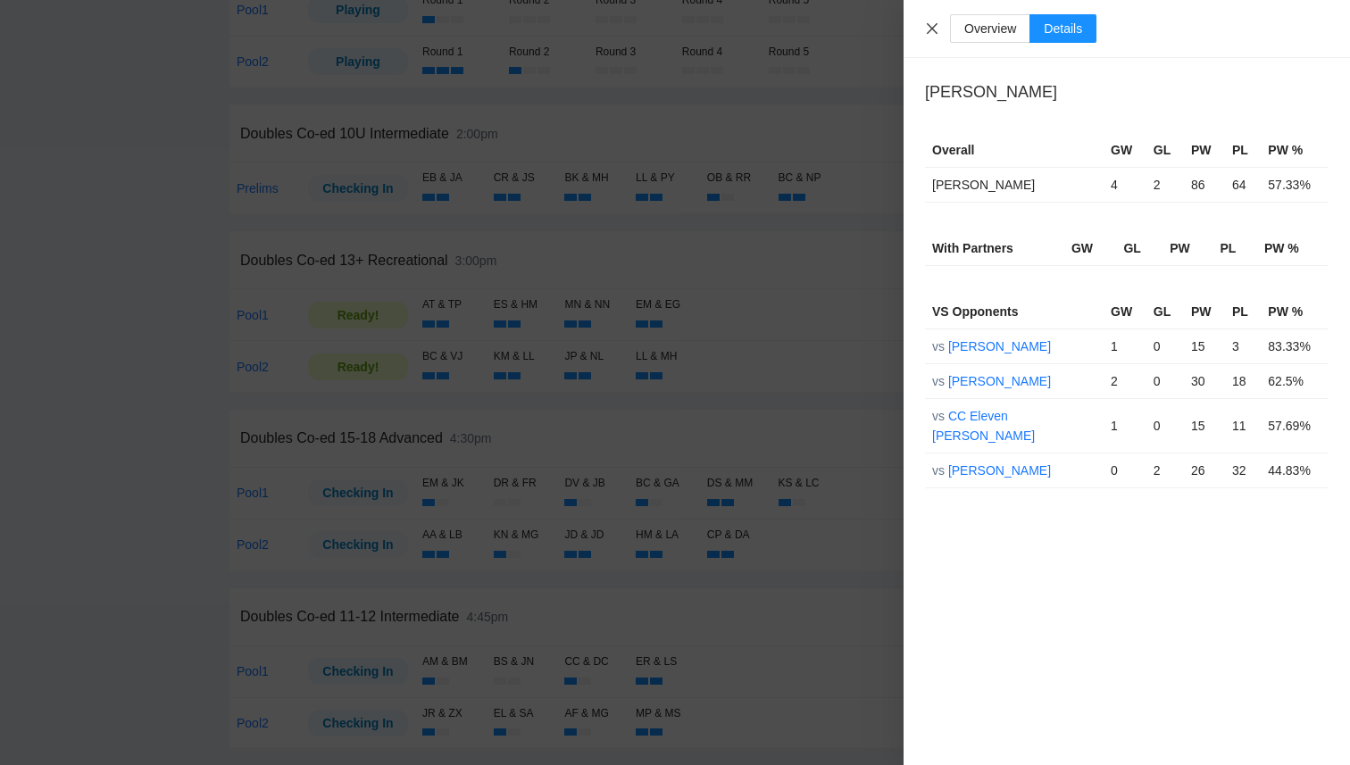
click at [935, 29] on icon "close" at bounding box center [932, 28] width 14 height 14
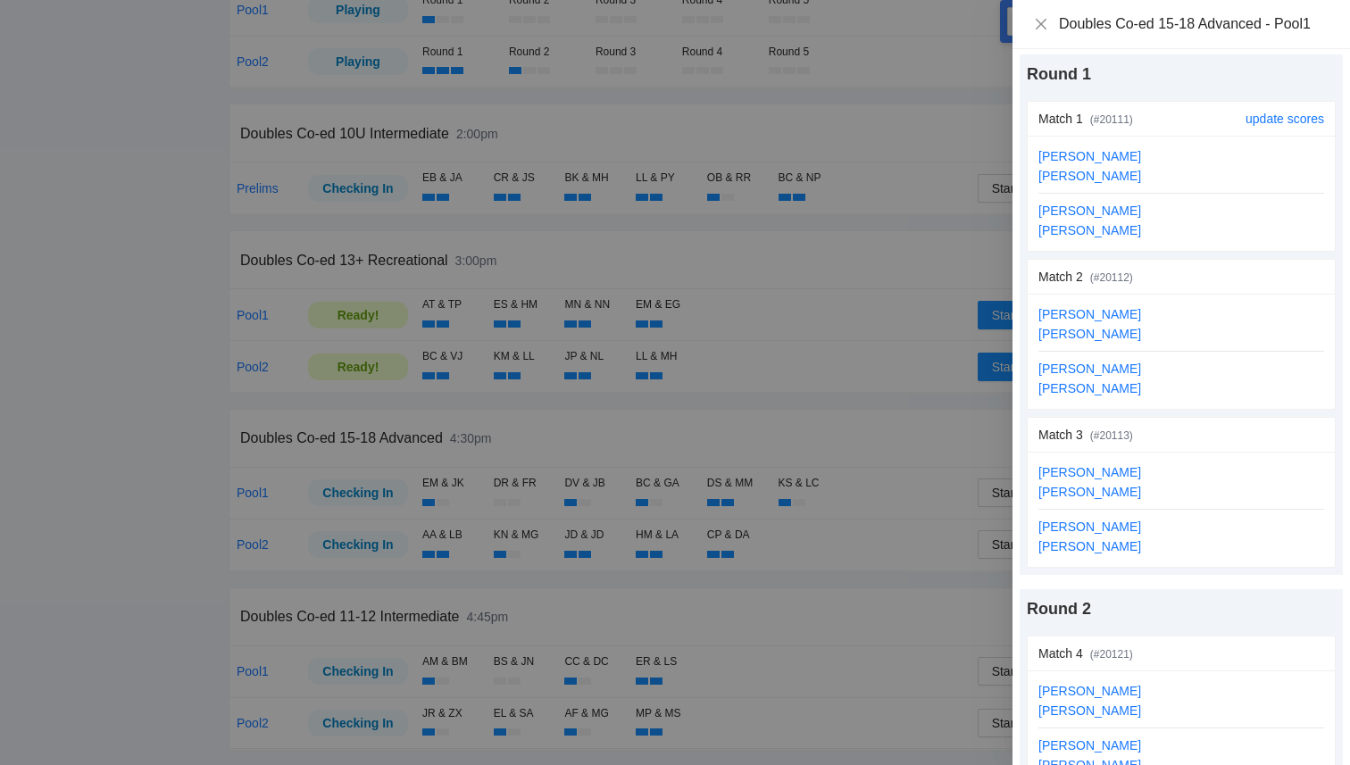
scroll to position [0, 0]
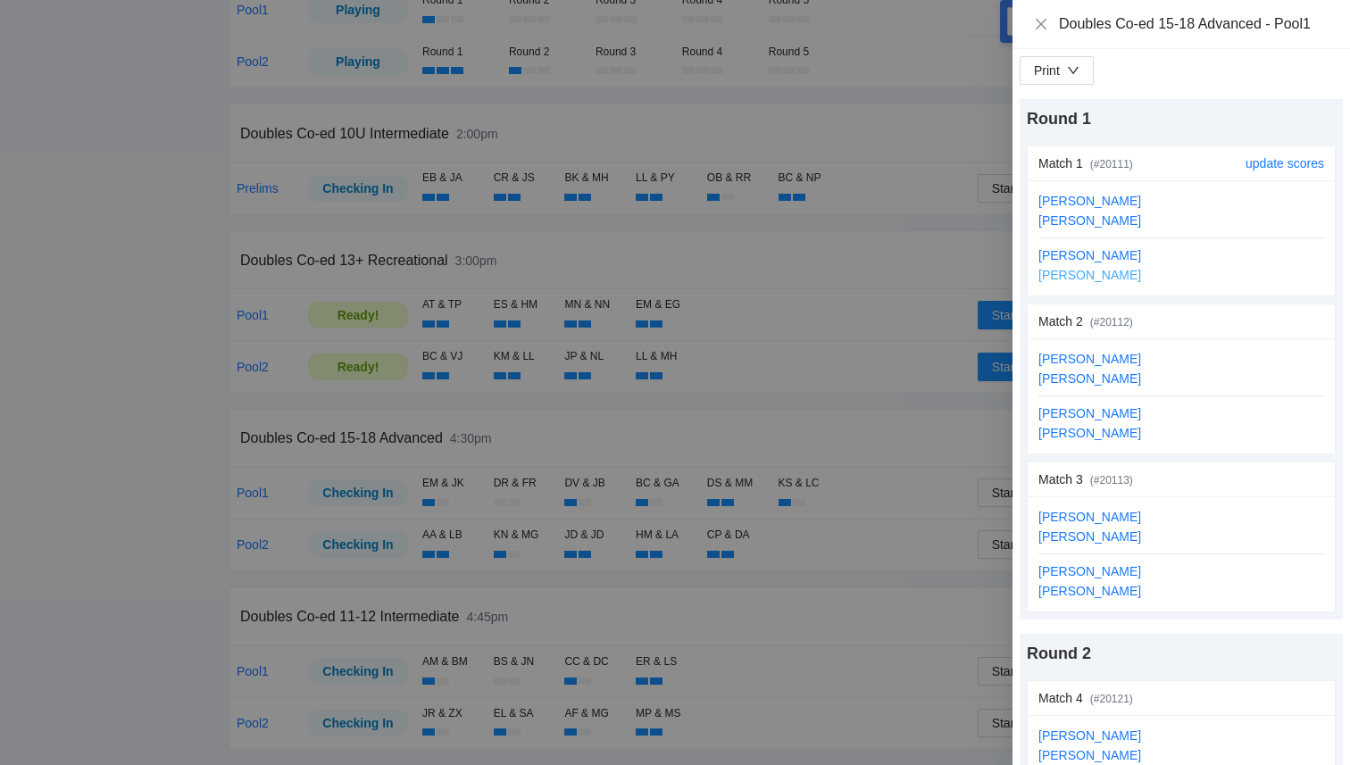
click at [1120, 272] on link "Francesca Randazzo" at bounding box center [1089, 275] width 103 height 14
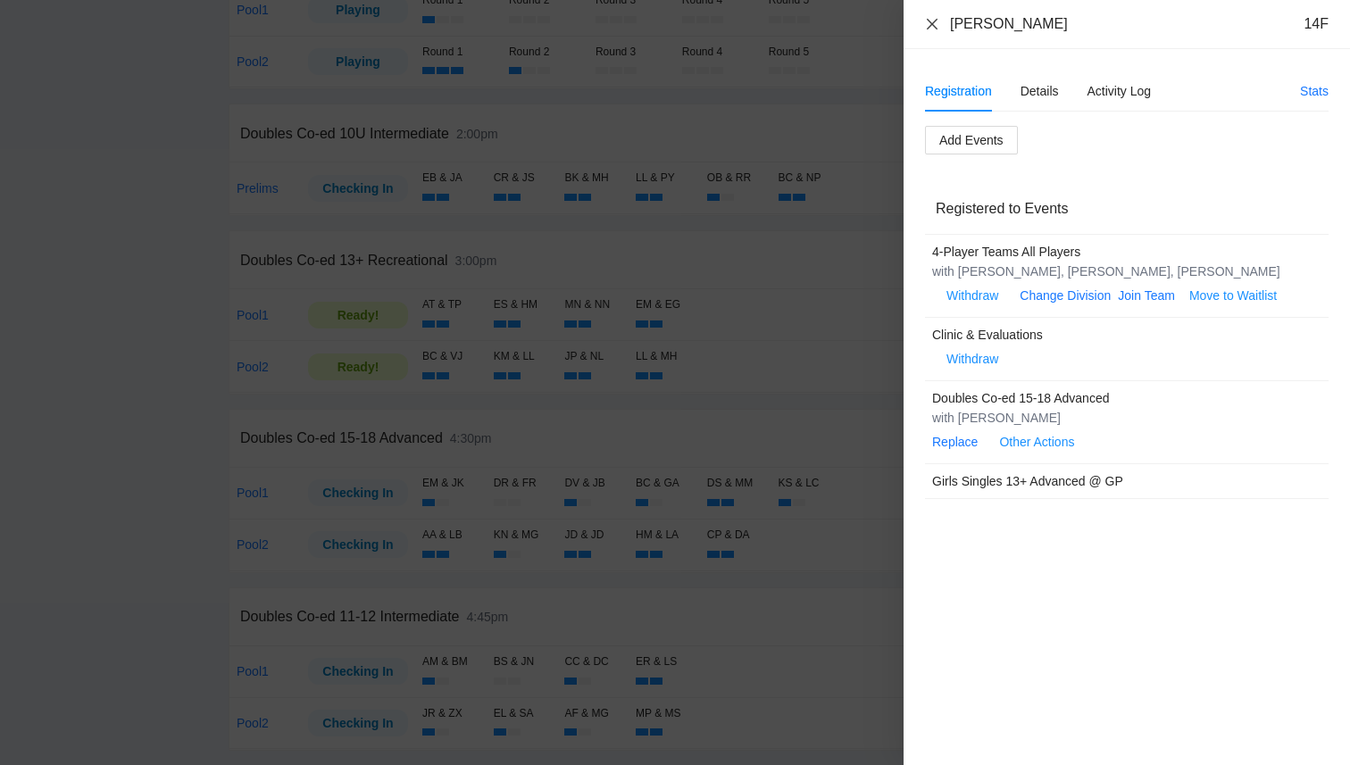
click at [926, 24] on icon "close" at bounding box center [932, 24] width 14 height 14
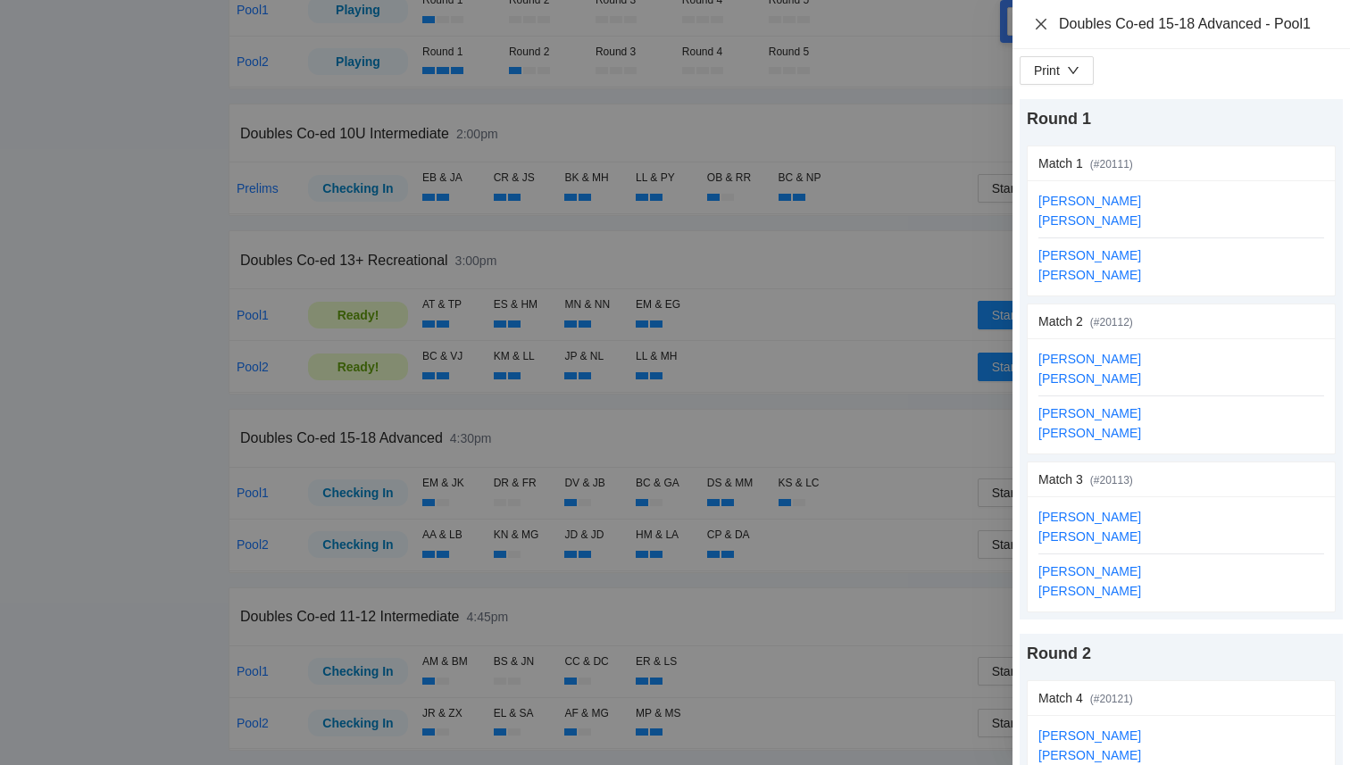
click at [1040, 24] on icon "close" at bounding box center [1040, 23] width 11 height 11
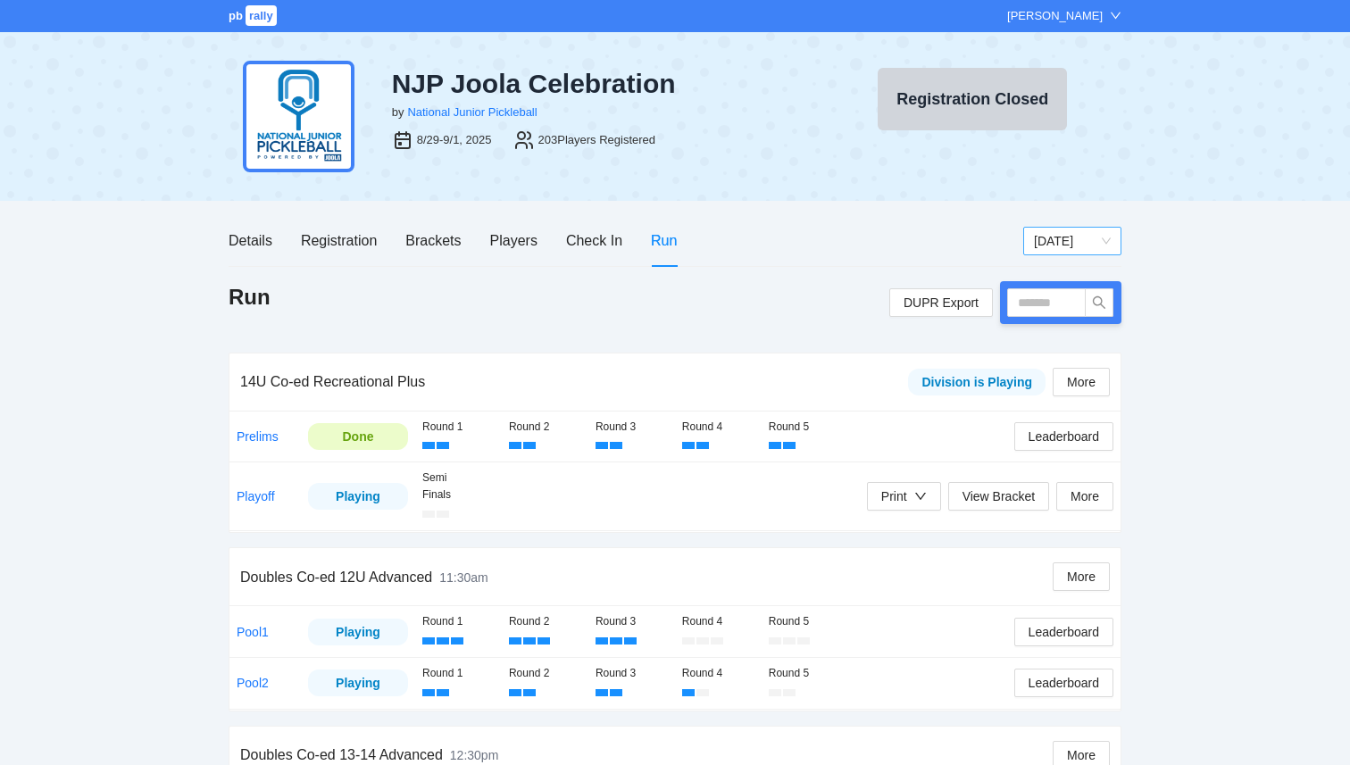
click at [1072, 244] on span "[DATE]" at bounding box center [1072, 241] width 77 height 27
click at [1059, 282] on div "Saturday" at bounding box center [1072, 276] width 77 height 20
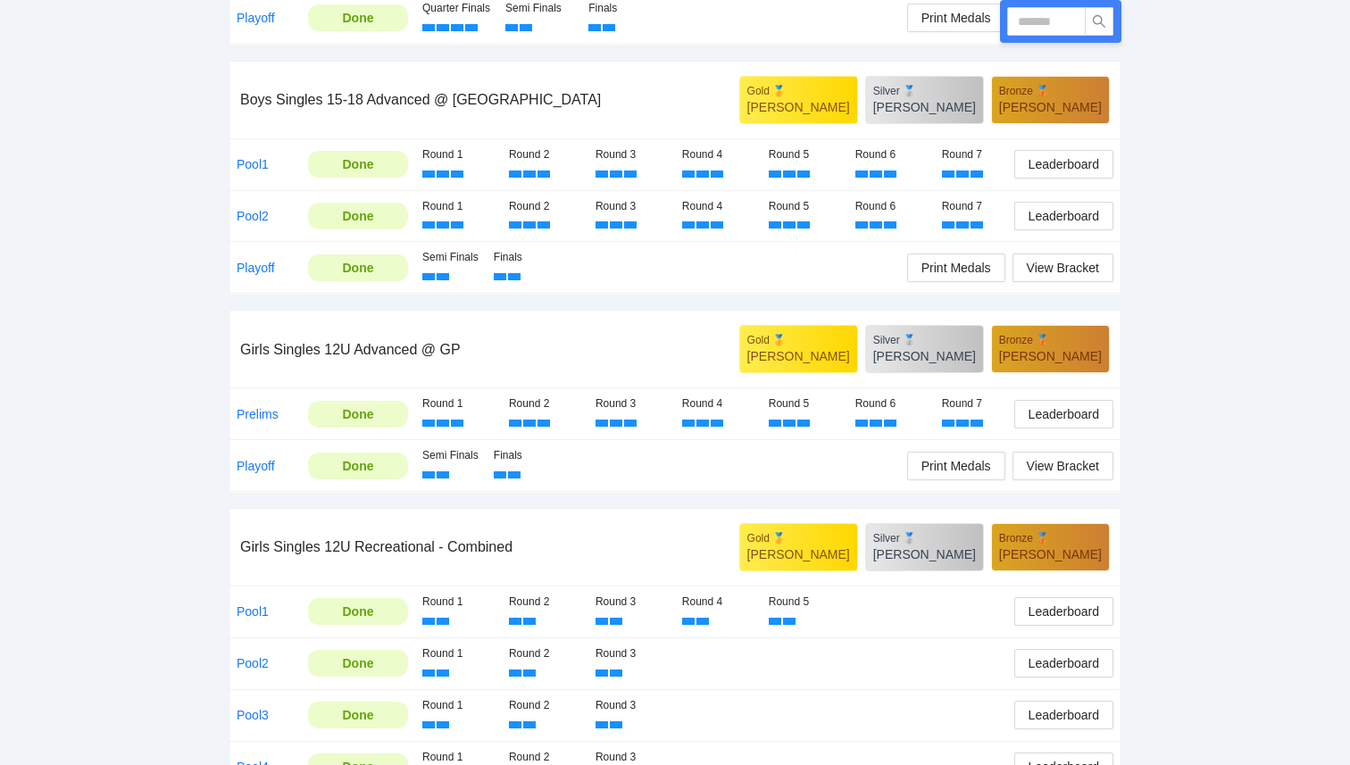
scroll to position [2929, 0]
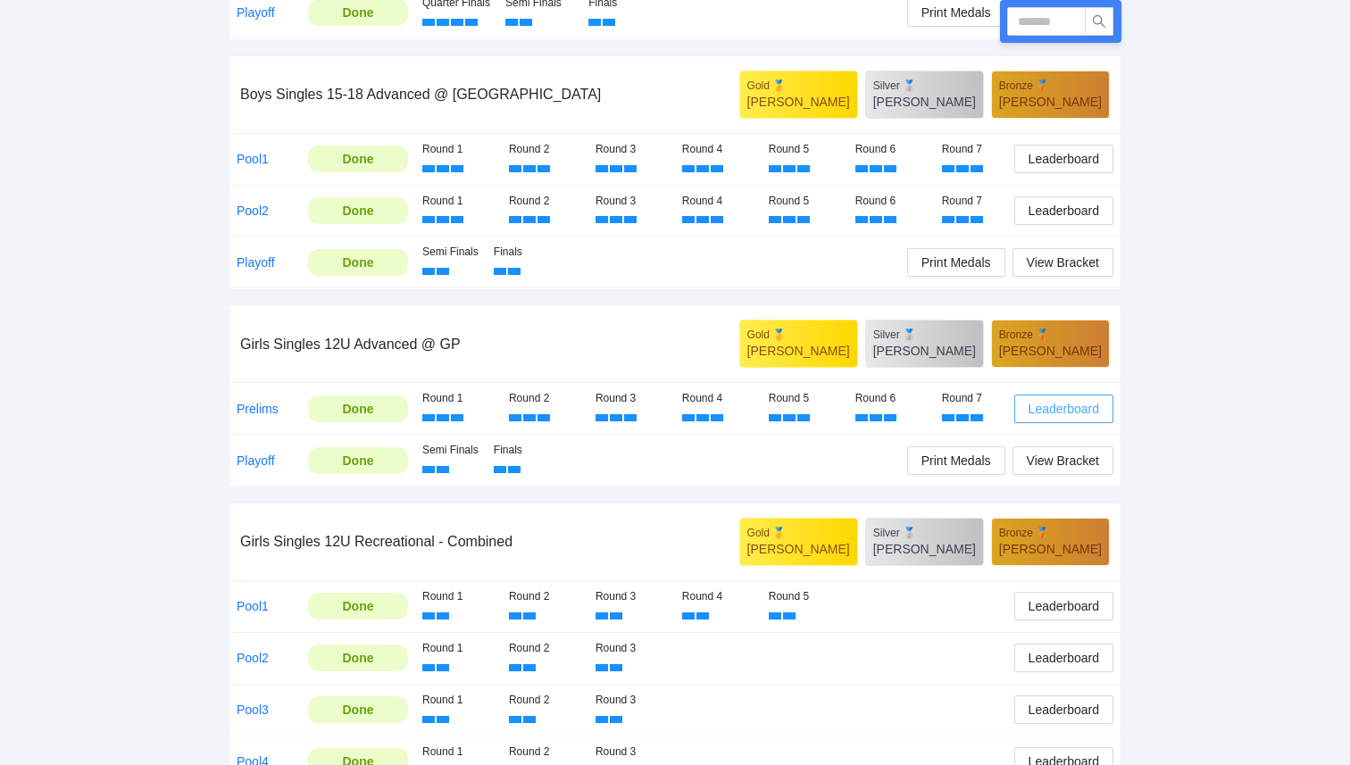
click at [1059, 413] on span "Leaderboard" at bounding box center [1063, 409] width 71 height 20
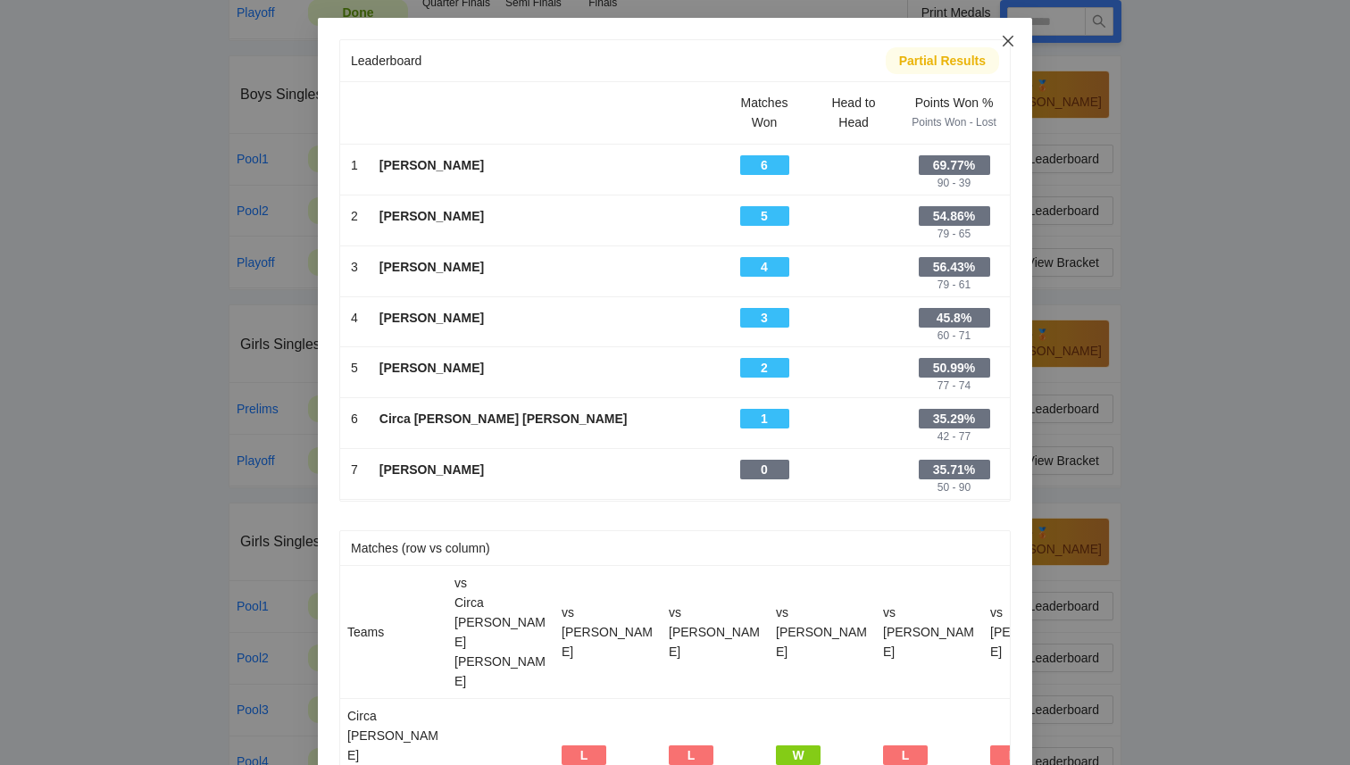
click at [1010, 41] on icon "close" at bounding box center [1008, 41] width 14 height 14
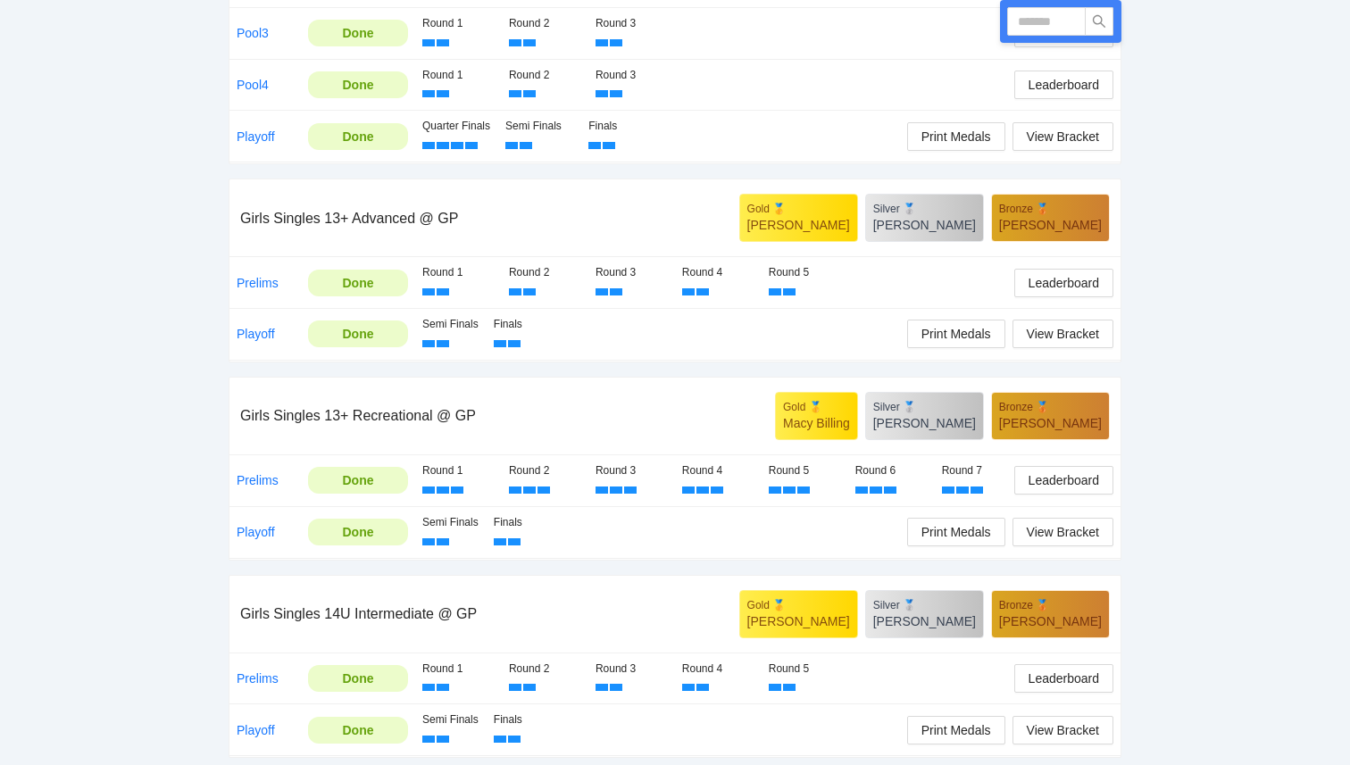
scroll to position [3613, 0]
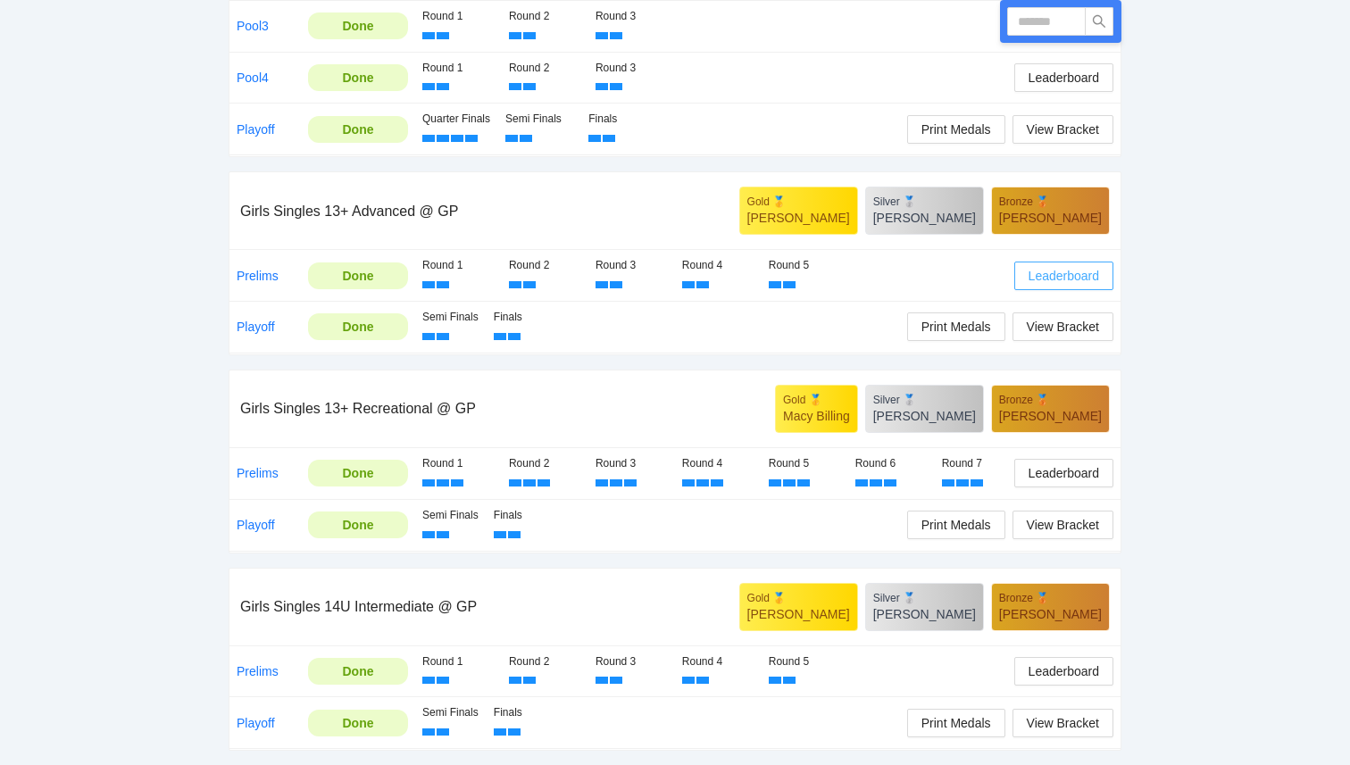
click at [1058, 279] on span "Leaderboard" at bounding box center [1063, 276] width 71 height 20
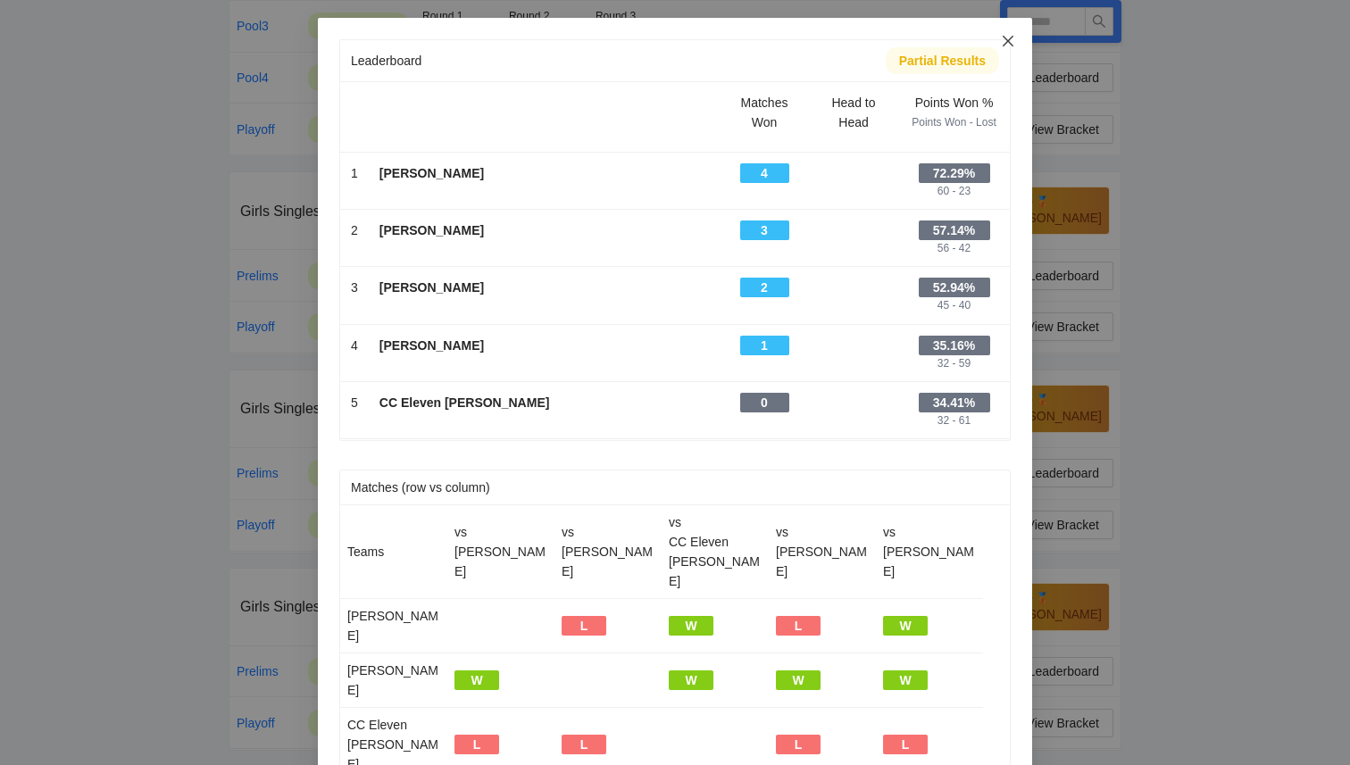
click at [1012, 41] on icon "close" at bounding box center [1008, 41] width 14 height 14
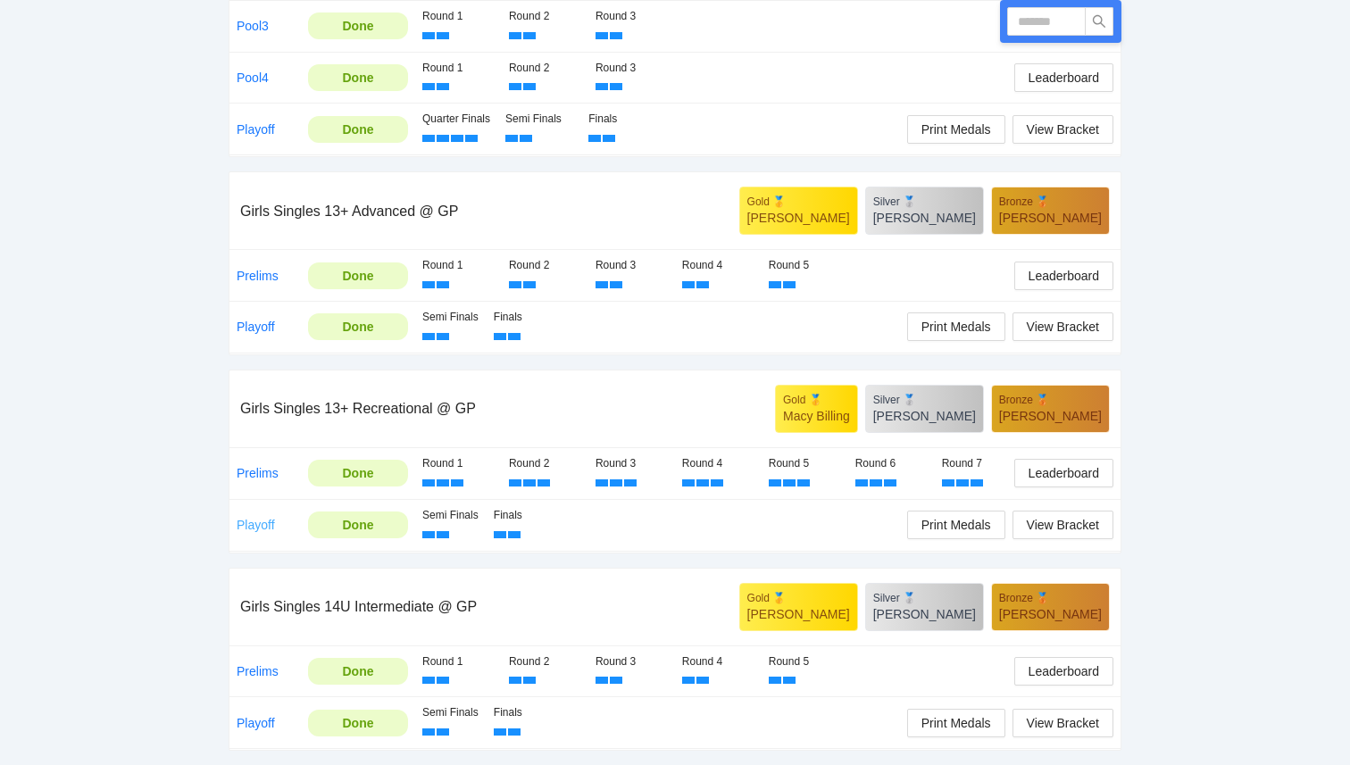
click at [249, 526] on link "Playoff" at bounding box center [256, 525] width 38 height 14
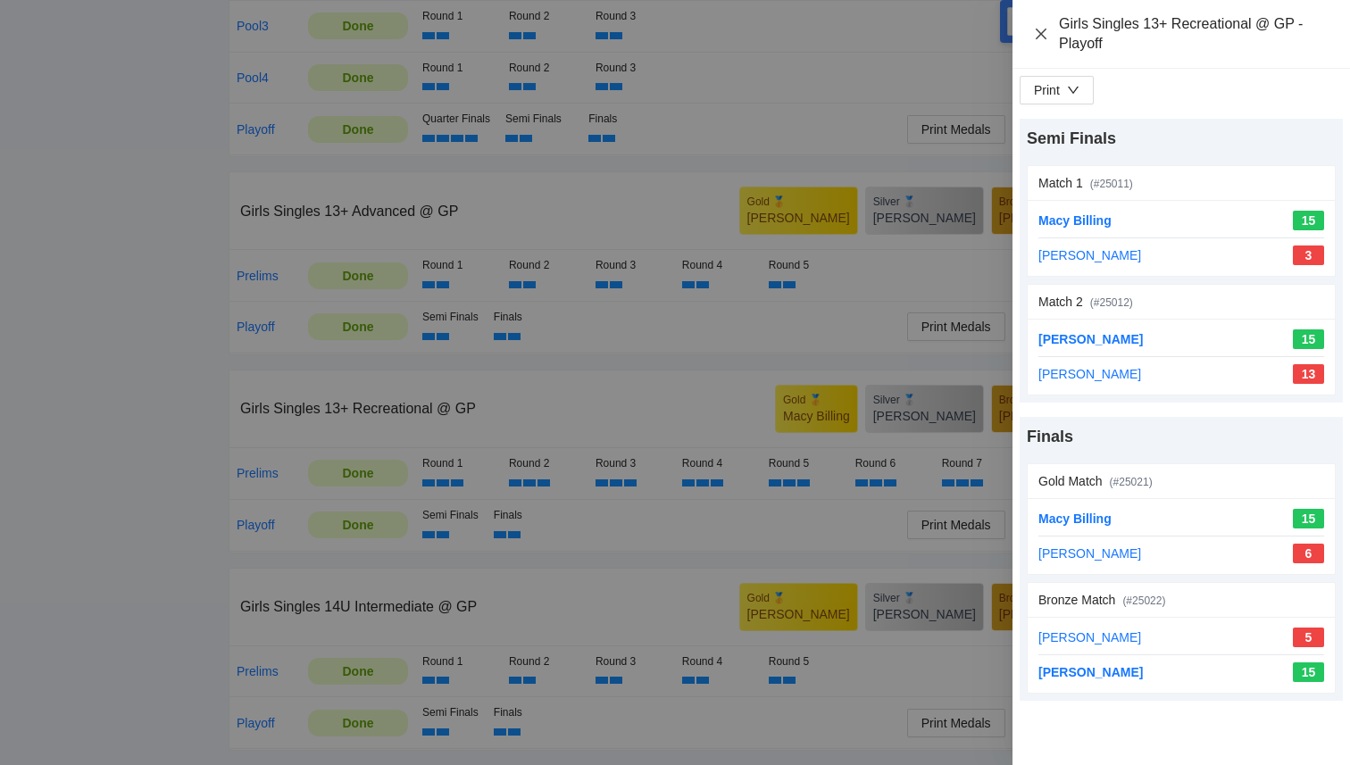
click at [1037, 29] on icon "close" at bounding box center [1041, 34] width 14 height 14
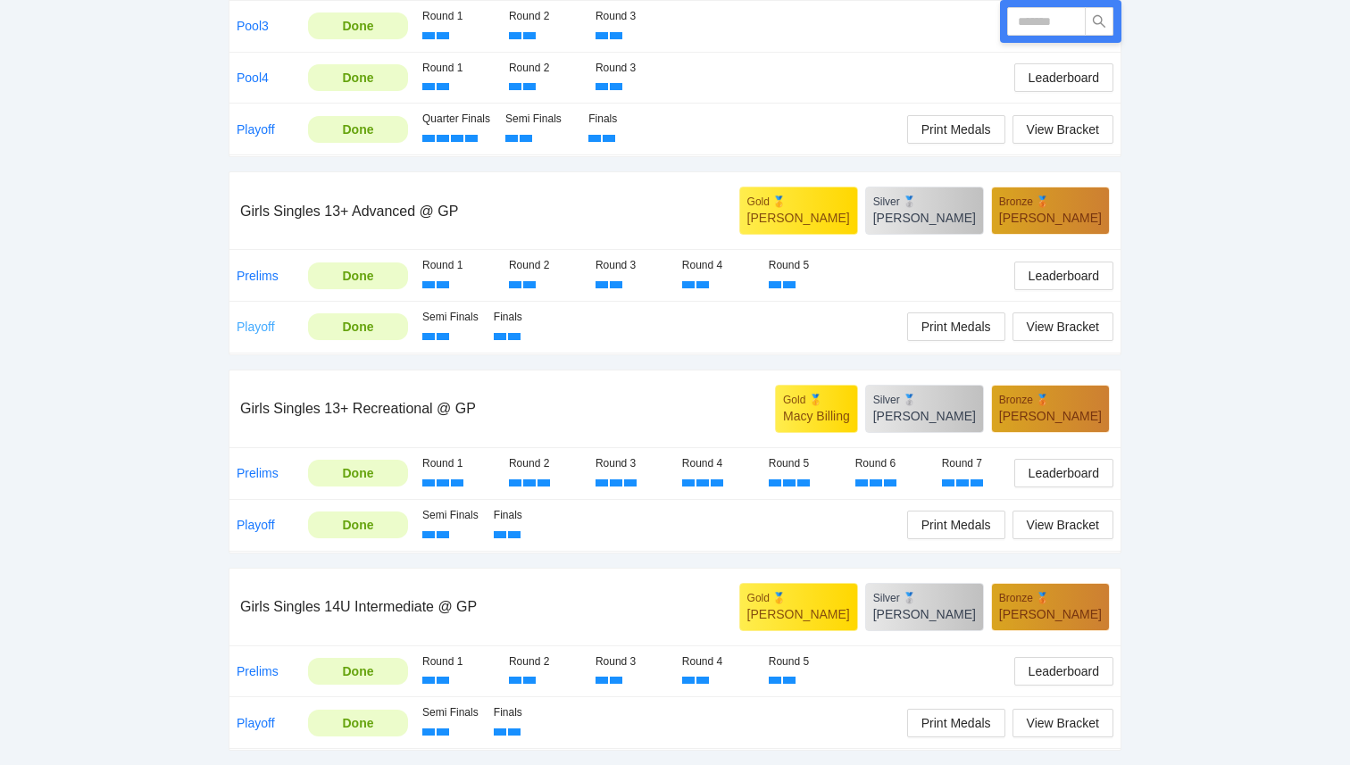
click at [270, 324] on link "Playoff" at bounding box center [256, 327] width 38 height 14
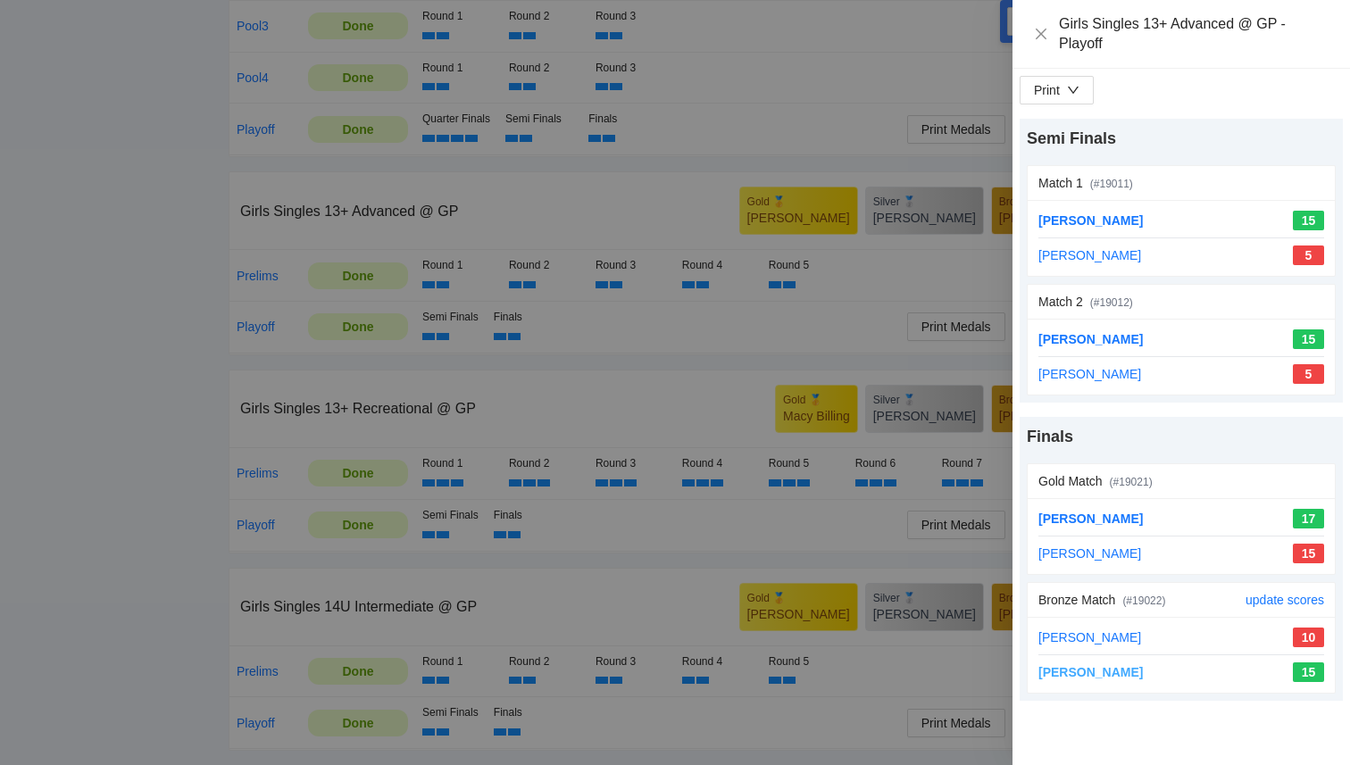
click at [1059, 669] on link "[PERSON_NAME]" at bounding box center [1090, 672] width 104 height 14
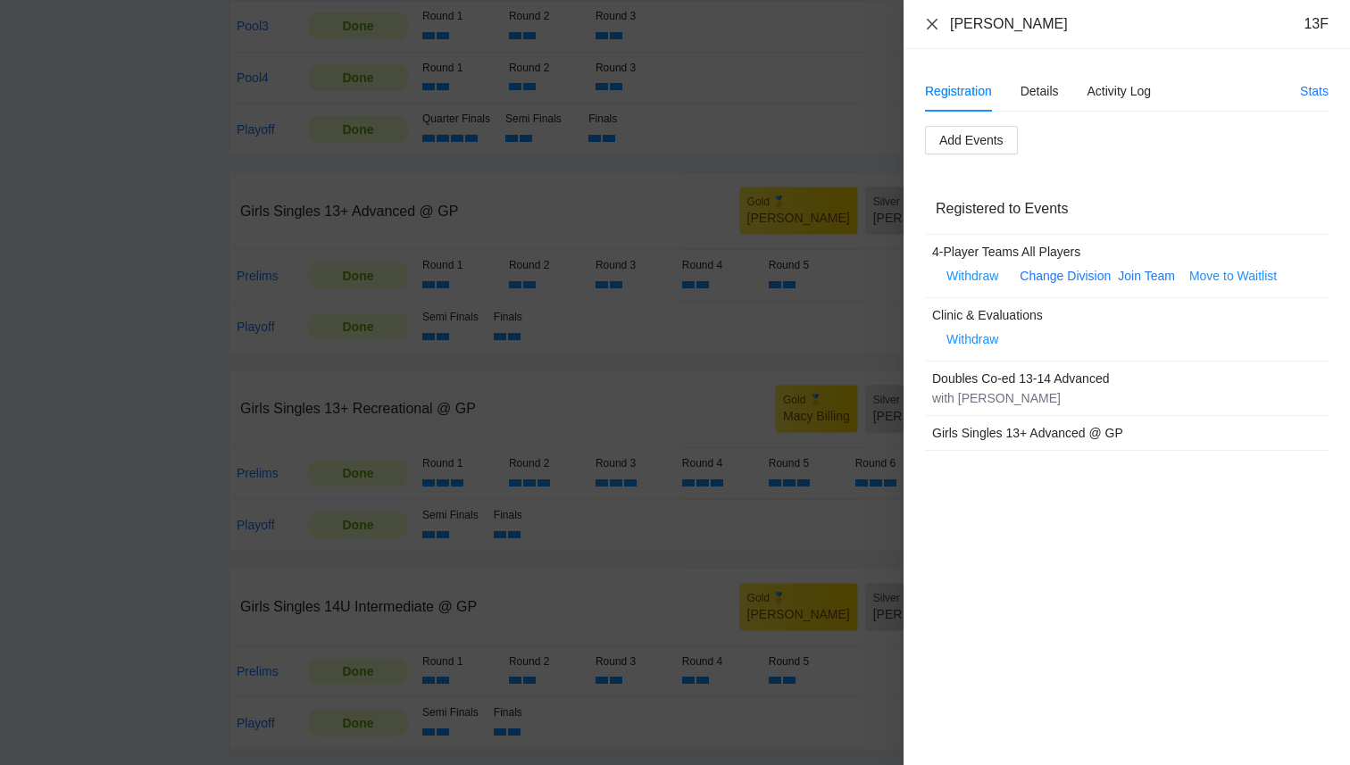
click at [929, 17] on icon "close" at bounding box center [932, 24] width 14 height 14
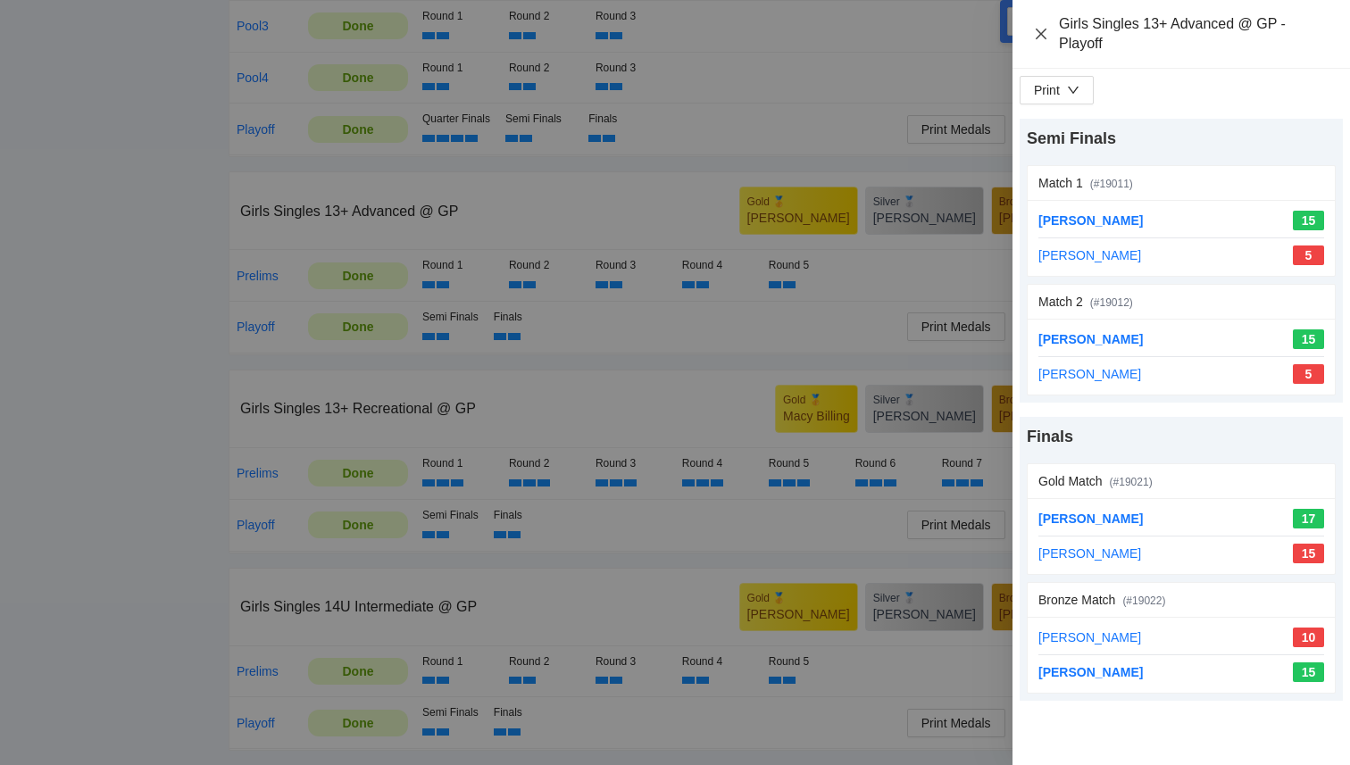
click at [1042, 29] on icon "close" at bounding box center [1041, 34] width 14 height 14
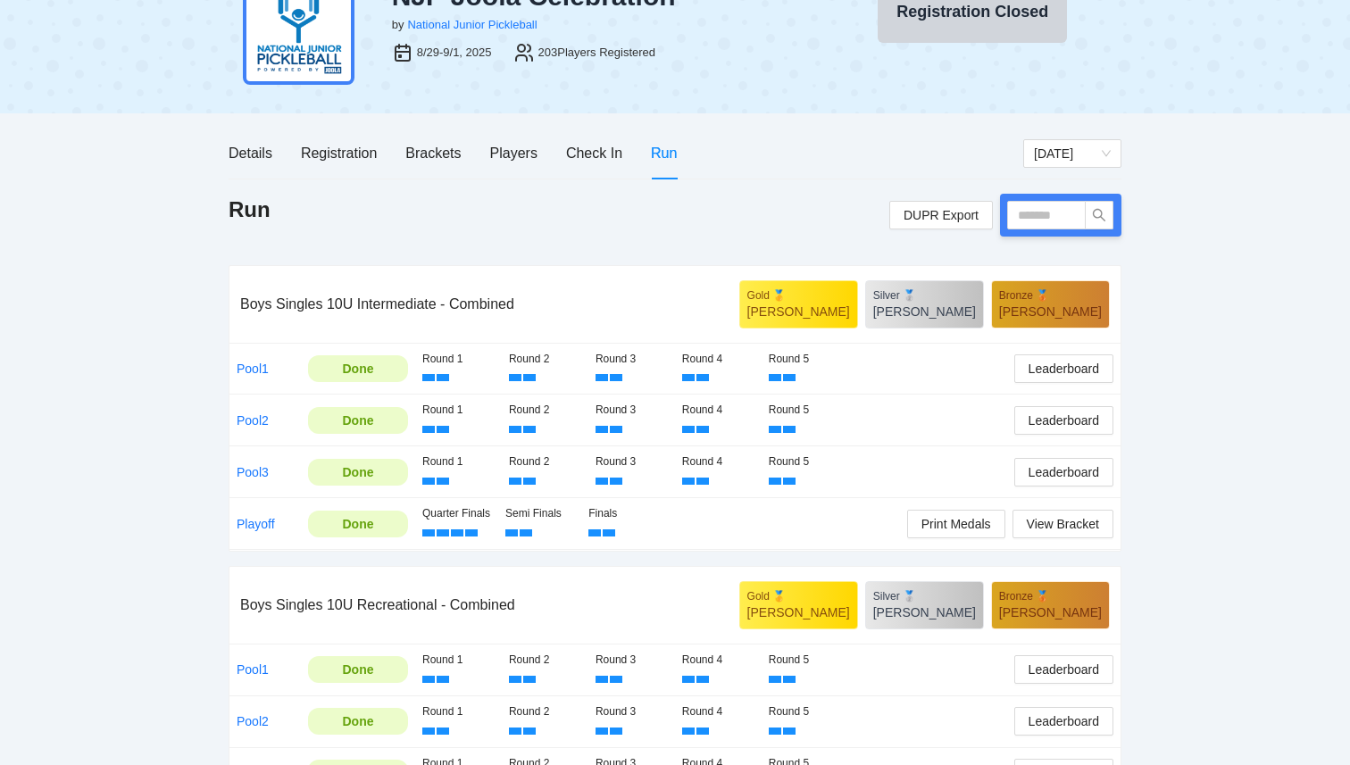
scroll to position [0, 0]
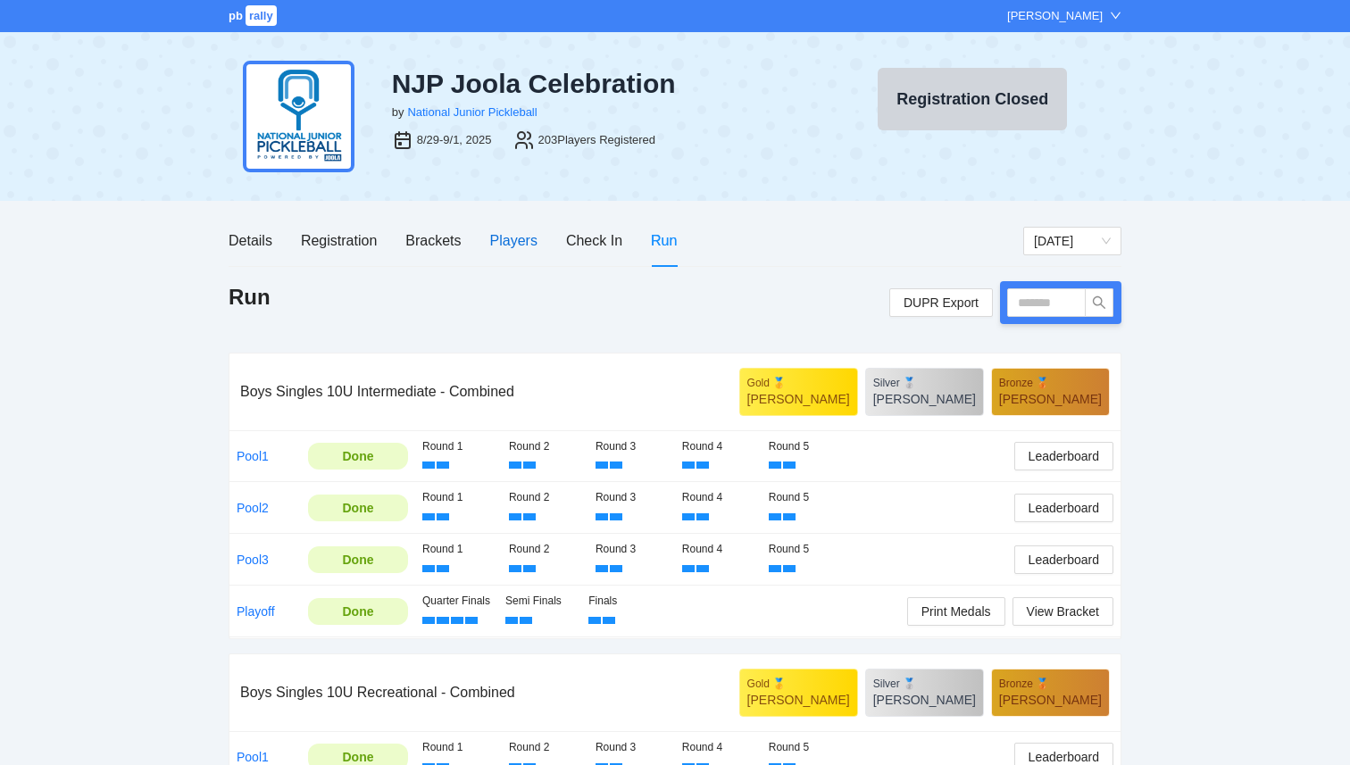
click at [507, 252] on div "Players" at bounding box center [513, 240] width 47 height 22
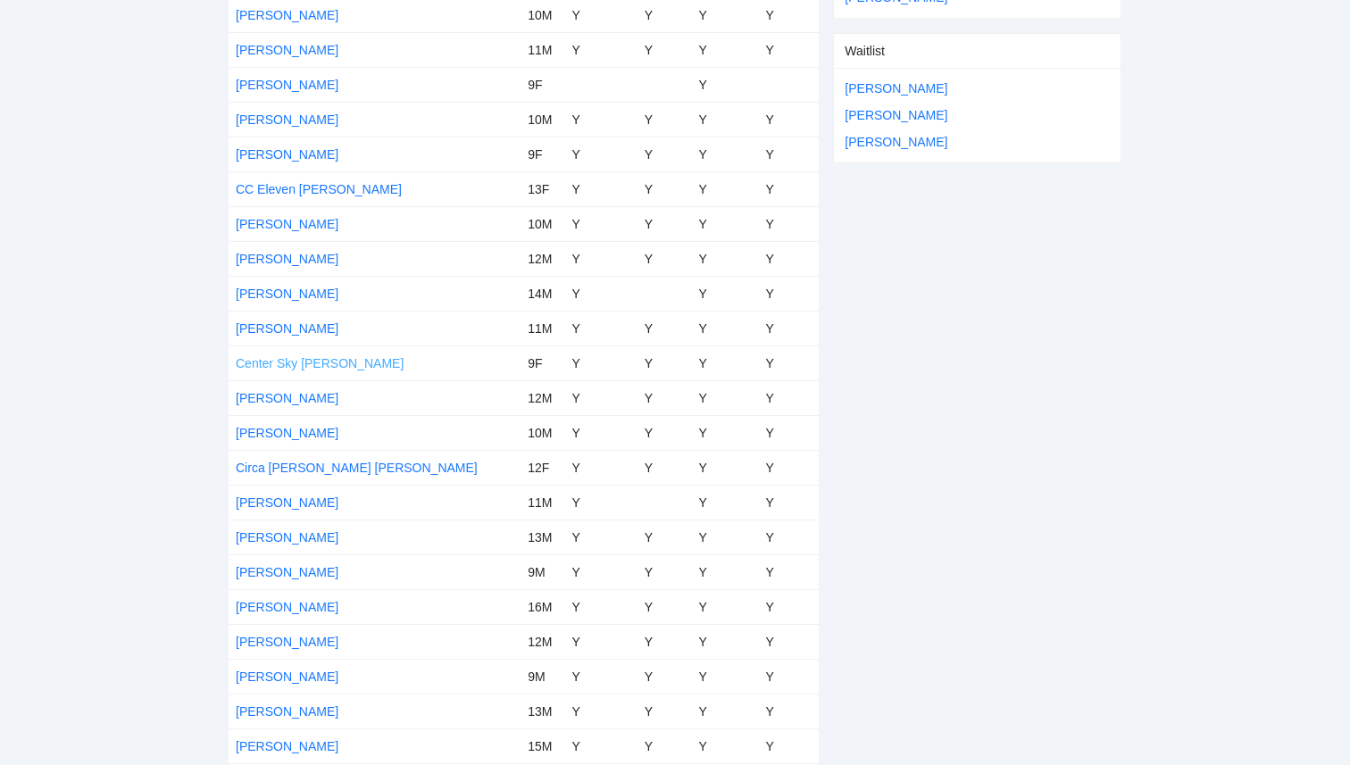
scroll to position [1286, 0]
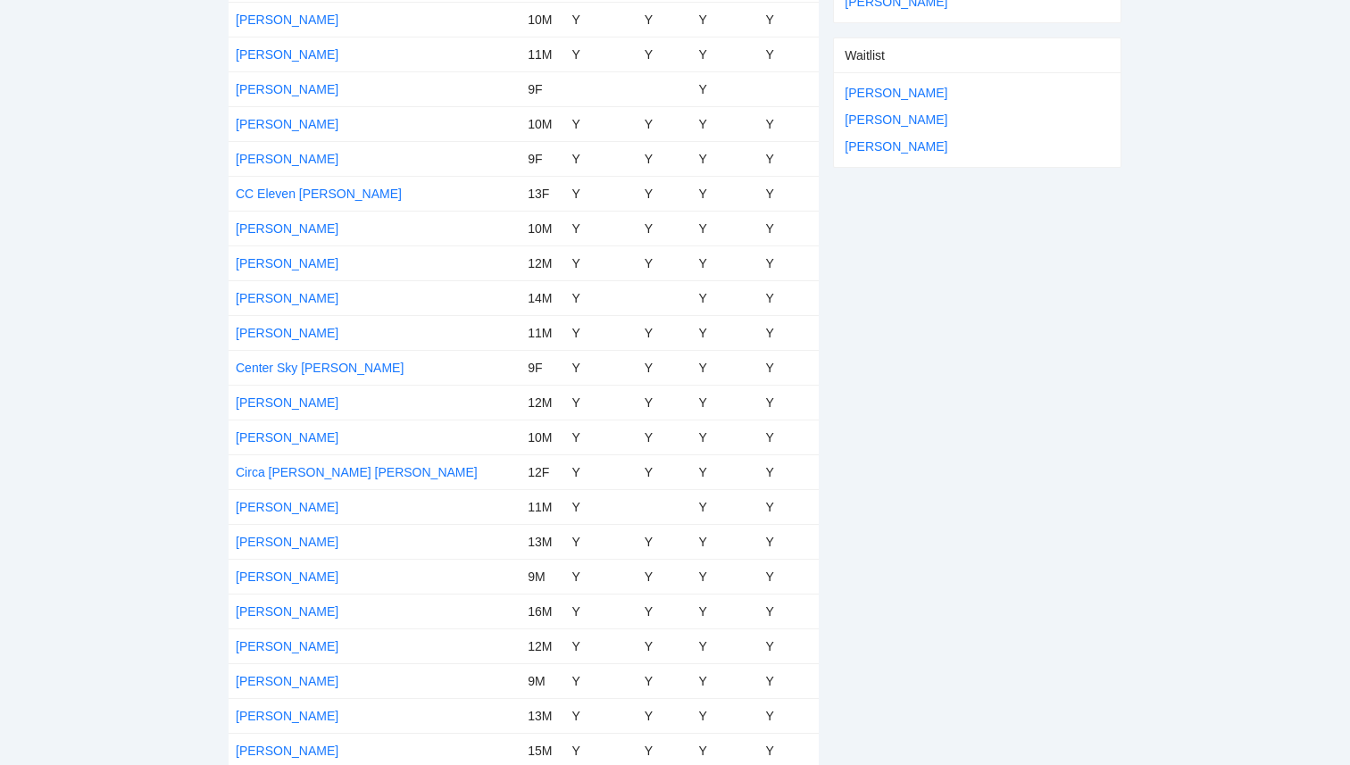
click at [300, 182] on td "CC Eleven Sacca" at bounding box center [374, 193] width 292 height 35
click at [300, 187] on link "CC Eleven Sacca" at bounding box center [319, 194] width 166 height 14
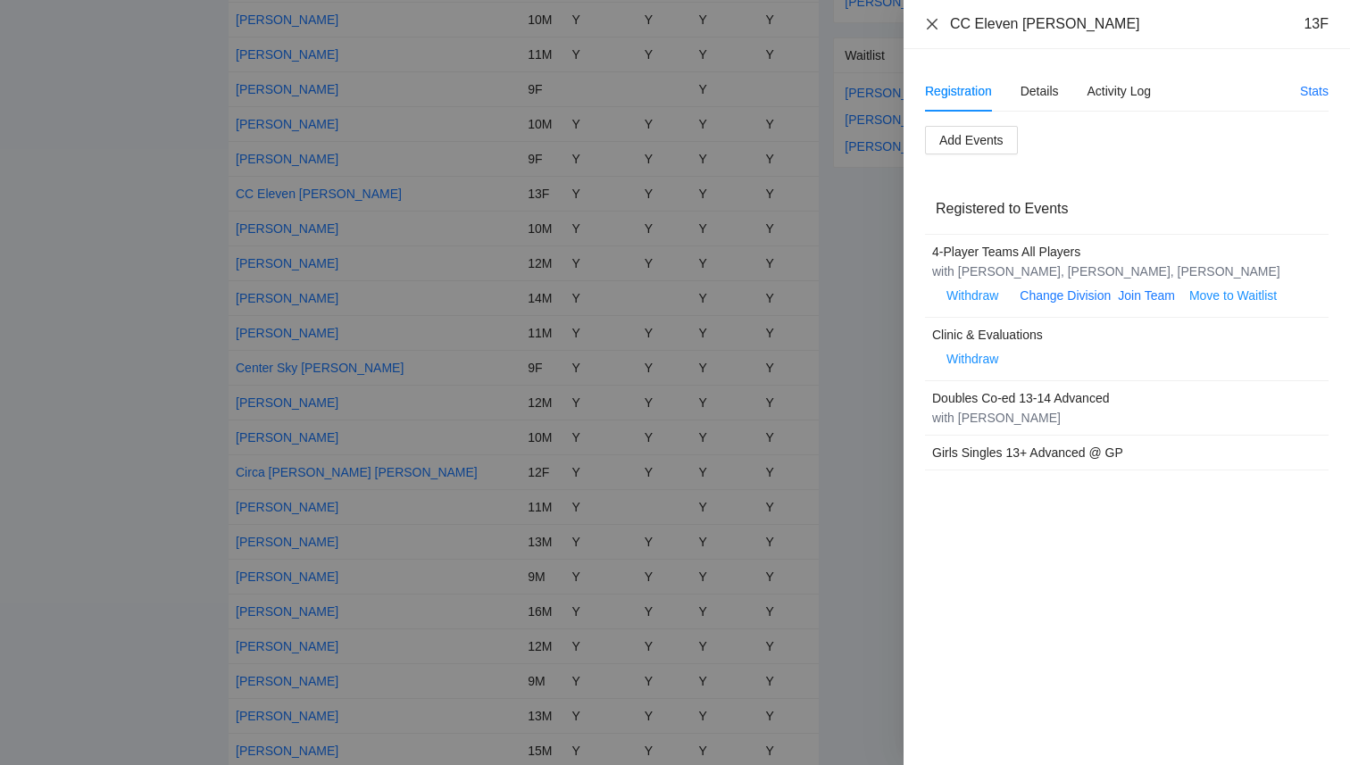
click at [930, 23] on icon "close" at bounding box center [931, 23] width 11 height 11
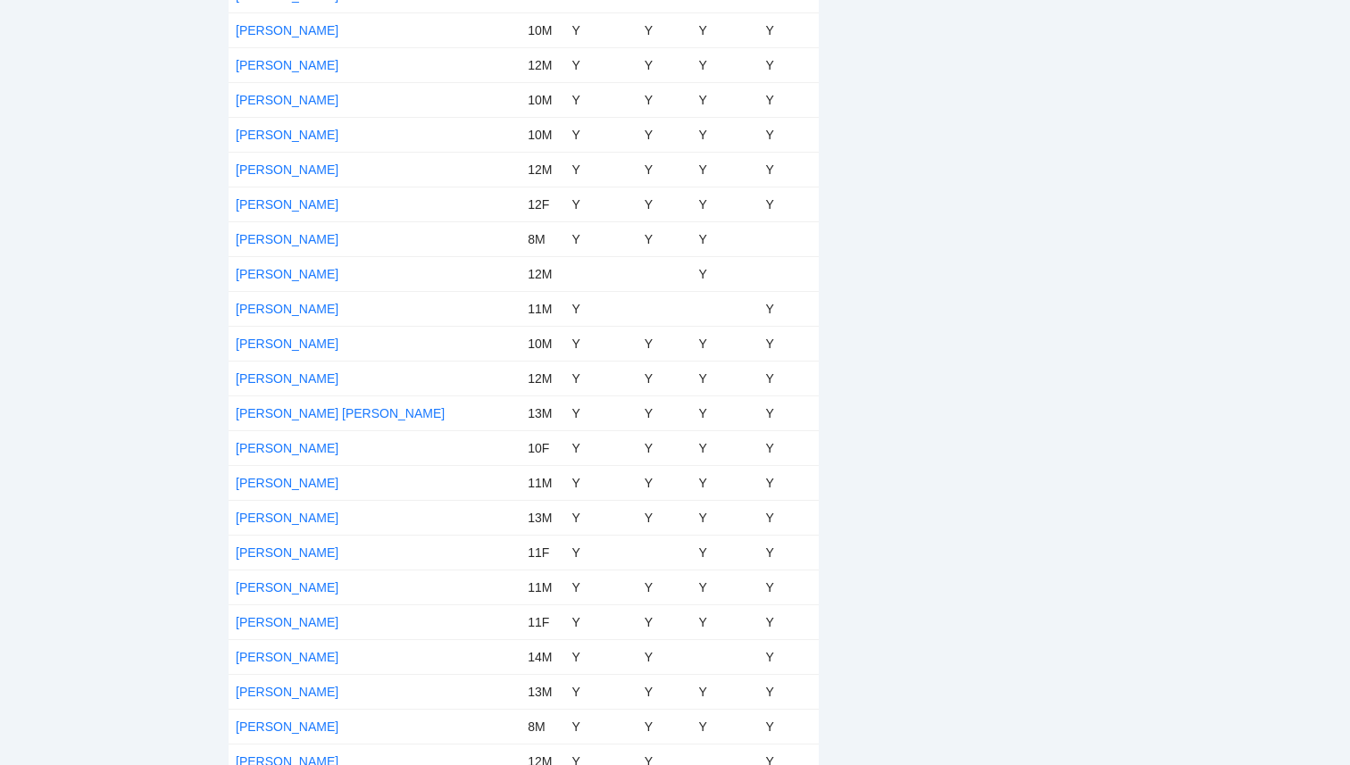
scroll to position [6298, 0]
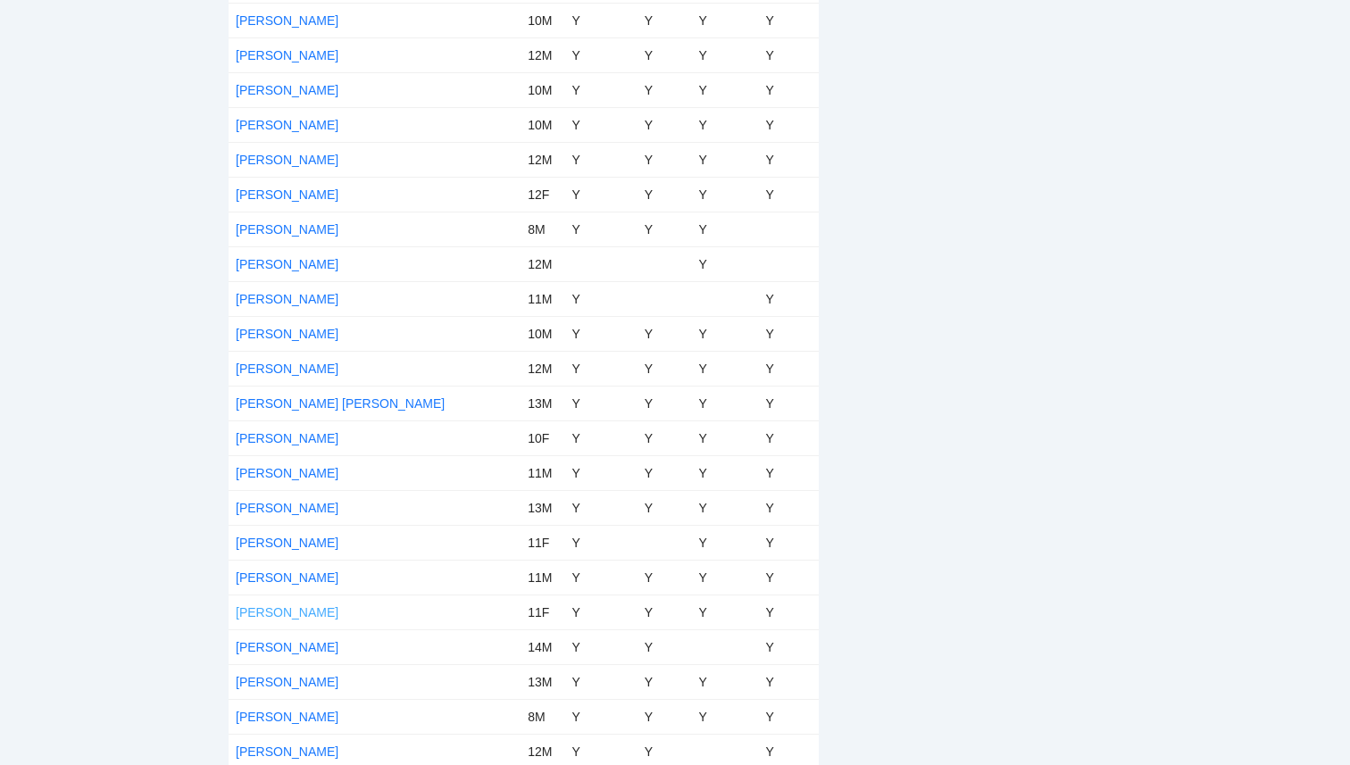
click at [270, 605] on link "Serena Chi" at bounding box center [287, 612] width 103 height 14
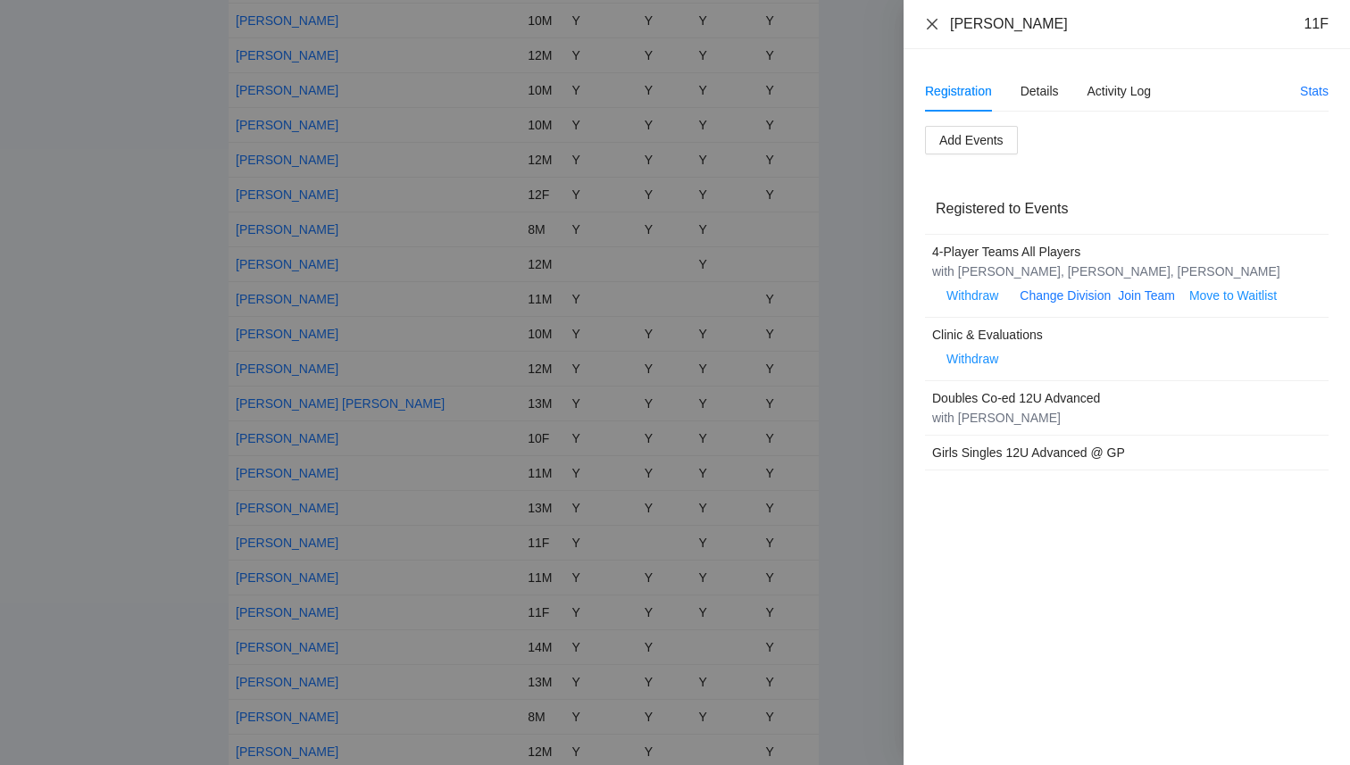
click at [932, 29] on icon "close" at bounding box center [932, 24] width 14 height 14
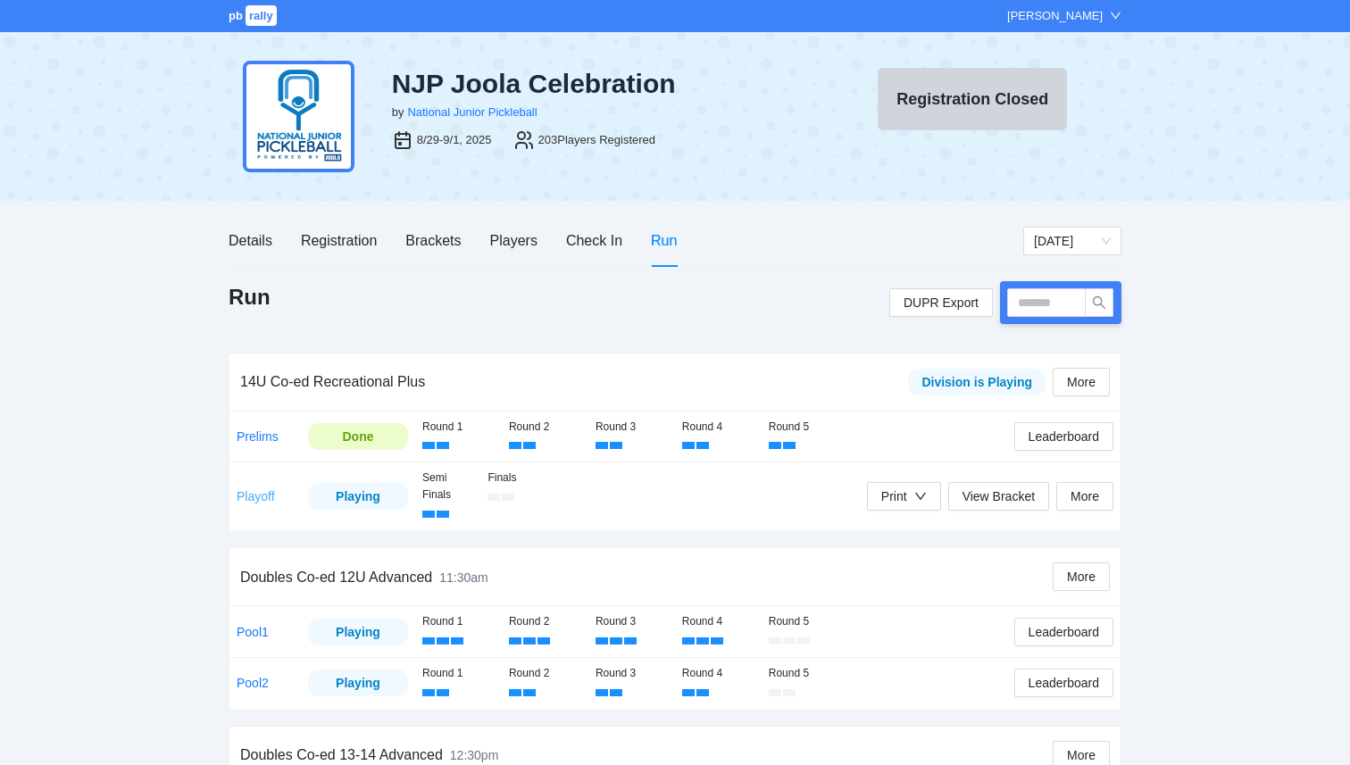
click at [262, 495] on link "Playoff" at bounding box center [256, 496] width 38 height 14
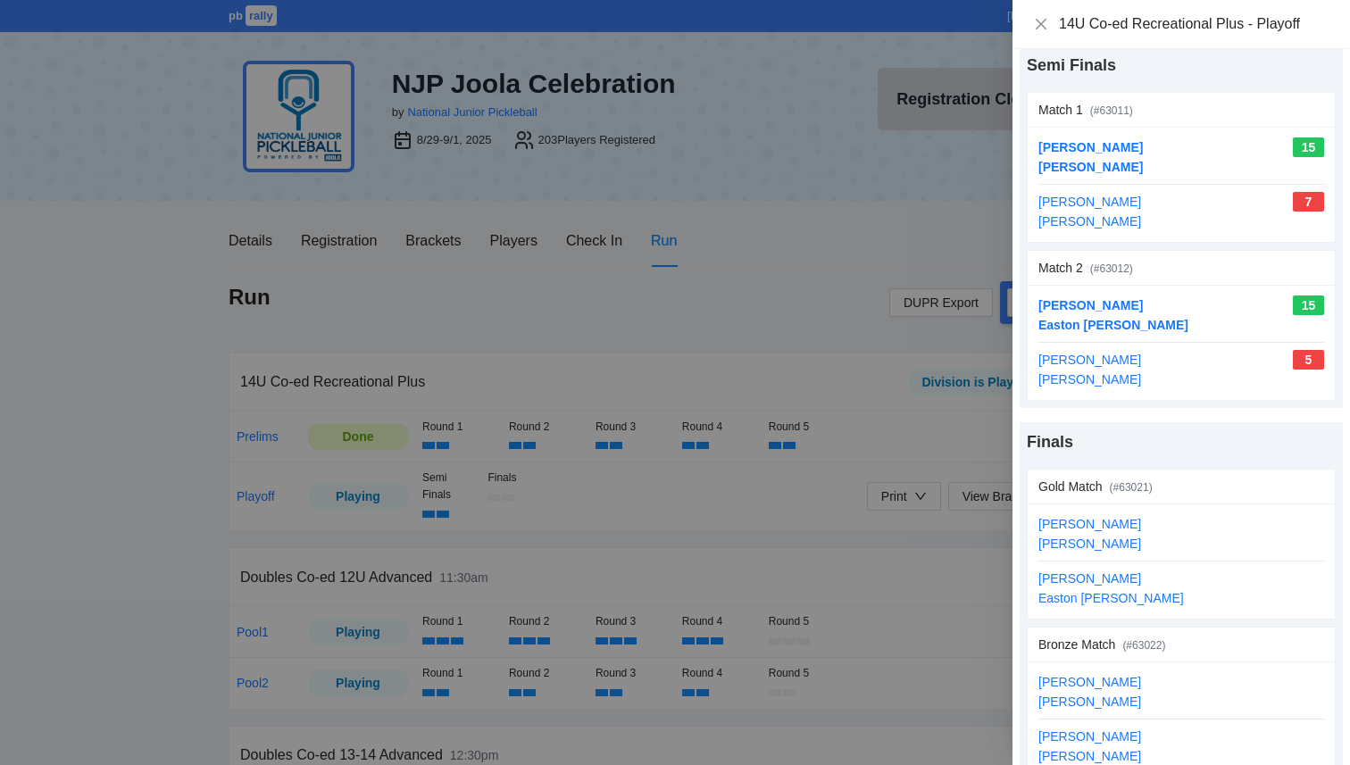
scroll to position [80, 0]
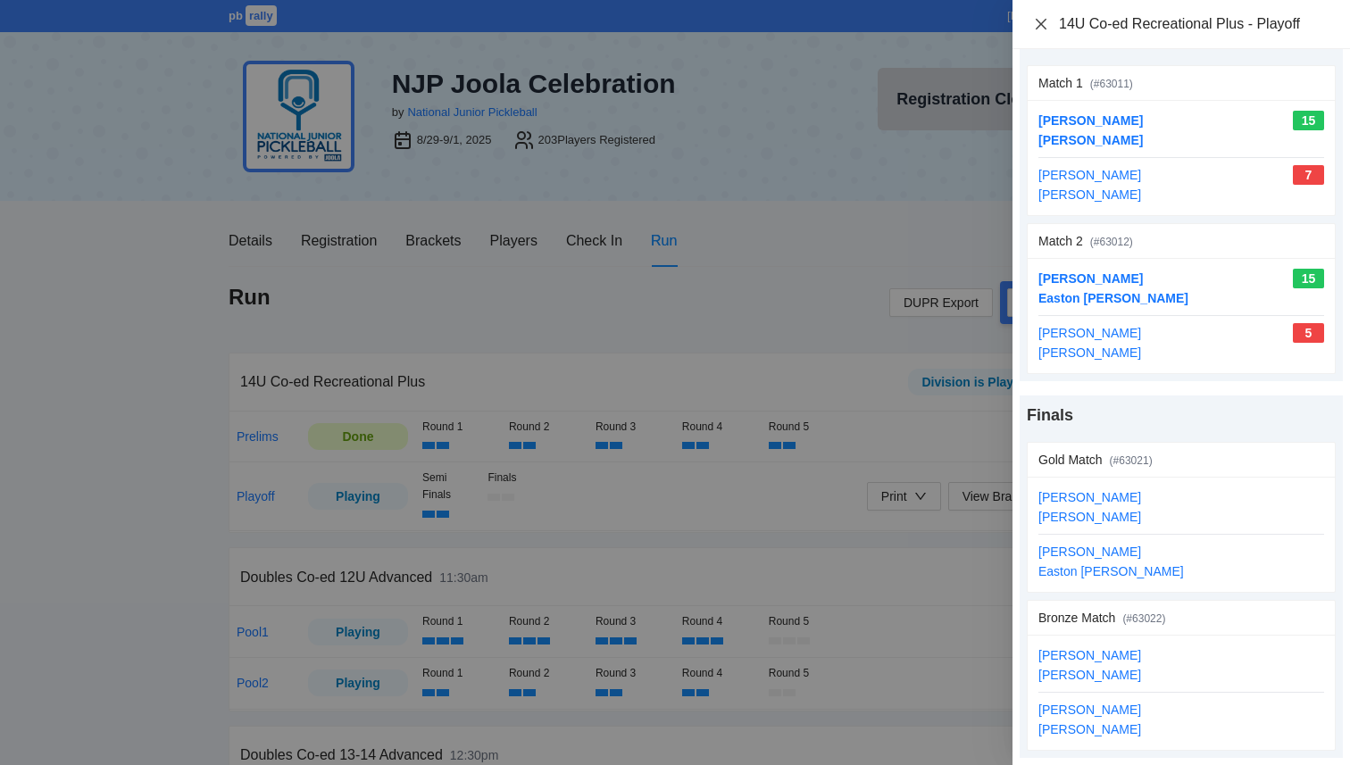
click at [1036, 29] on icon "close" at bounding box center [1041, 24] width 14 height 14
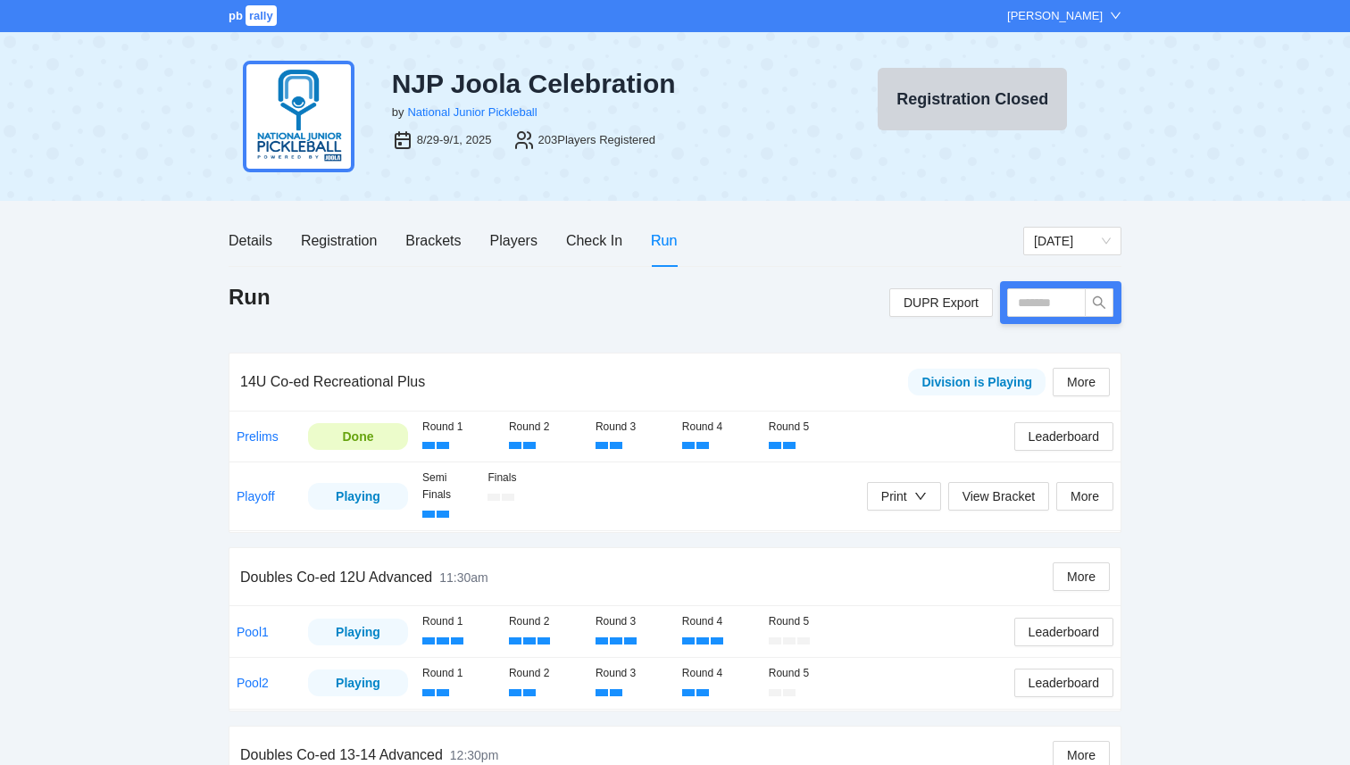
click at [239, 505] on td "Playoff" at bounding box center [264, 496] width 71 height 69
click at [251, 502] on link "Playoff" at bounding box center [256, 496] width 38 height 14
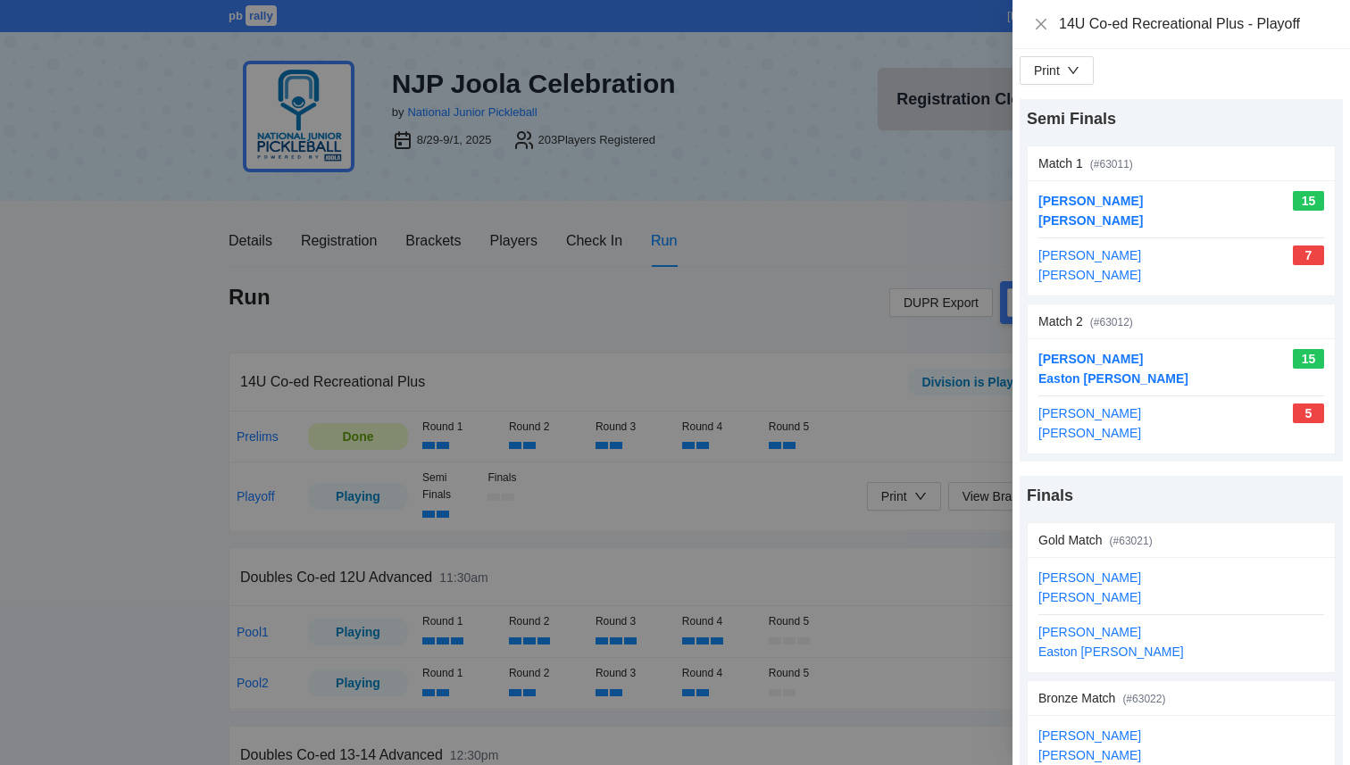
click at [608, 569] on div at bounding box center [675, 382] width 1350 height 765
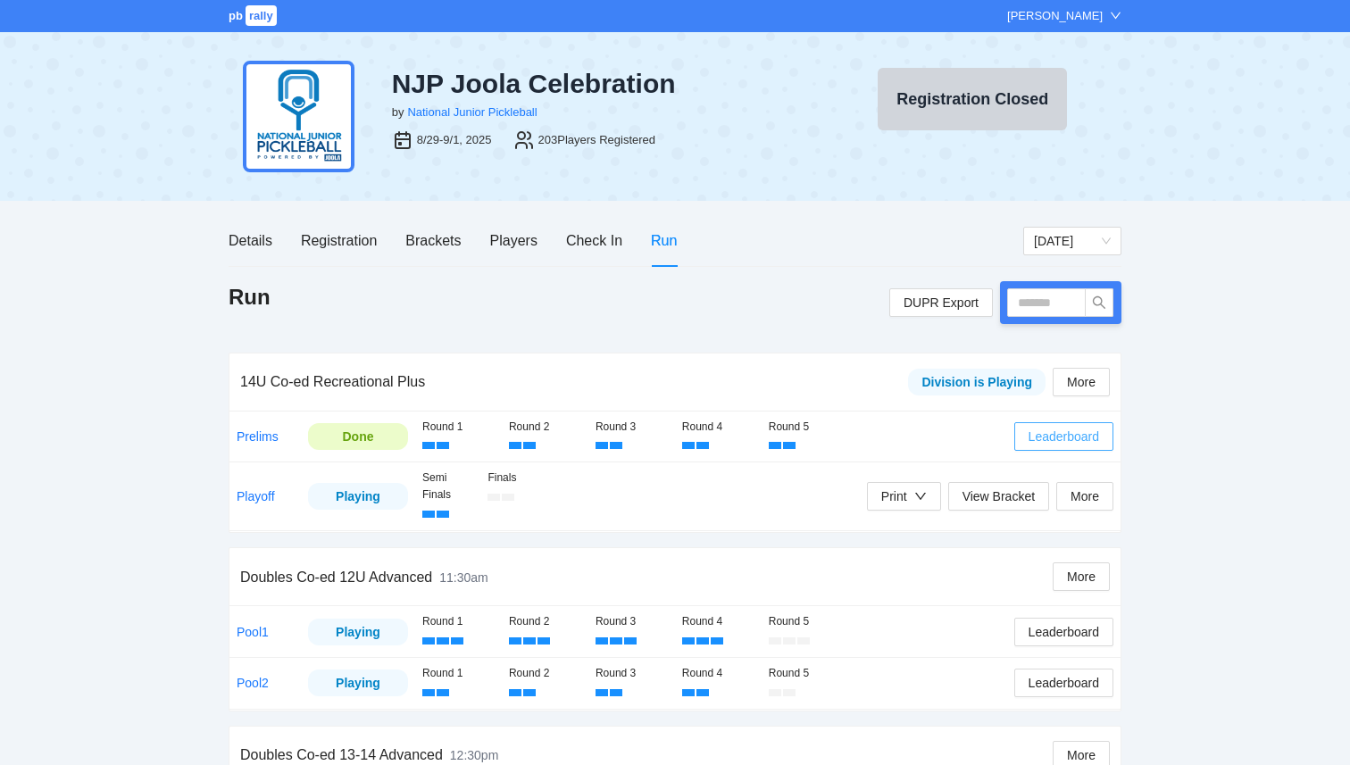
click at [1052, 436] on span "Leaderboard" at bounding box center [1063, 437] width 71 height 20
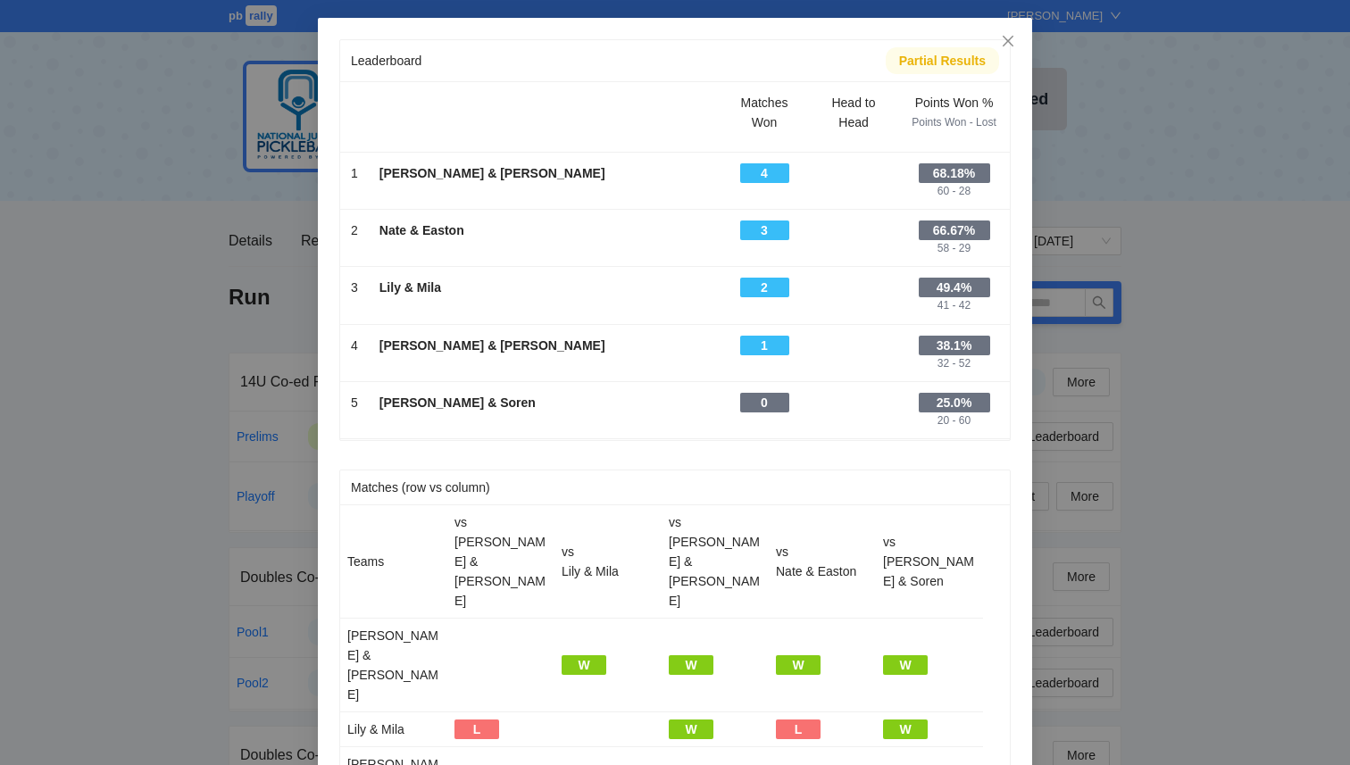
click at [401, 403] on b "Nora & Soren" at bounding box center [457, 402] width 156 height 14
click at [1007, 37] on icon "close" at bounding box center [1008, 41] width 14 height 14
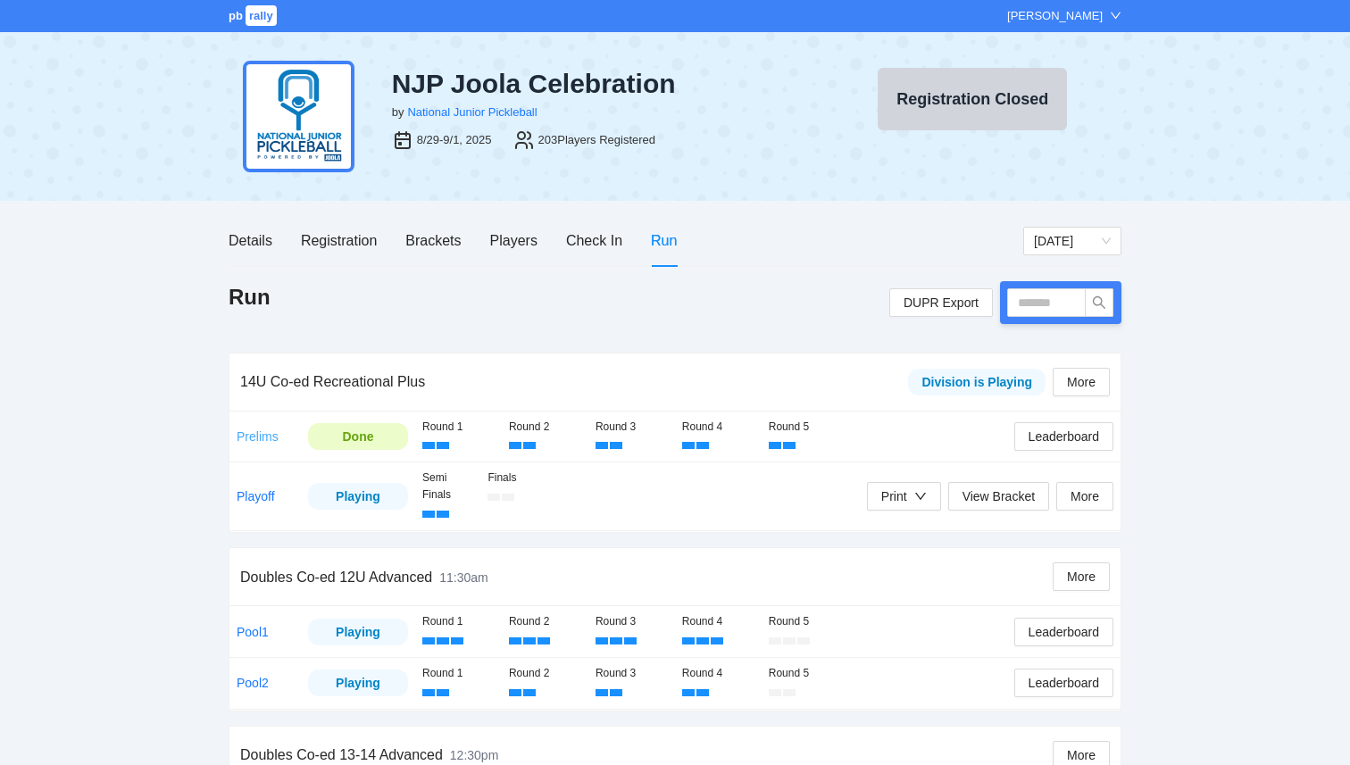
click at [253, 436] on link "Prelims" at bounding box center [258, 436] width 42 height 14
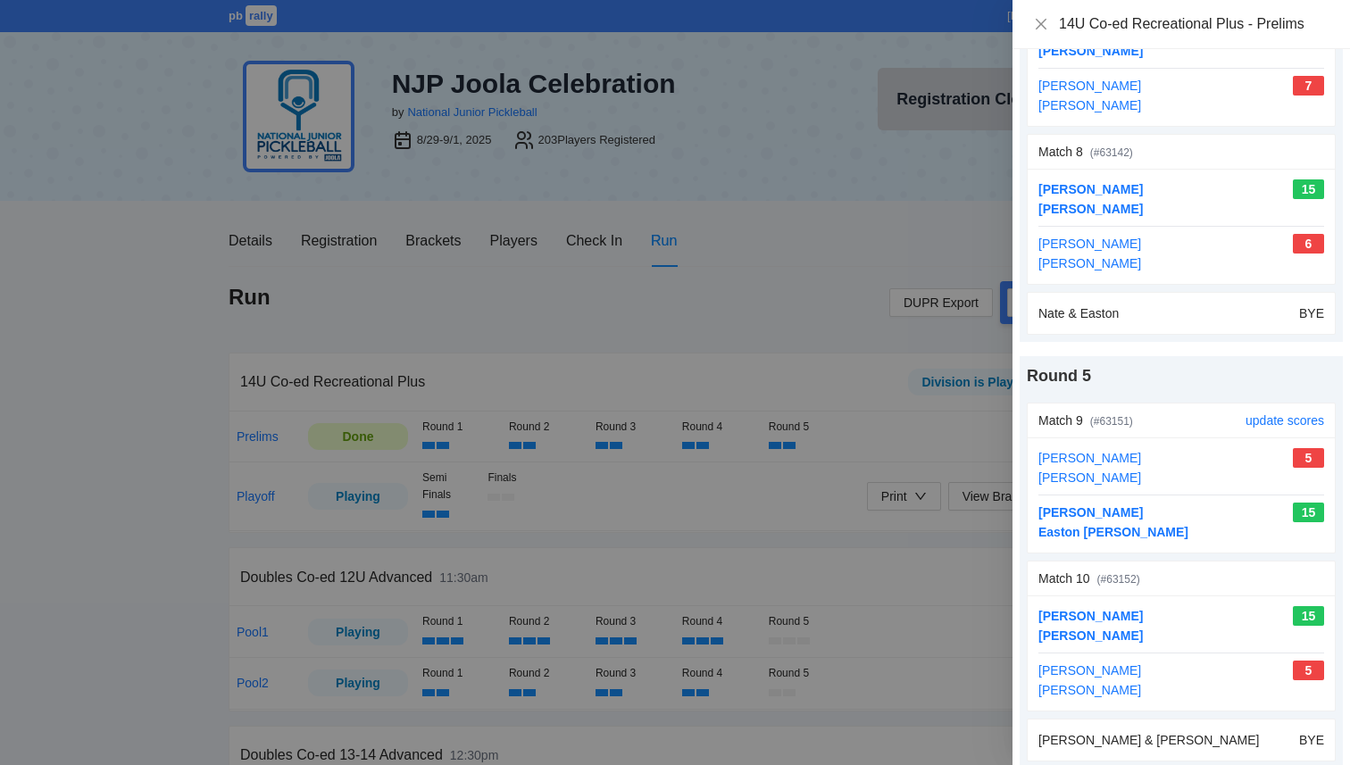
scroll to position [1460, 0]
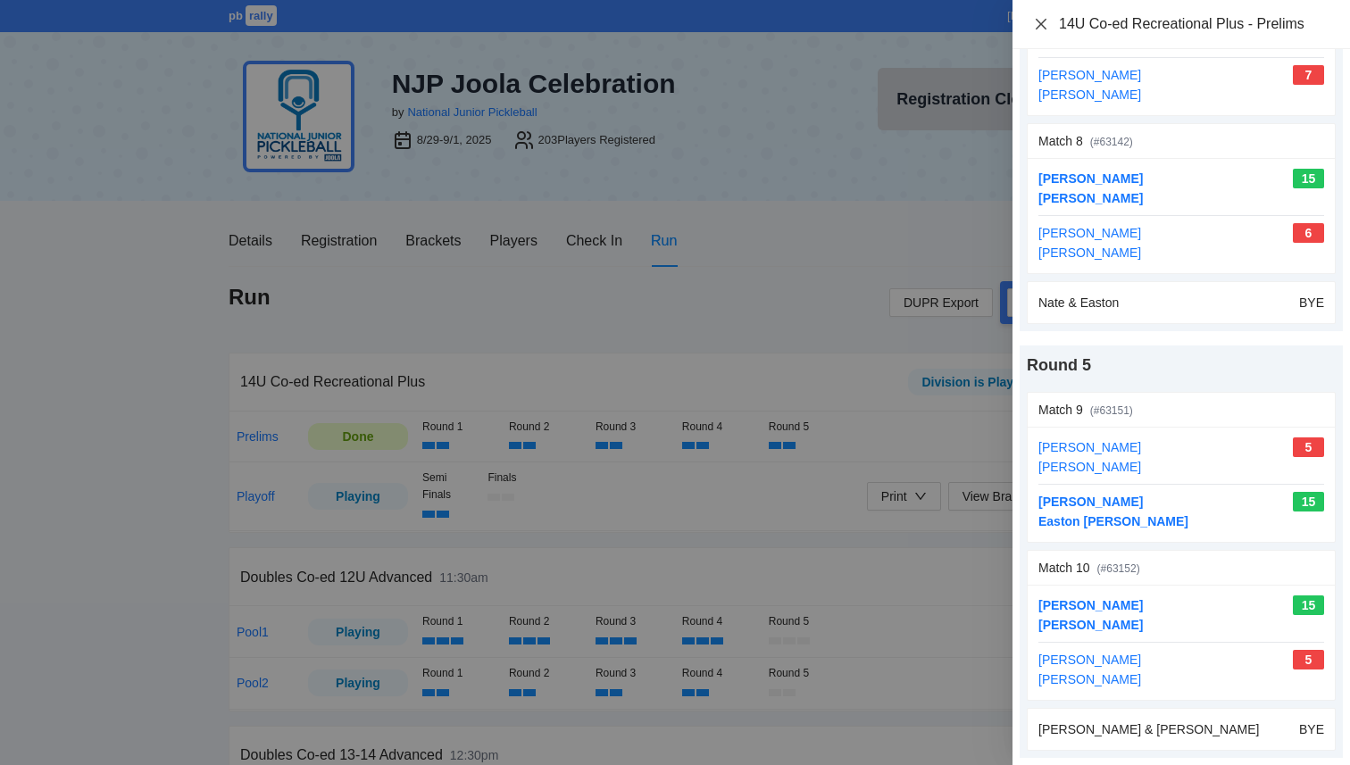
click at [1042, 25] on icon "close" at bounding box center [1040, 23] width 11 height 11
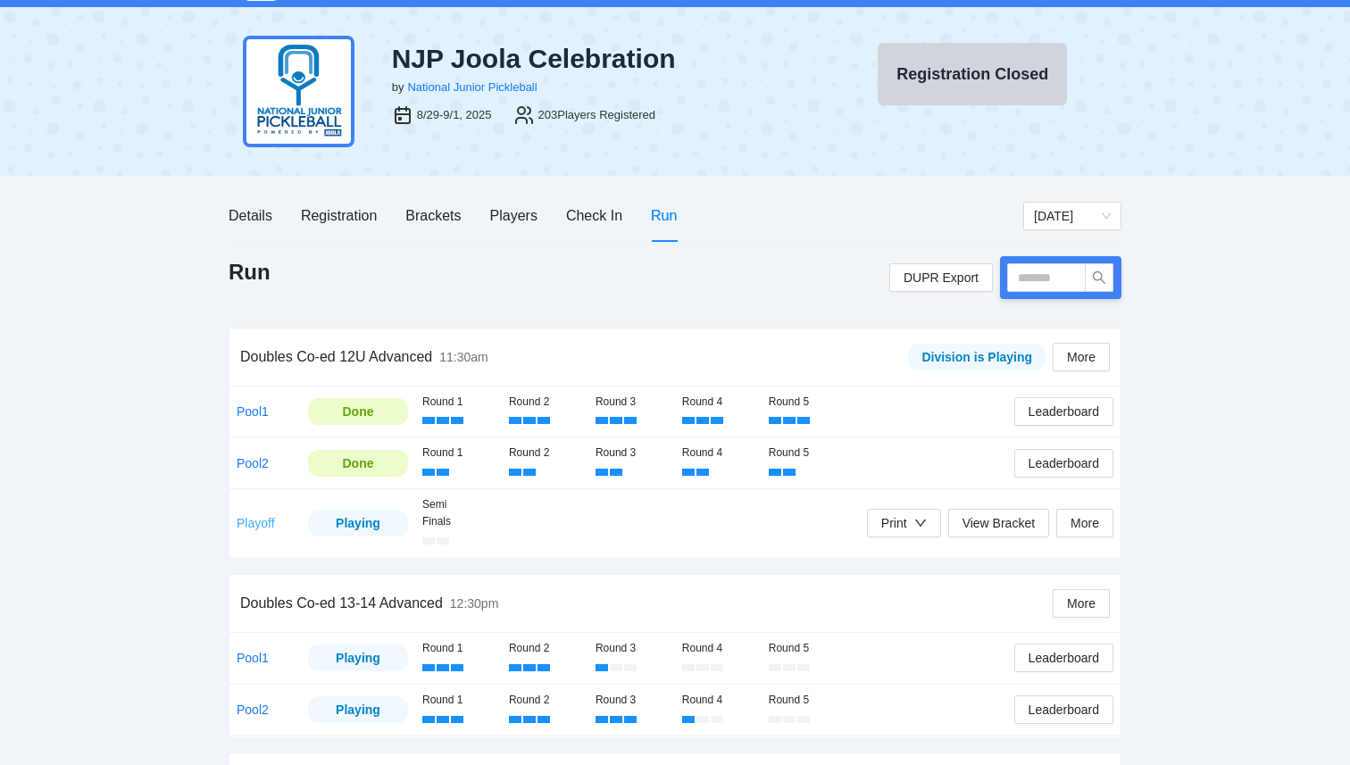
click at [253, 522] on link "Playoff" at bounding box center [256, 523] width 38 height 14
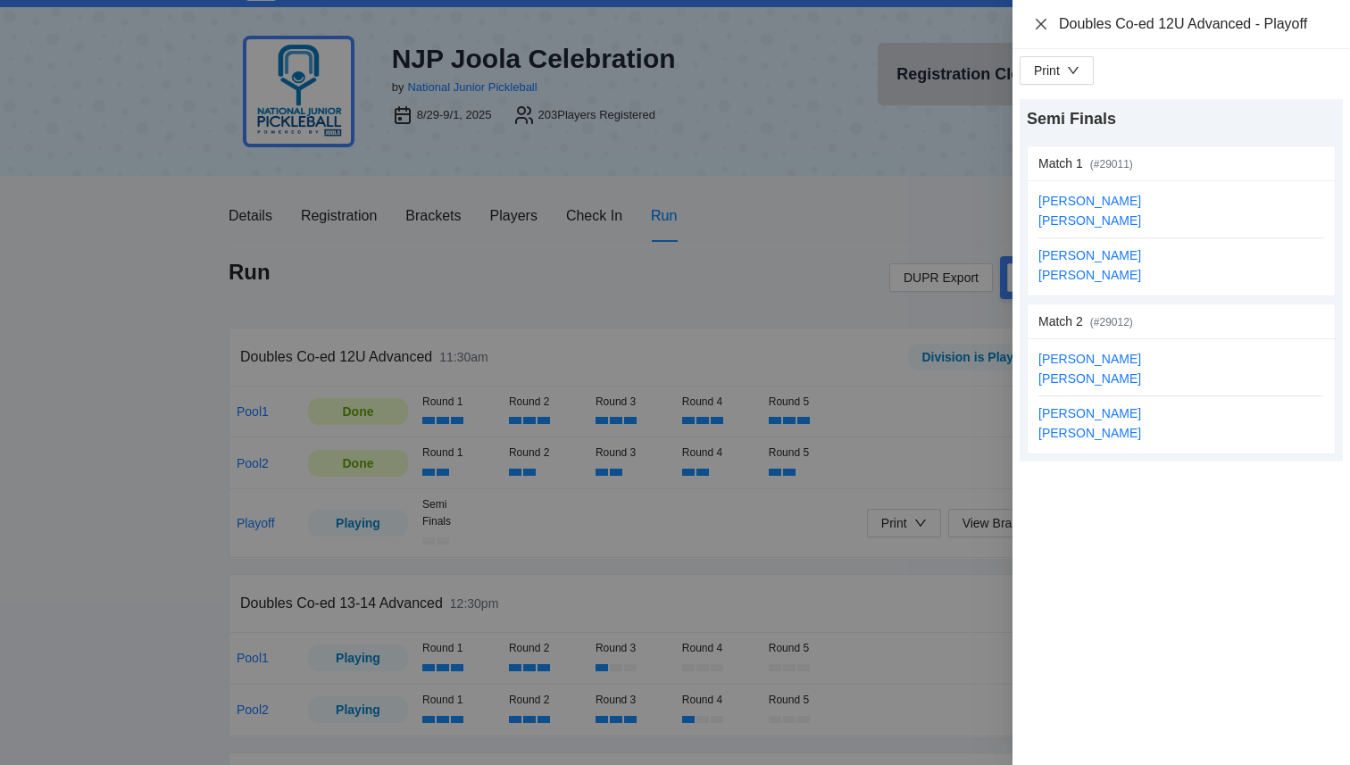
click at [1039, 26] on icon "close" at bounding box center [1040, 23] width 11 height 11
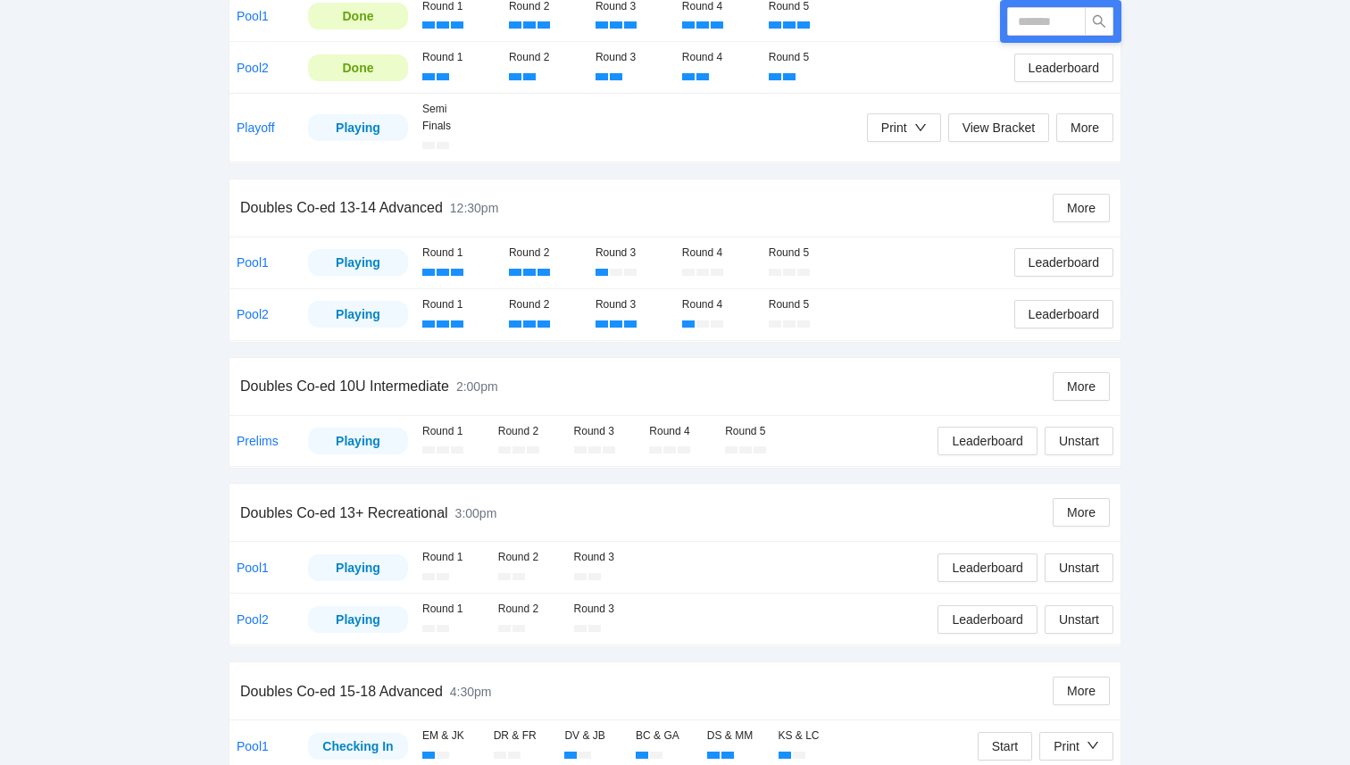
scroll to position [416, 0]
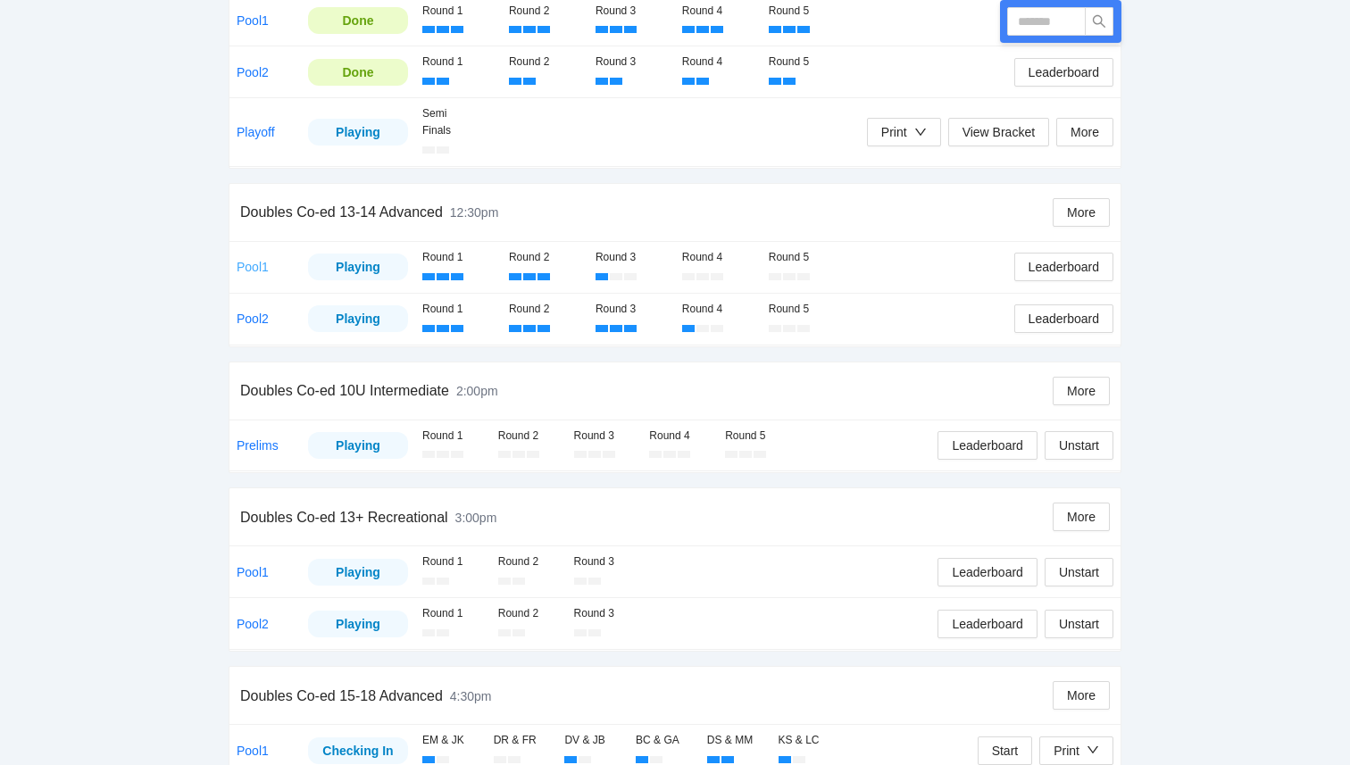
click at [253, 262] on link "Pool1" at bounding box center [253, 267] width 32 height 14
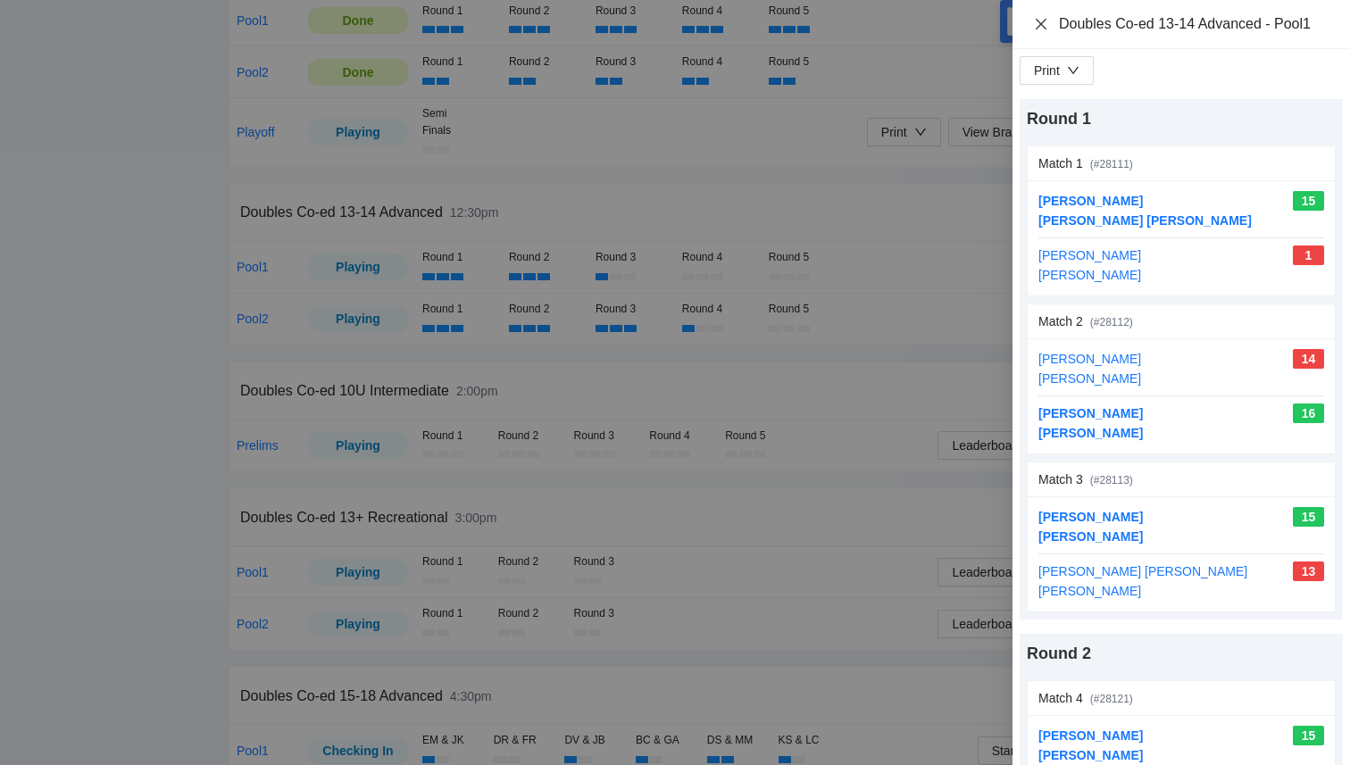
click at [1045, 25] on icon "close" at bounding box center [1041, 24] width 14 height 14
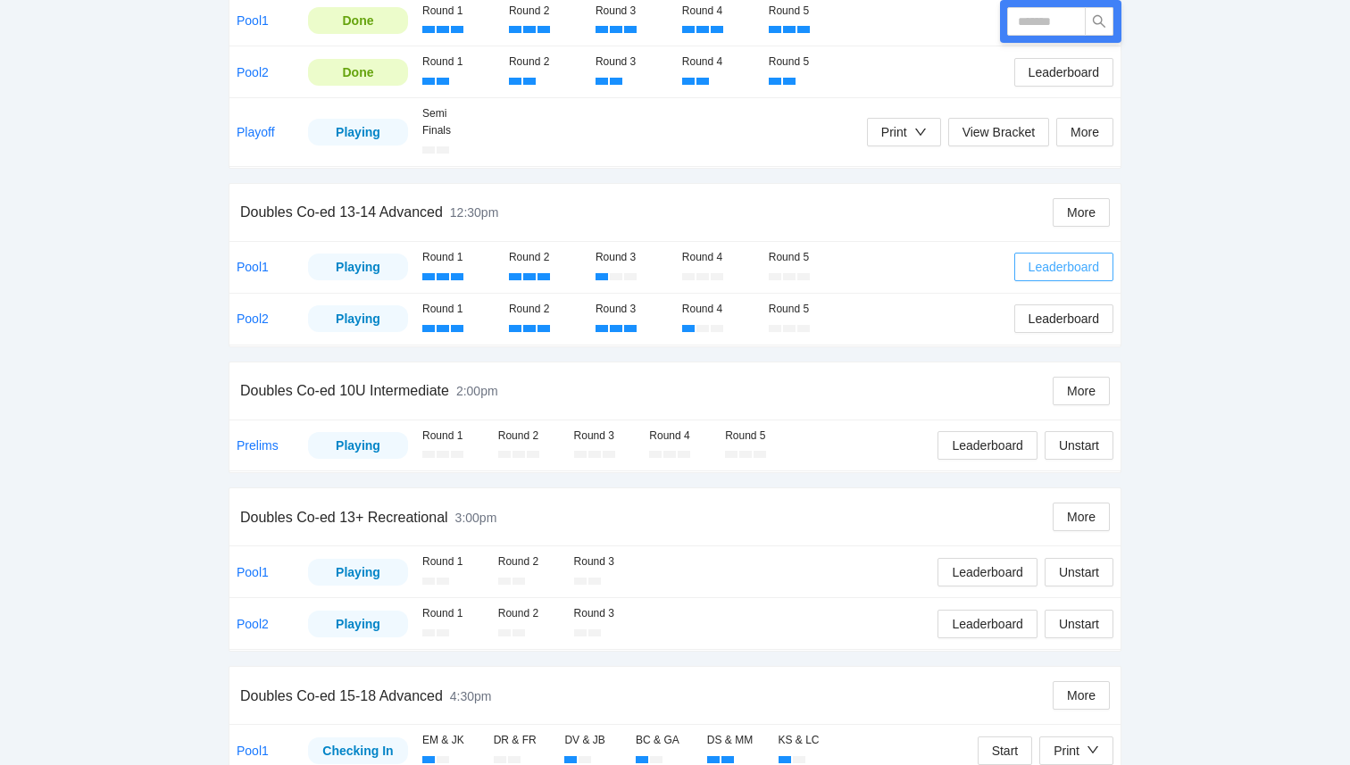
click at [1044, 261] on span "Leaderboard" at bounding box center [1063, 267] width 71 height 20
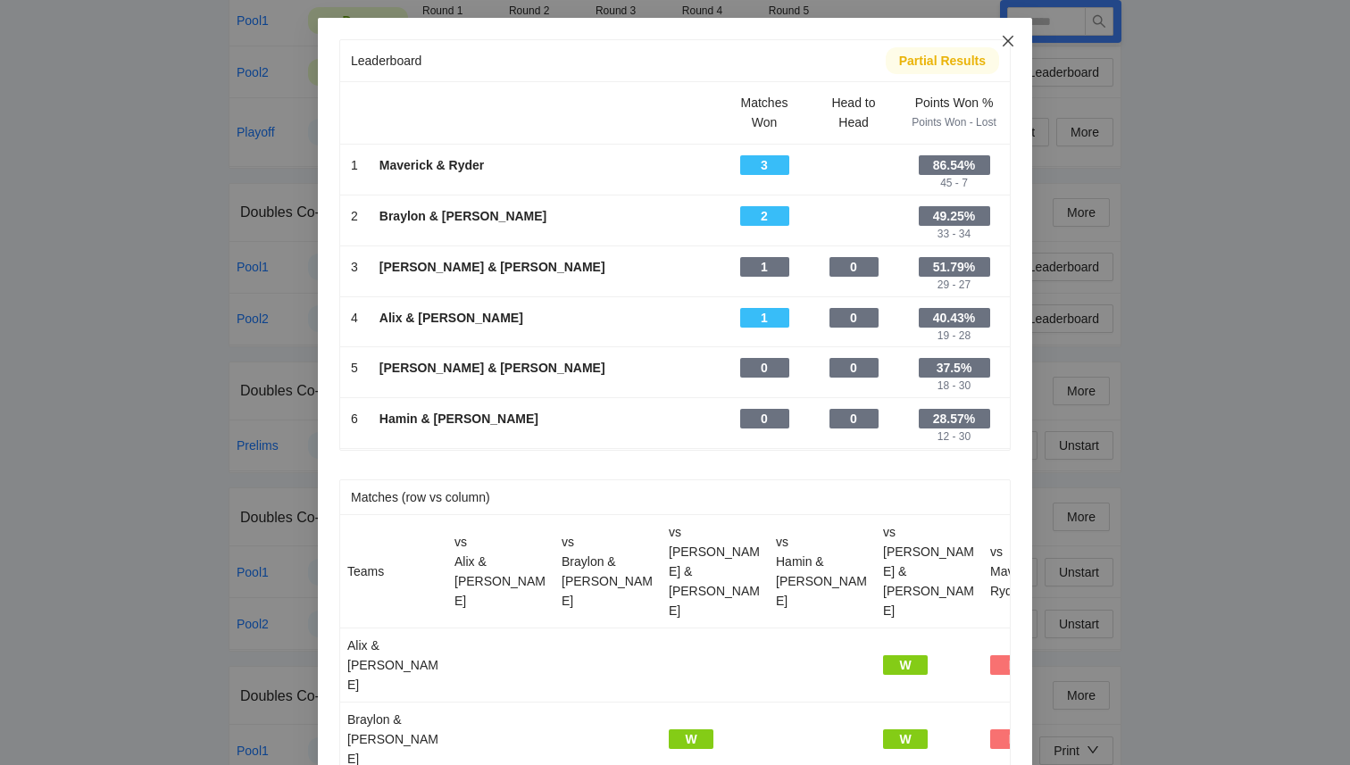
click at [1012, 46] on icon "close" at bounding box center [1007, 41] width 11 height 11
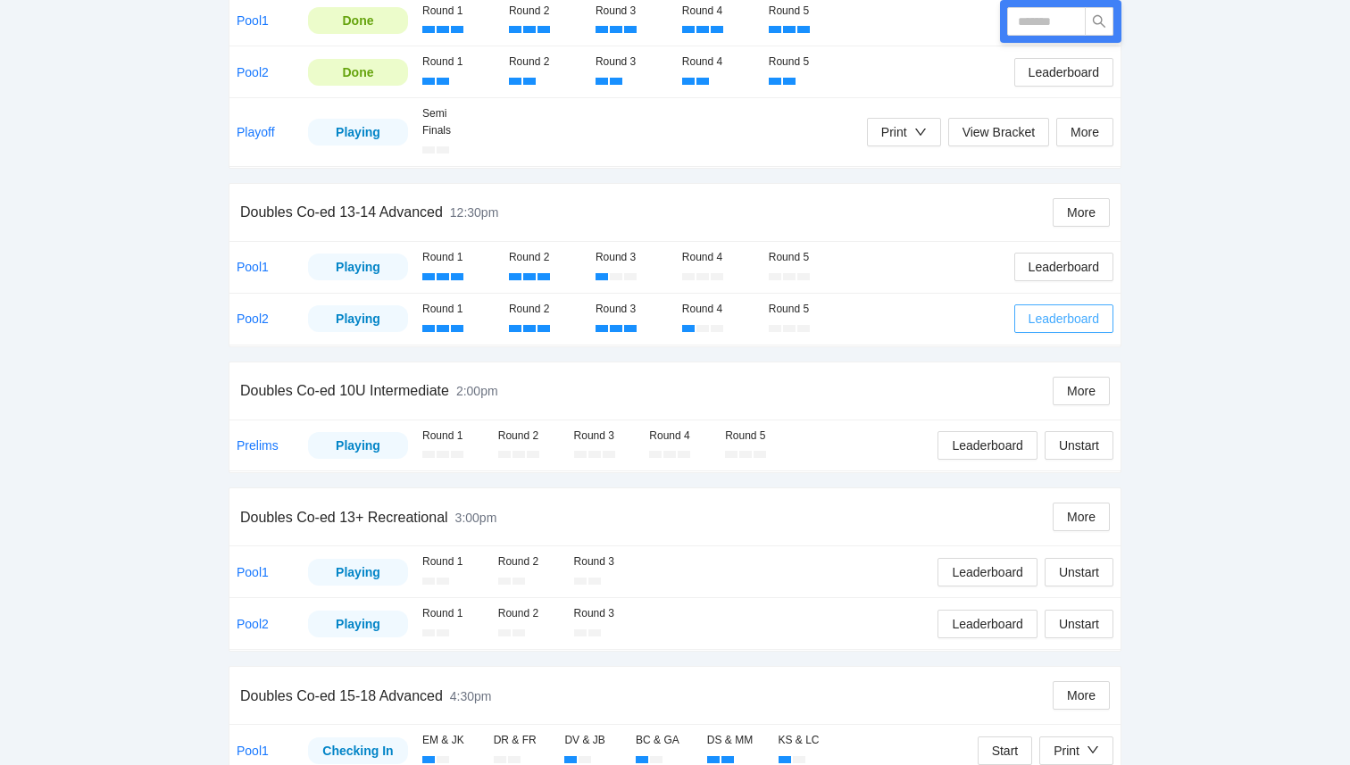
click at [1069, 319] on span "Leaderboard" at bounding box center [1063, 319] width 71 height 20
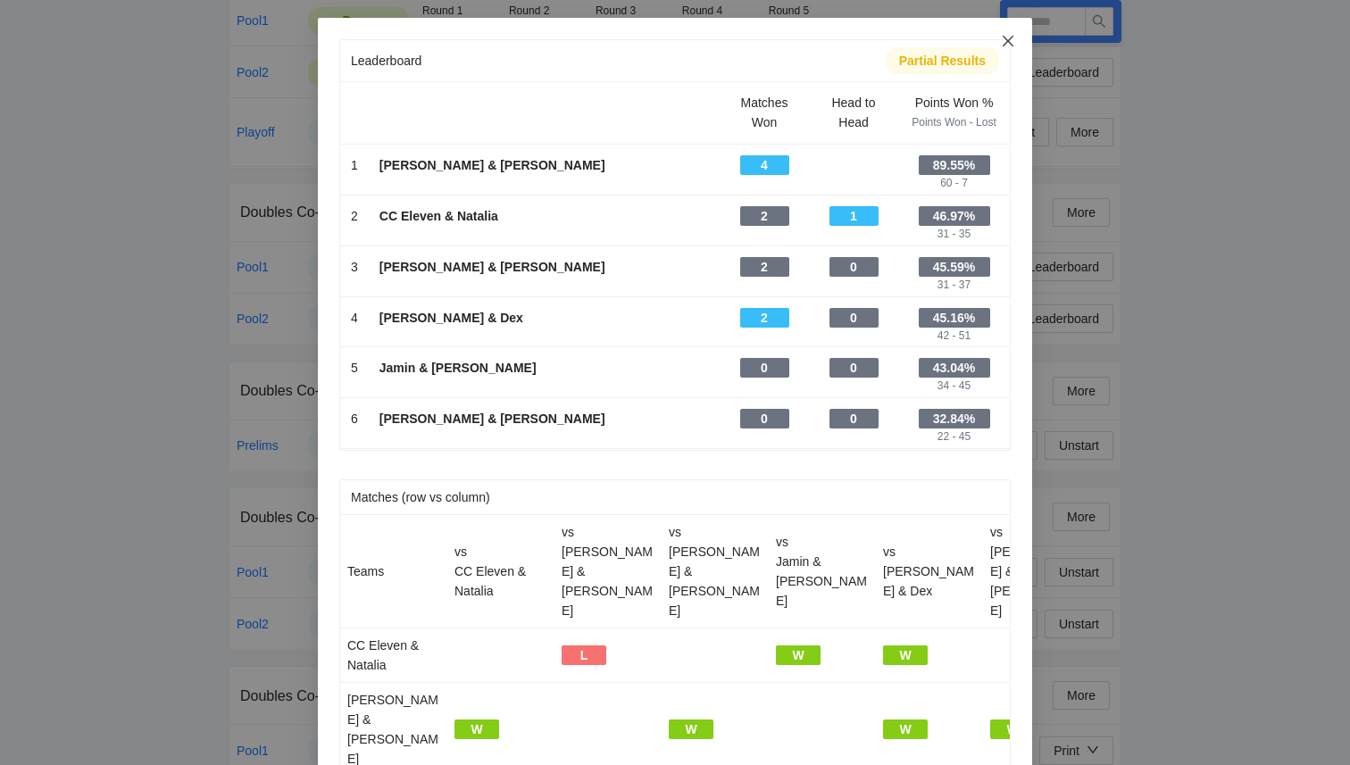
click at [1014, 41] on icon "close" at bounding box center [1008, 41] width 14 height 14
